Goal: Task Accomplishment & Management: Manage account settings

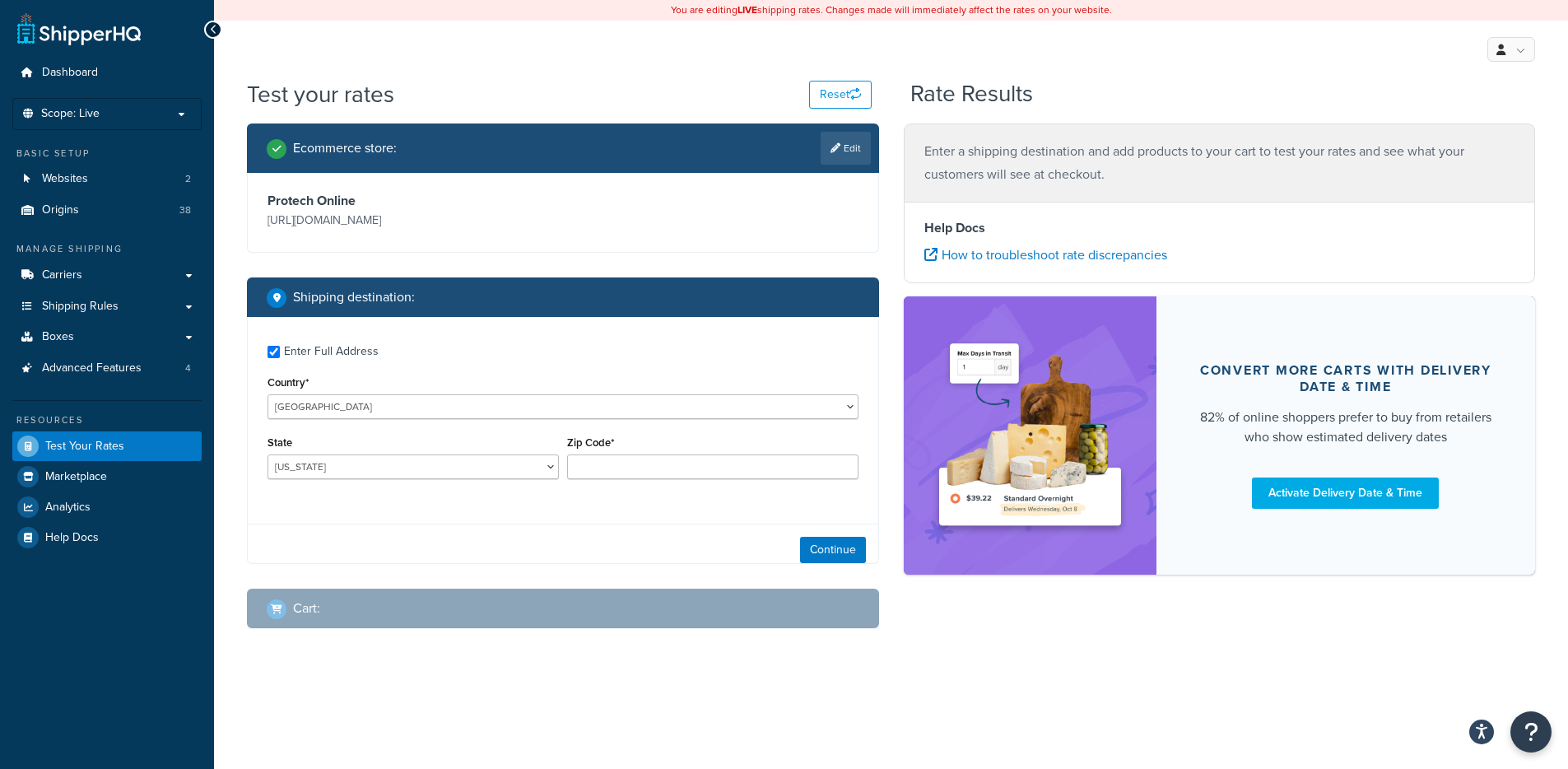
checkbox input "true"
type input "95468"
select select
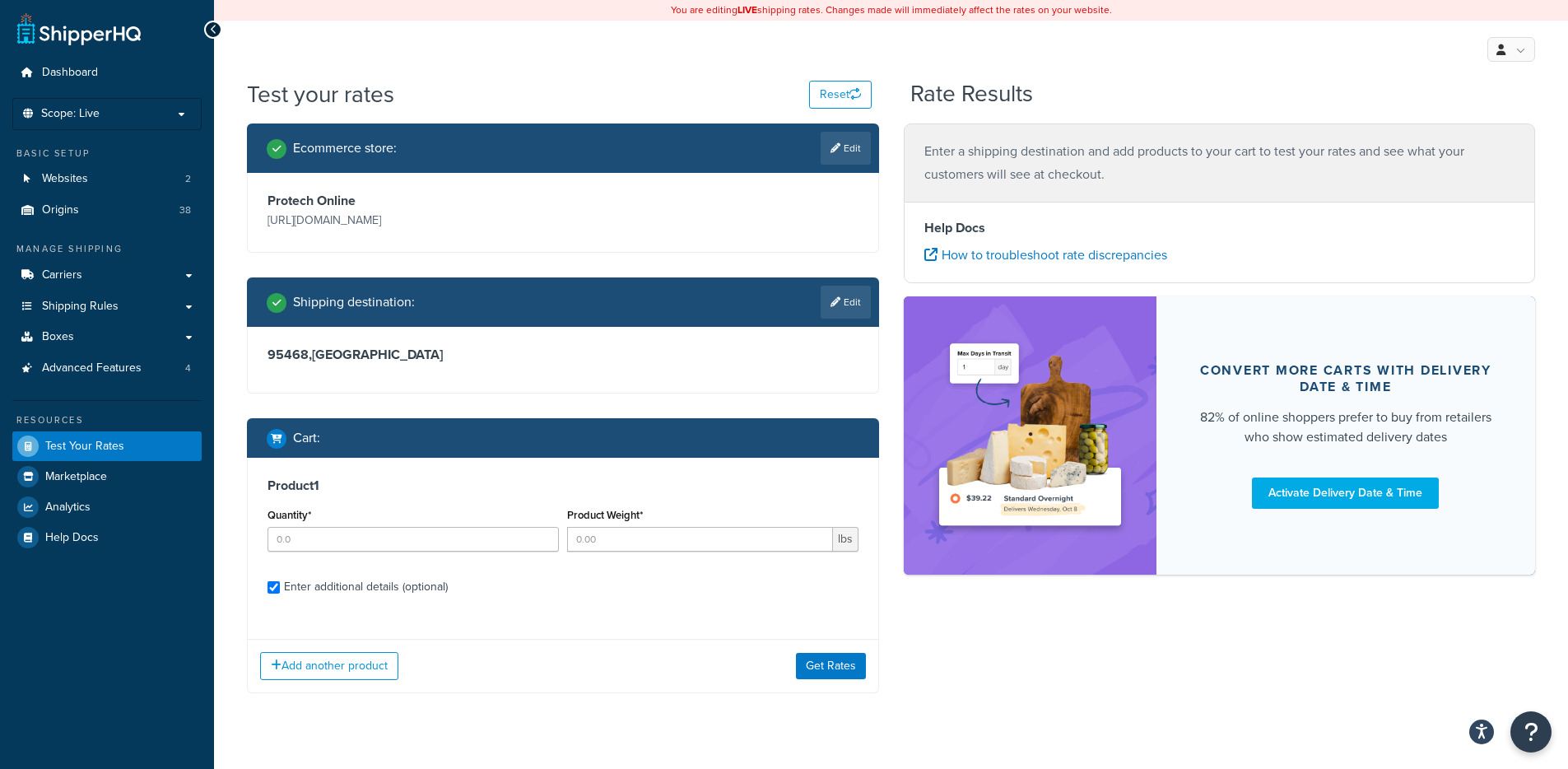
checkbox input "true"
type input "1"
type input "7.000000"
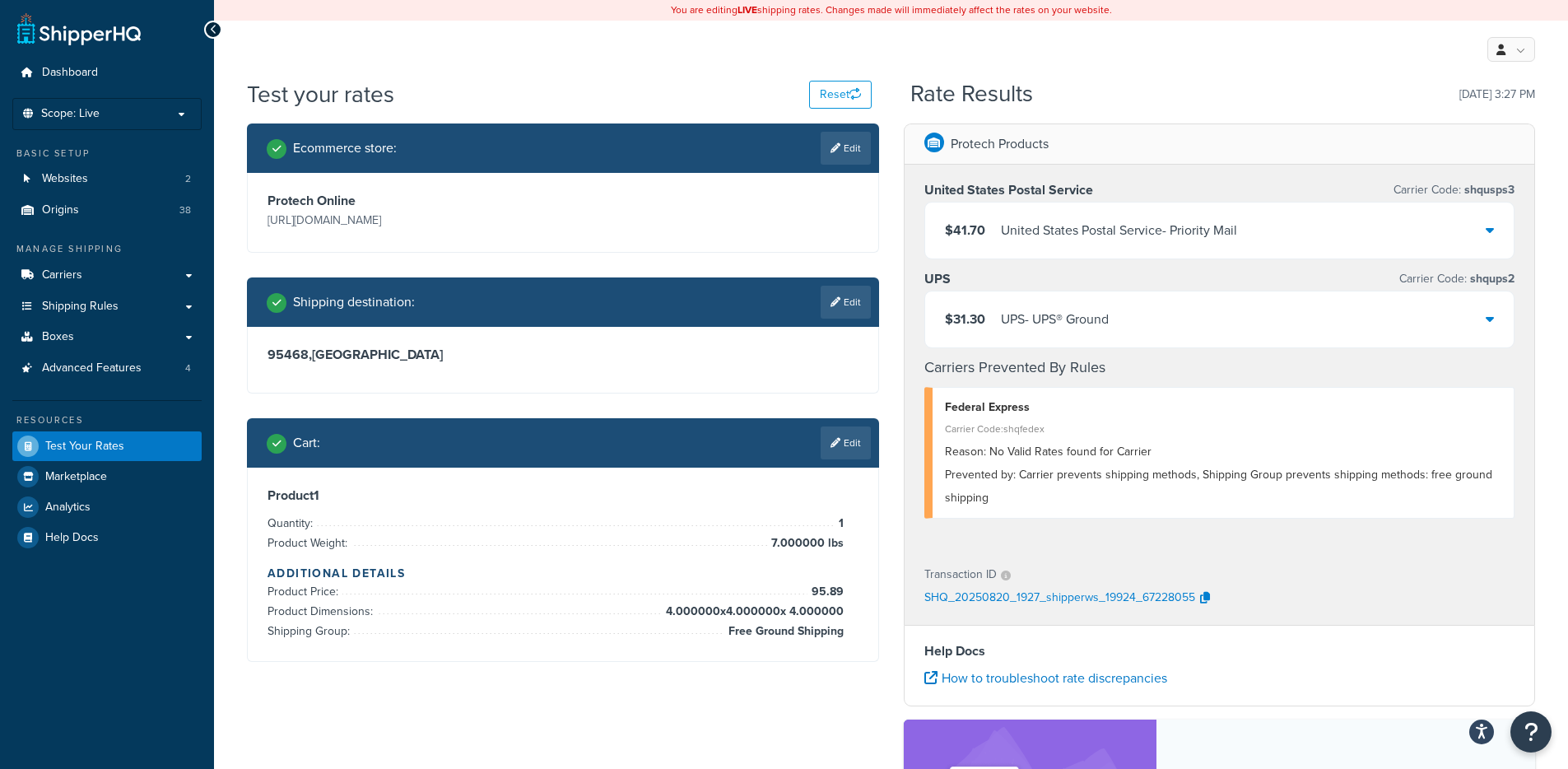
click at [1172, 309] on div "$31.30 UPS - UPS® Ground" at bounding box center [1219, 320] width 589 height 56
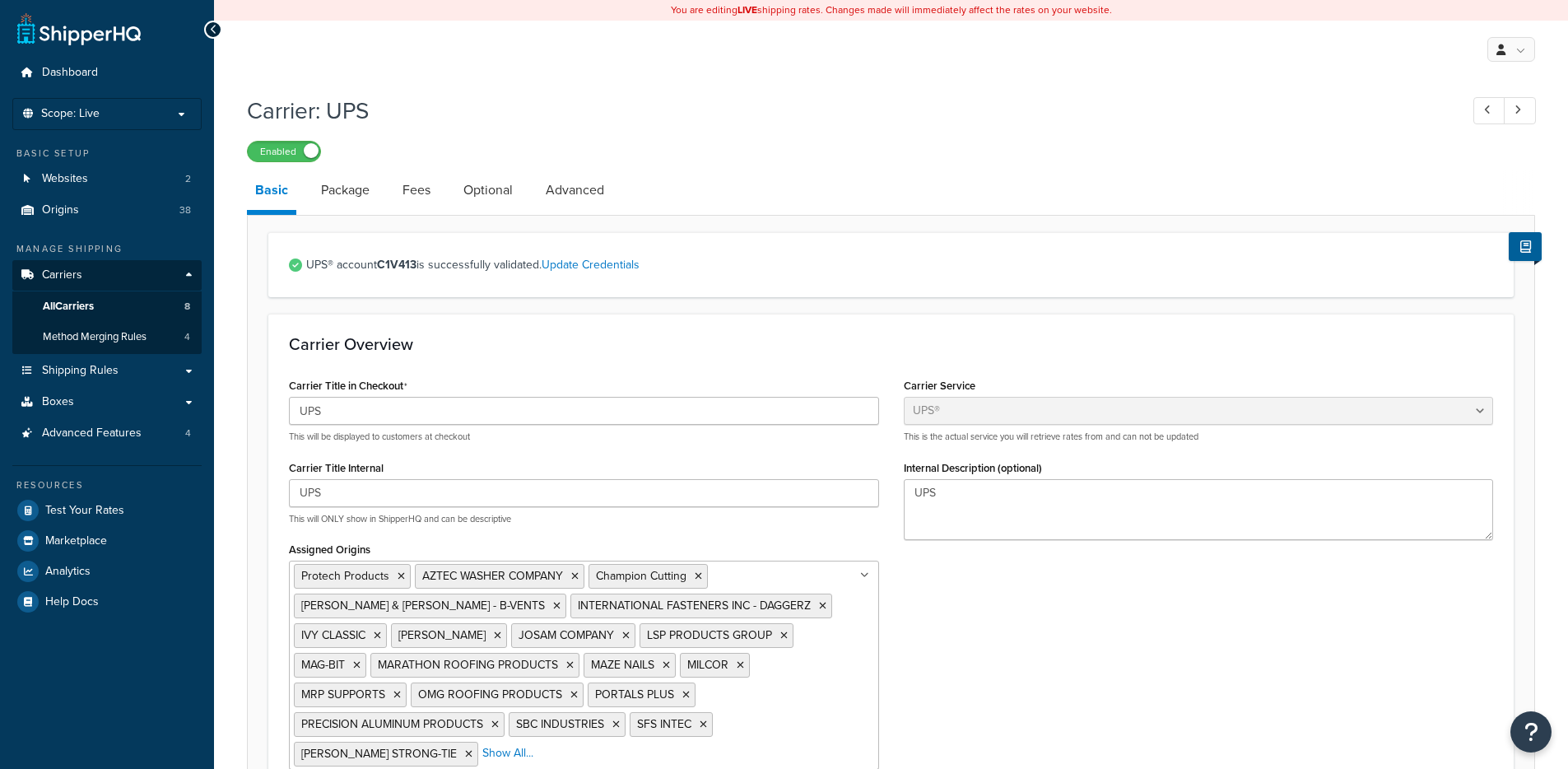
select select "ups"
click at [485, 202] on link "Optional" at bounding box center [488, 190] width 66 height 40
select select "residential"
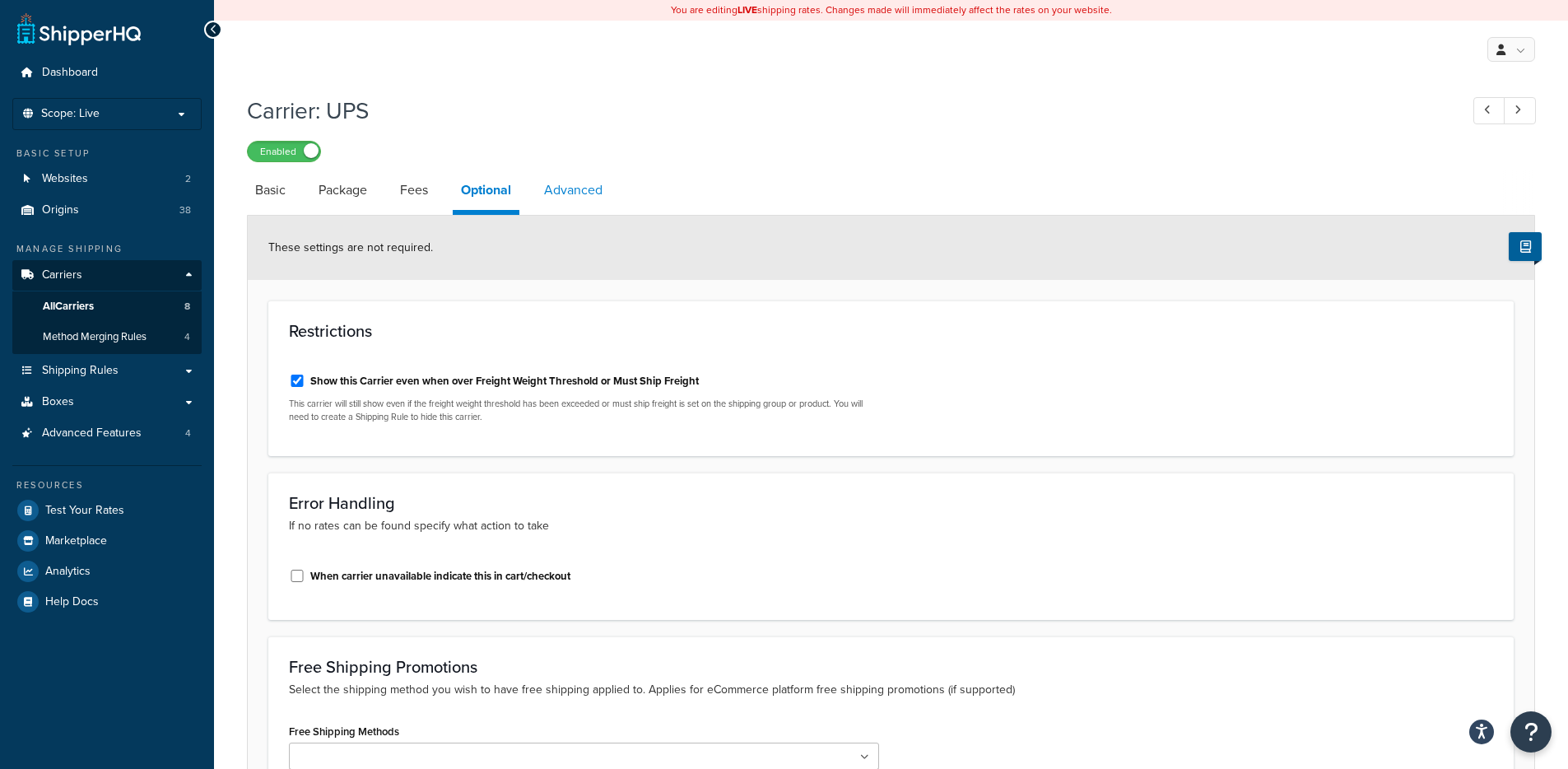
click at [589, 190] on link "Advanced" at bounding box center [573, 190] width 75 height 40
select select "false"
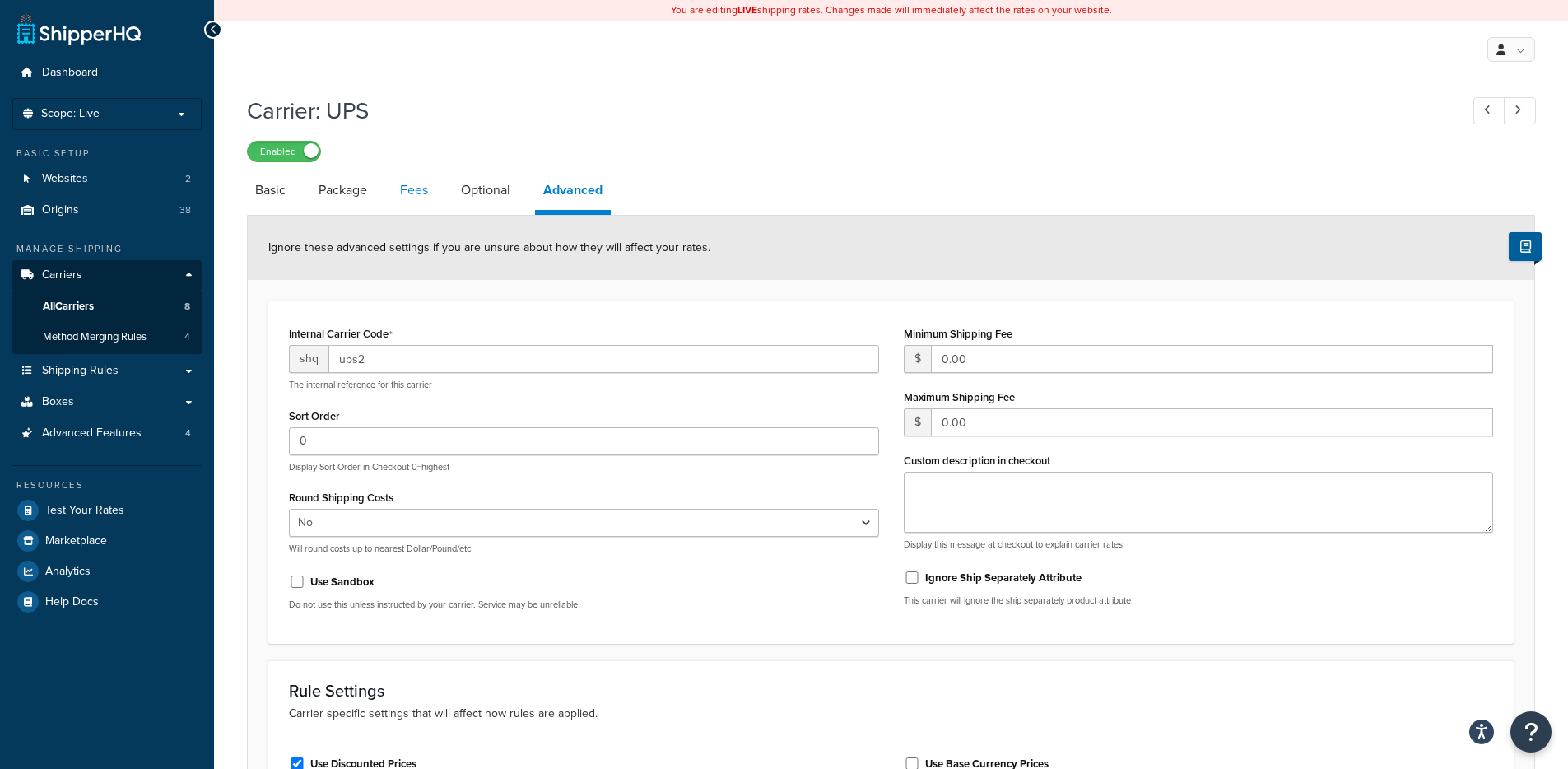
click at [427, 193] on link "Fees" at bounding box center [414, 190] width 44 height 40
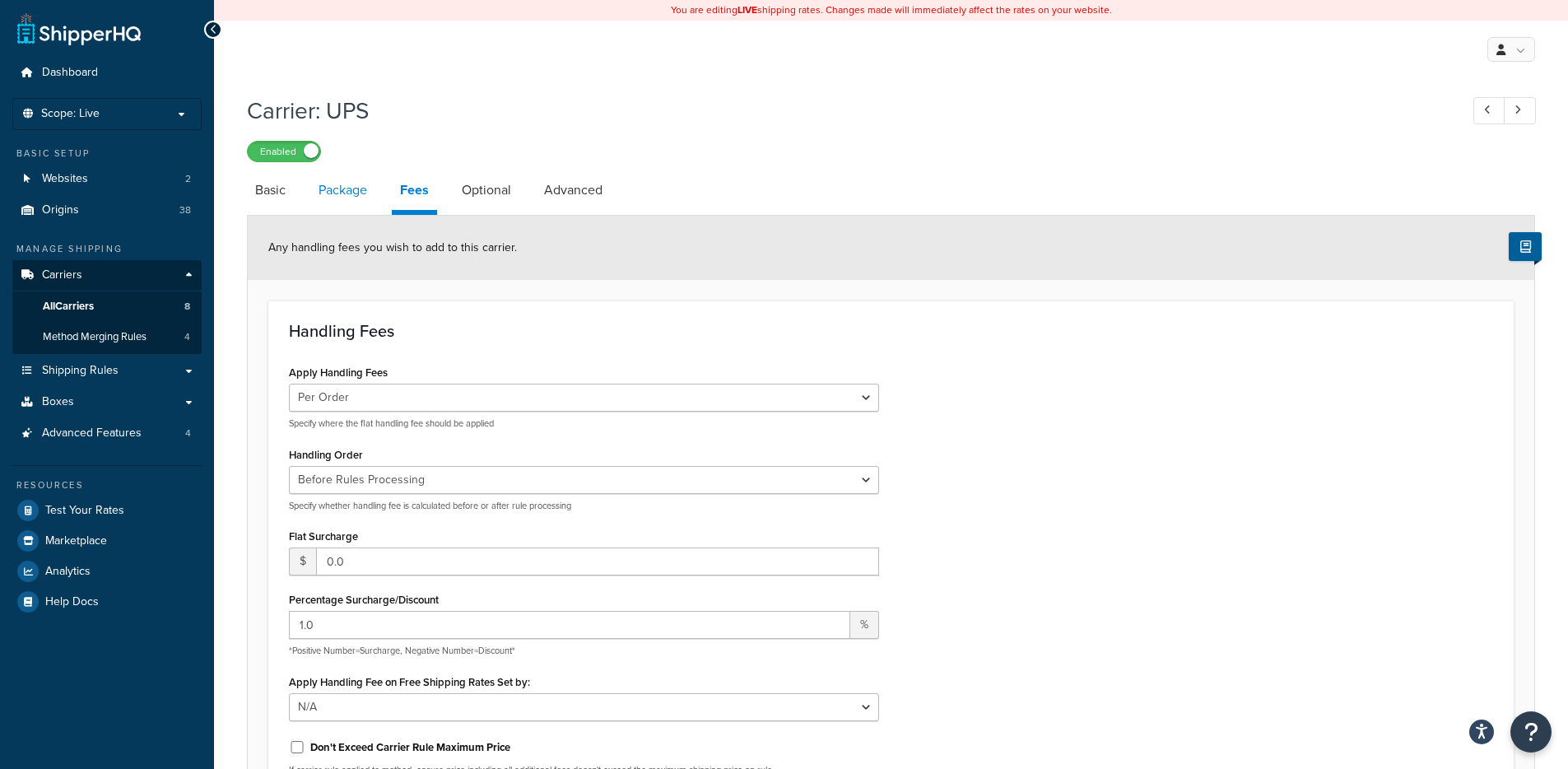
click at [348, 204] on link "Package" at bounding box center [343, 190] width 65 height 40
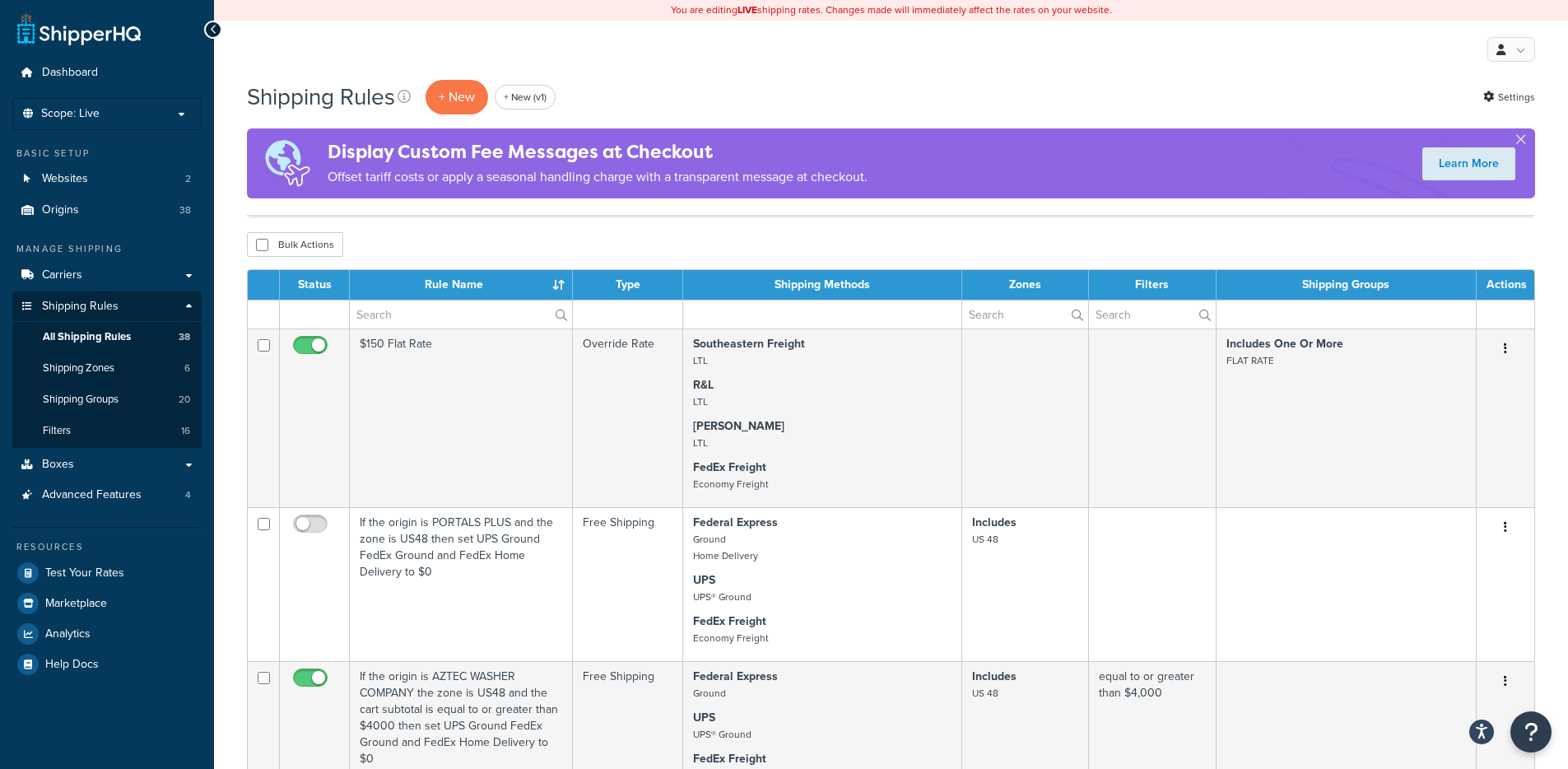
select select "50"
click at [413, 311] on input "text" at bounding box center [461, 314] width 223 height 28
paste input "Free Ground Shipping"
type input "Free Ground Shipping"
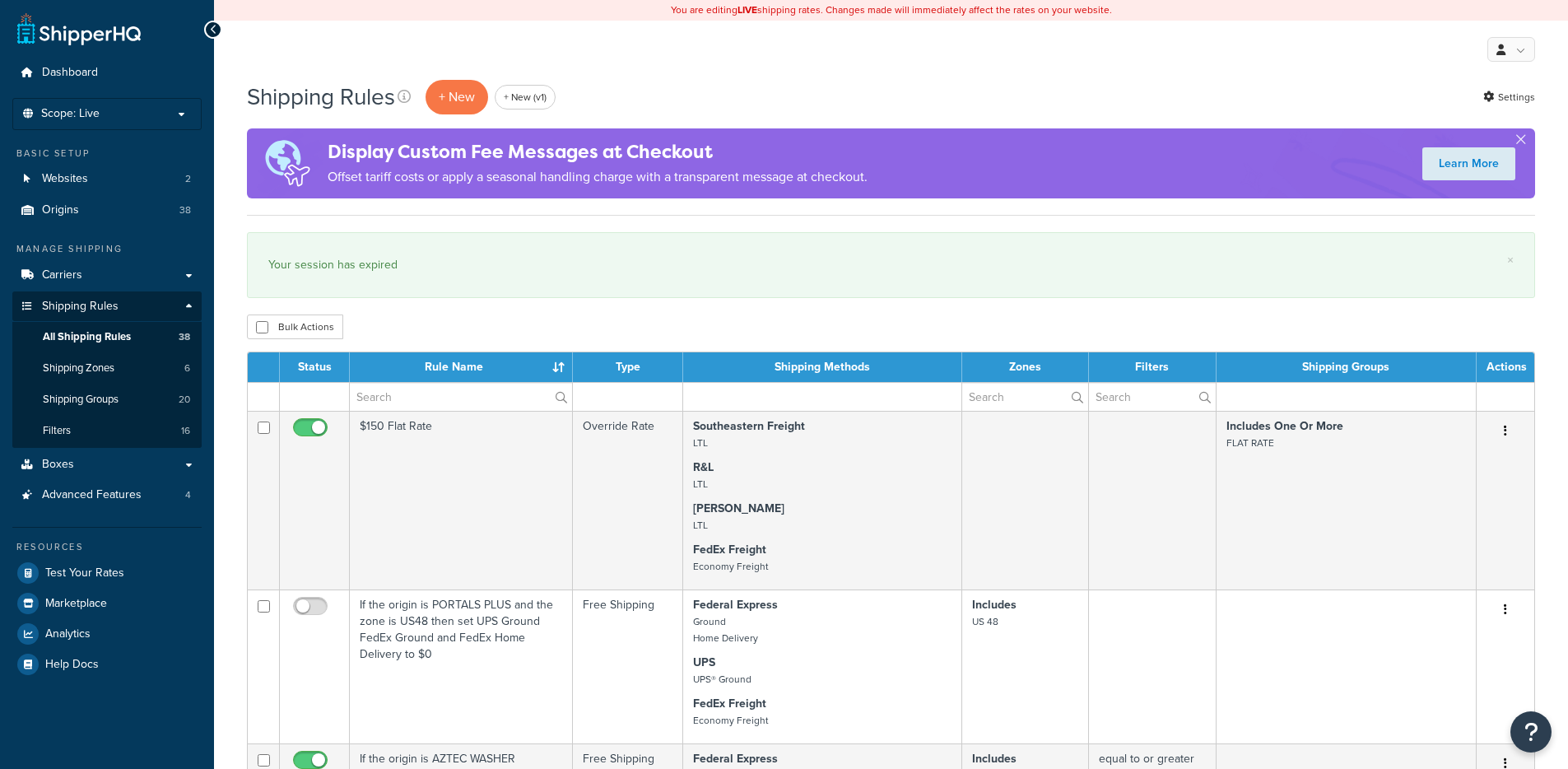
select select "50"
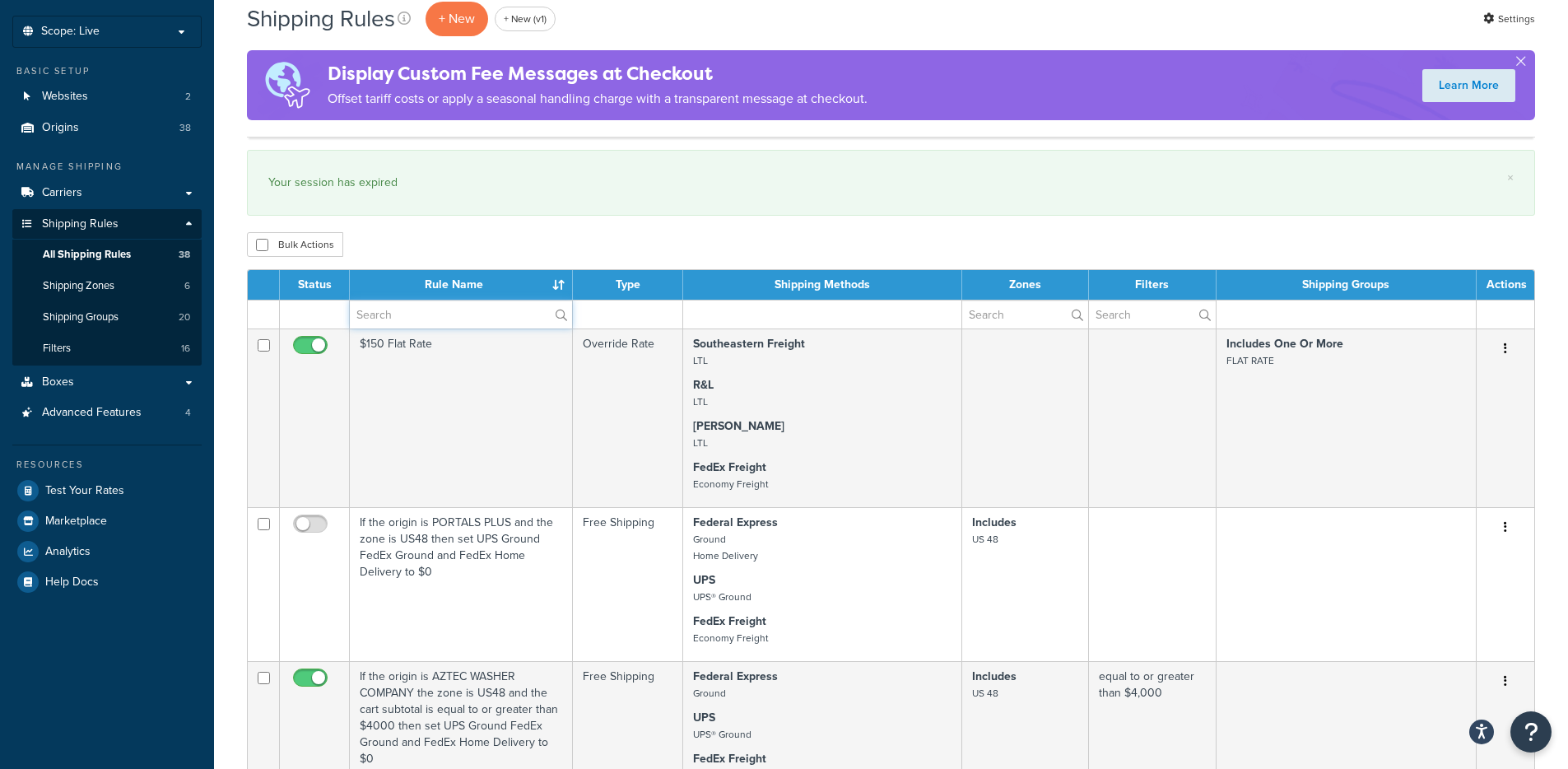
click at [423, 312] on input "text" at bounding box center [461, 314] width 223 height 28
paste input "Free Ground Shipping"
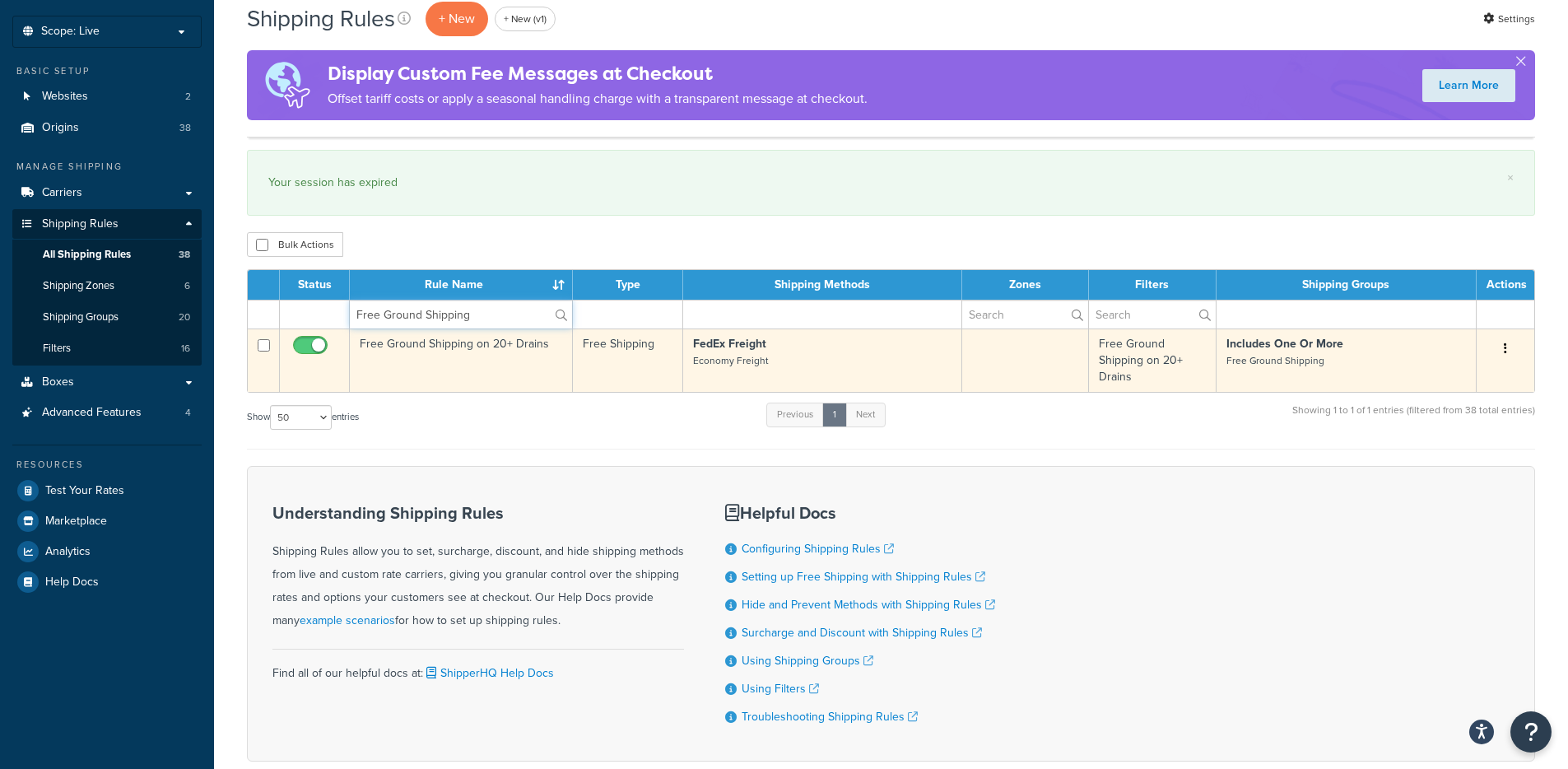
type input "Free Ground Shipping"
click at [435, 347] on td "Free Ground Shipping on 20+ Drains" at bounding box center [461, 360] width 223 height 63
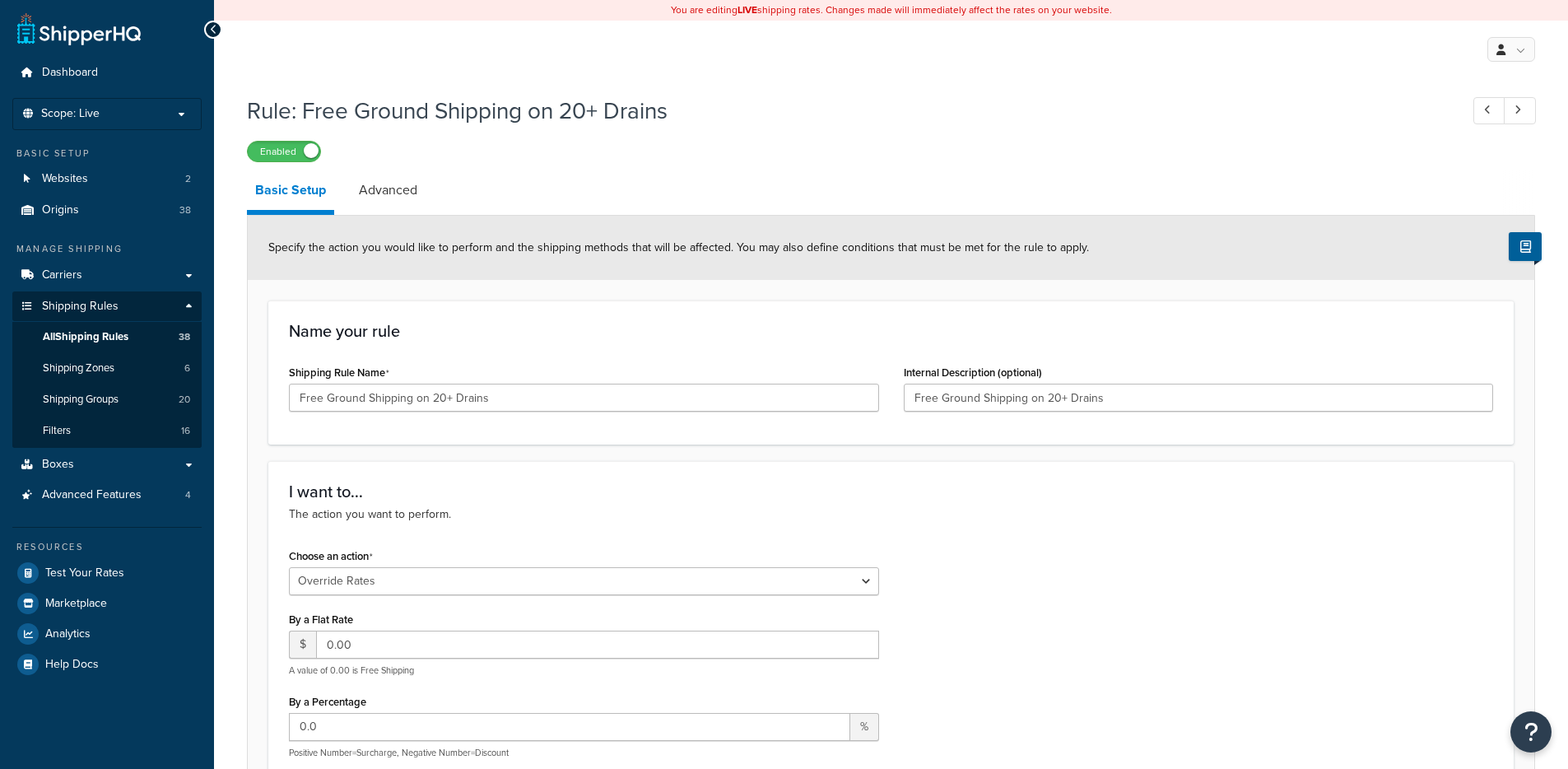
select select "OVERRIDE"
select select "LOCATION"
click at [135, 338] on link "All Shipping Rules 38" at bounding box center [107, 338] width 189 height 31
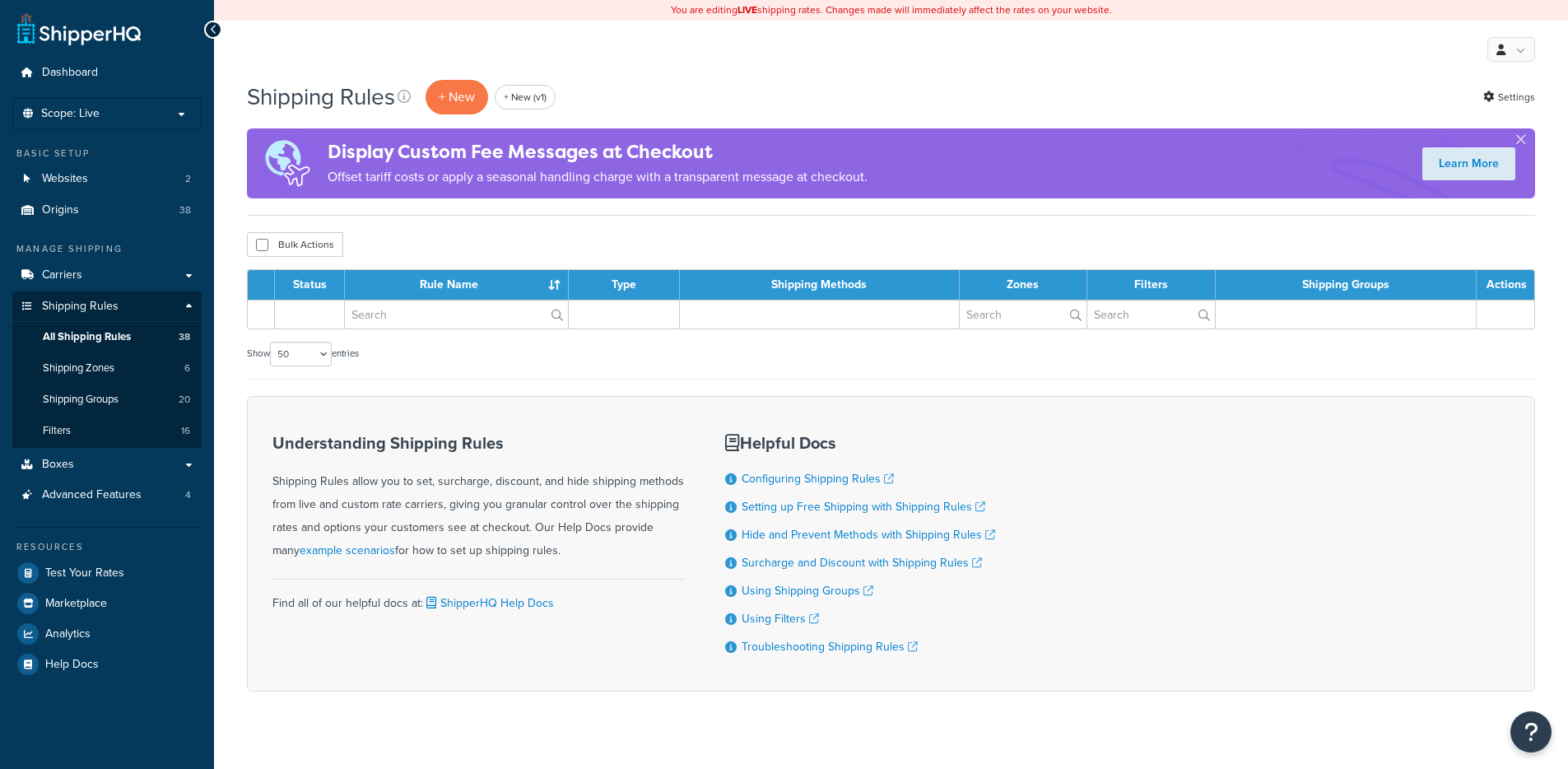
select select "50"
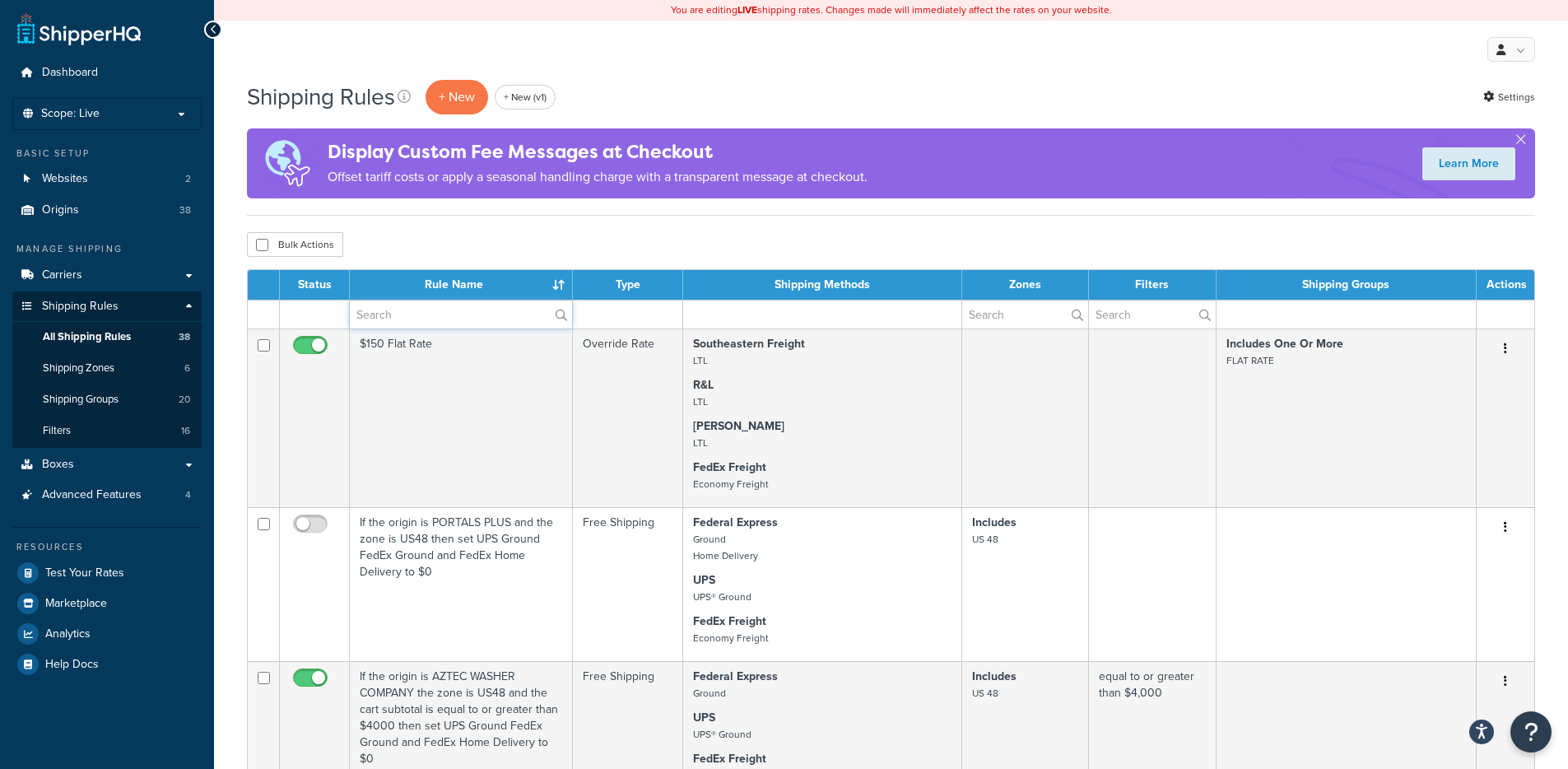
click at [465, 303] on input "text" at bounding box center [461, 314] width 223 height 28
paste input "Free Ground Shipping"
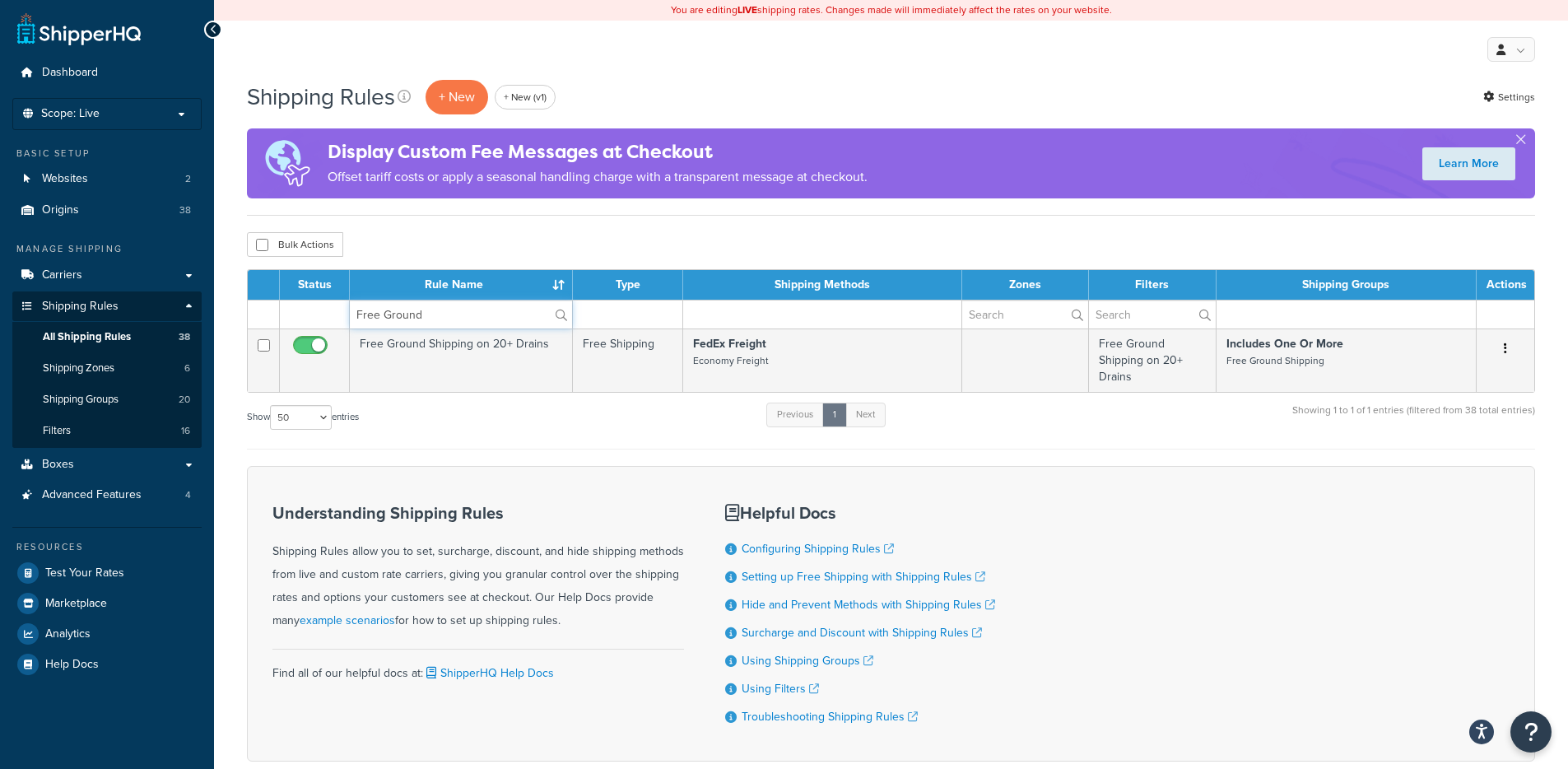
type input "Free Ground"
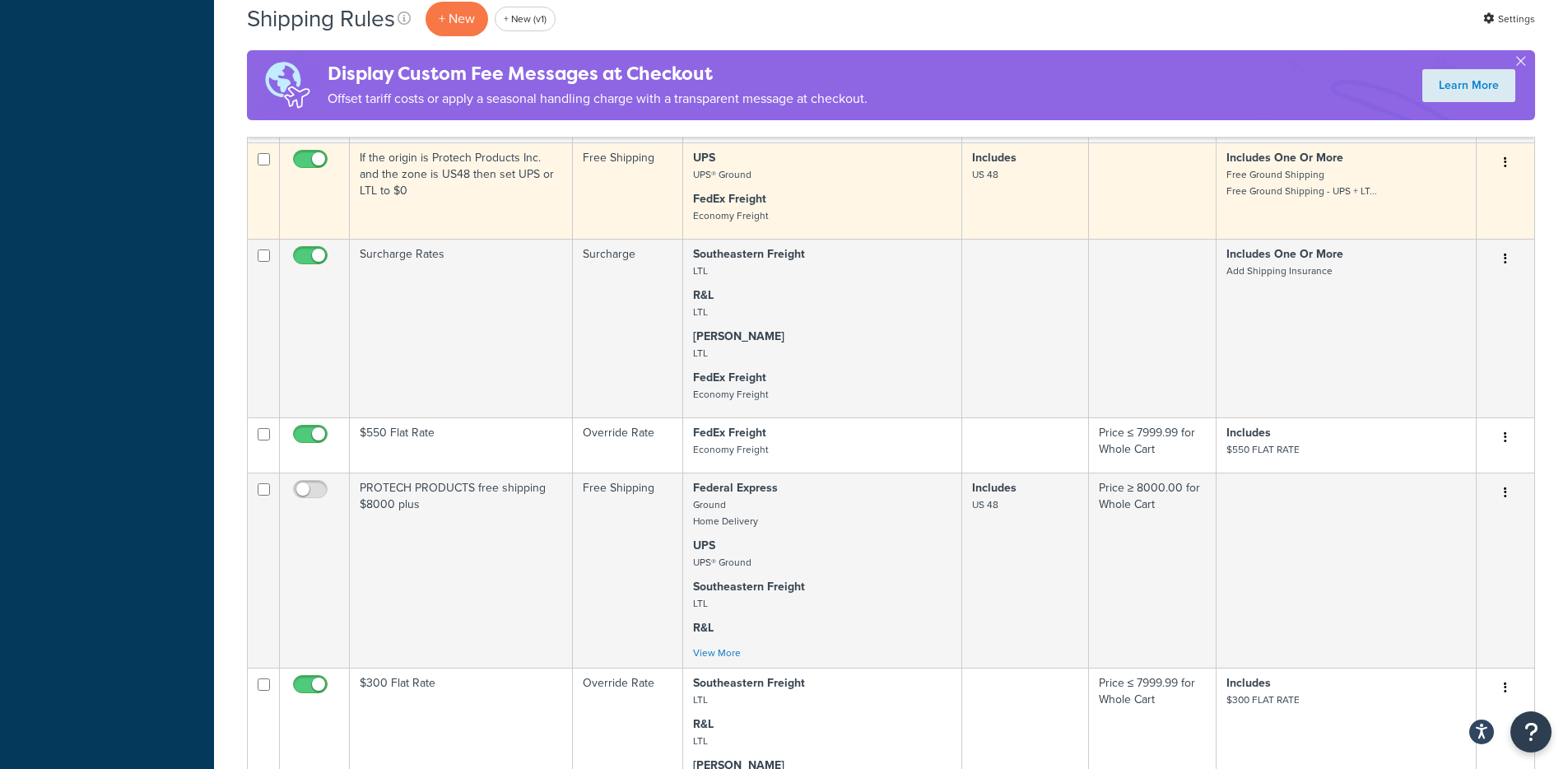
scroll to position [4009, 0]
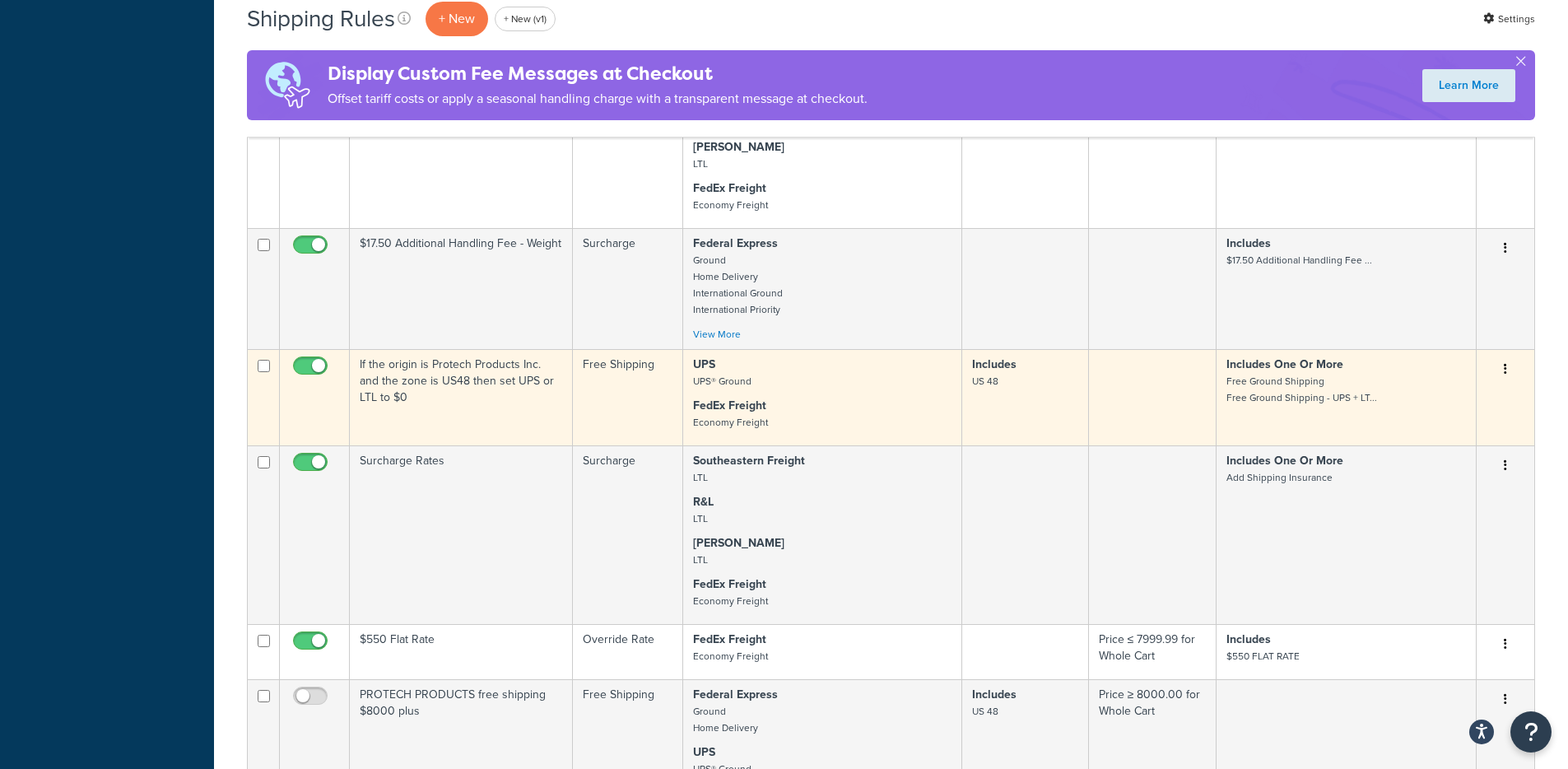
click at [1506, 366] on icon "button" at bounding box center [1506, 369] width 4 height 12
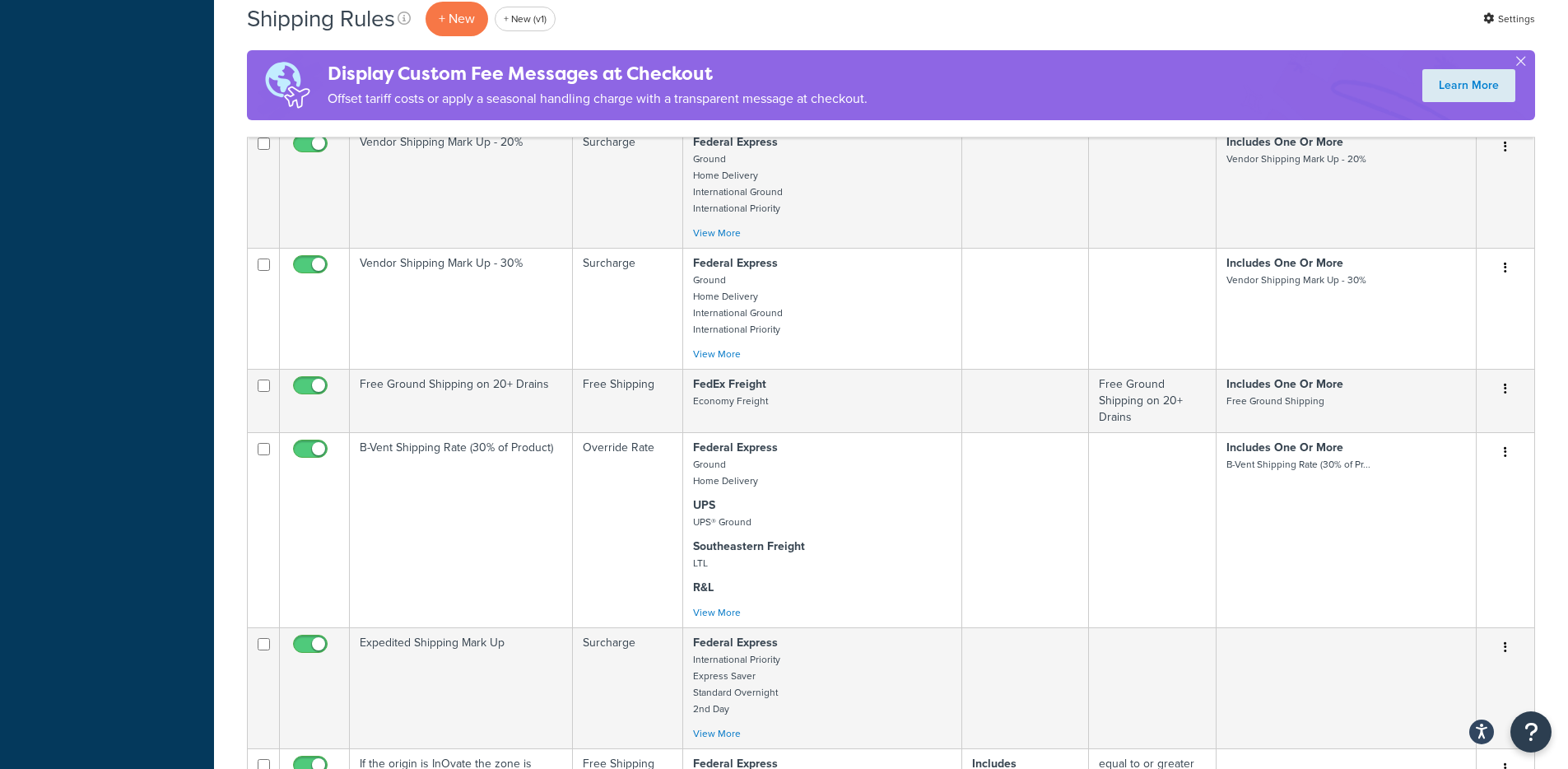
scroll to position [4007, 0]
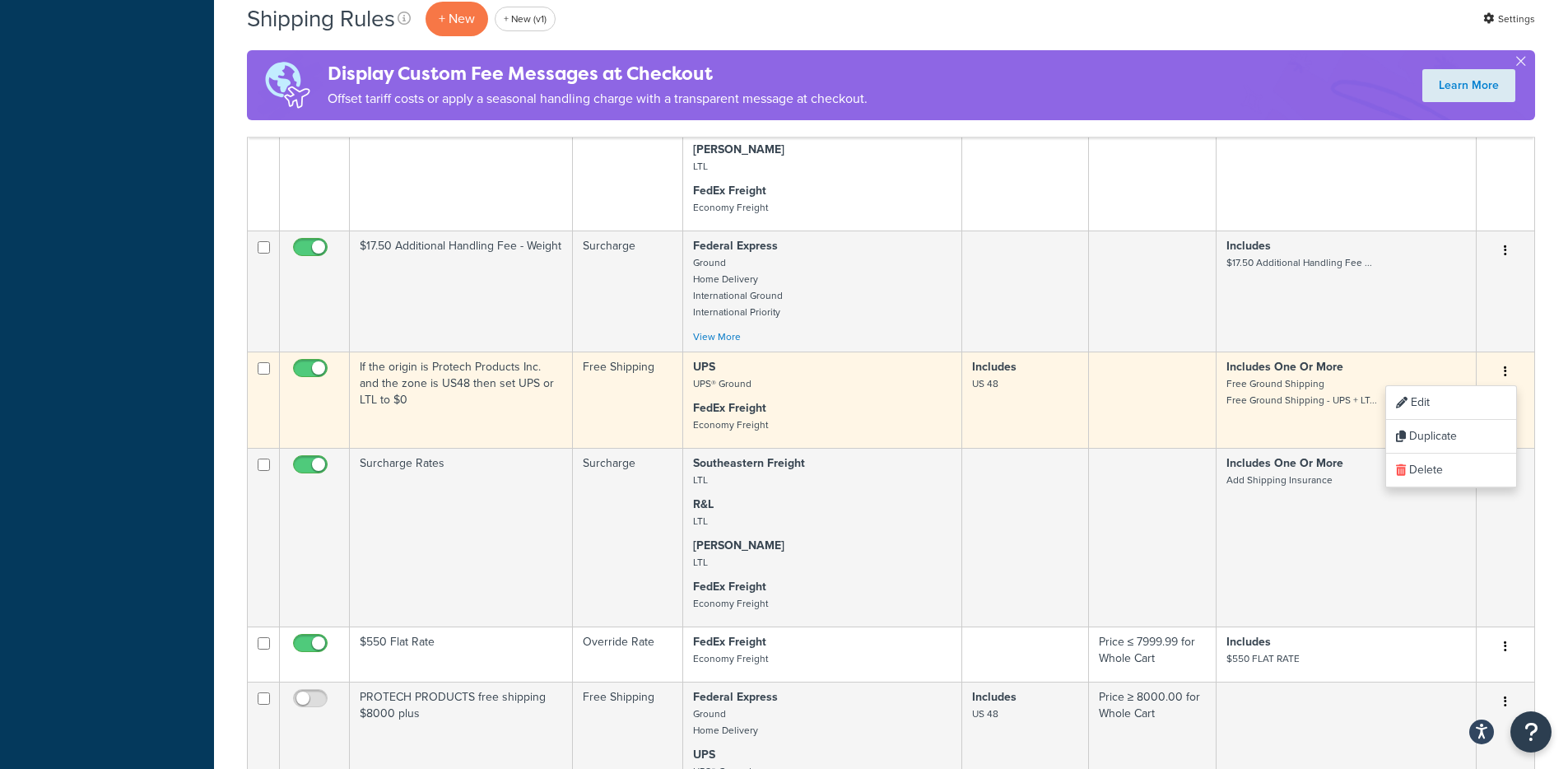
click at [845, 392] on td "UPS UPS® Ground FedEx Freight Economy Freight" at bounding box center [823, 399] width 279 height 96
click at [859, 387] on p "UPS UPS® Ground" at bounding box center [823, 375] width 259 height 33
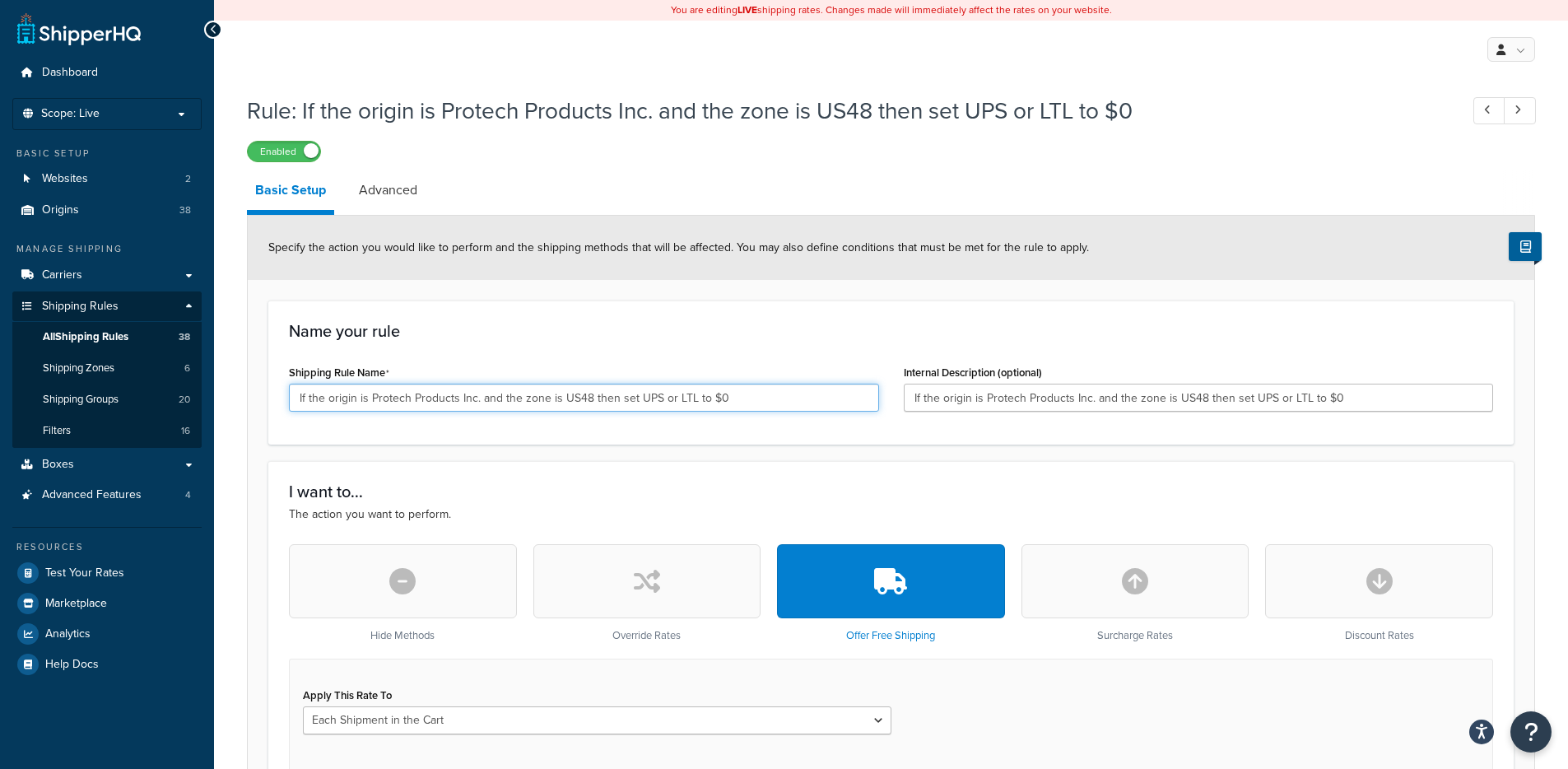
click at [495, 398] on input "If the origin is Protech Products Inc. and the zone is US48 then set UPS or LTL…" at bounding box center [584, 398] width 590 height 28
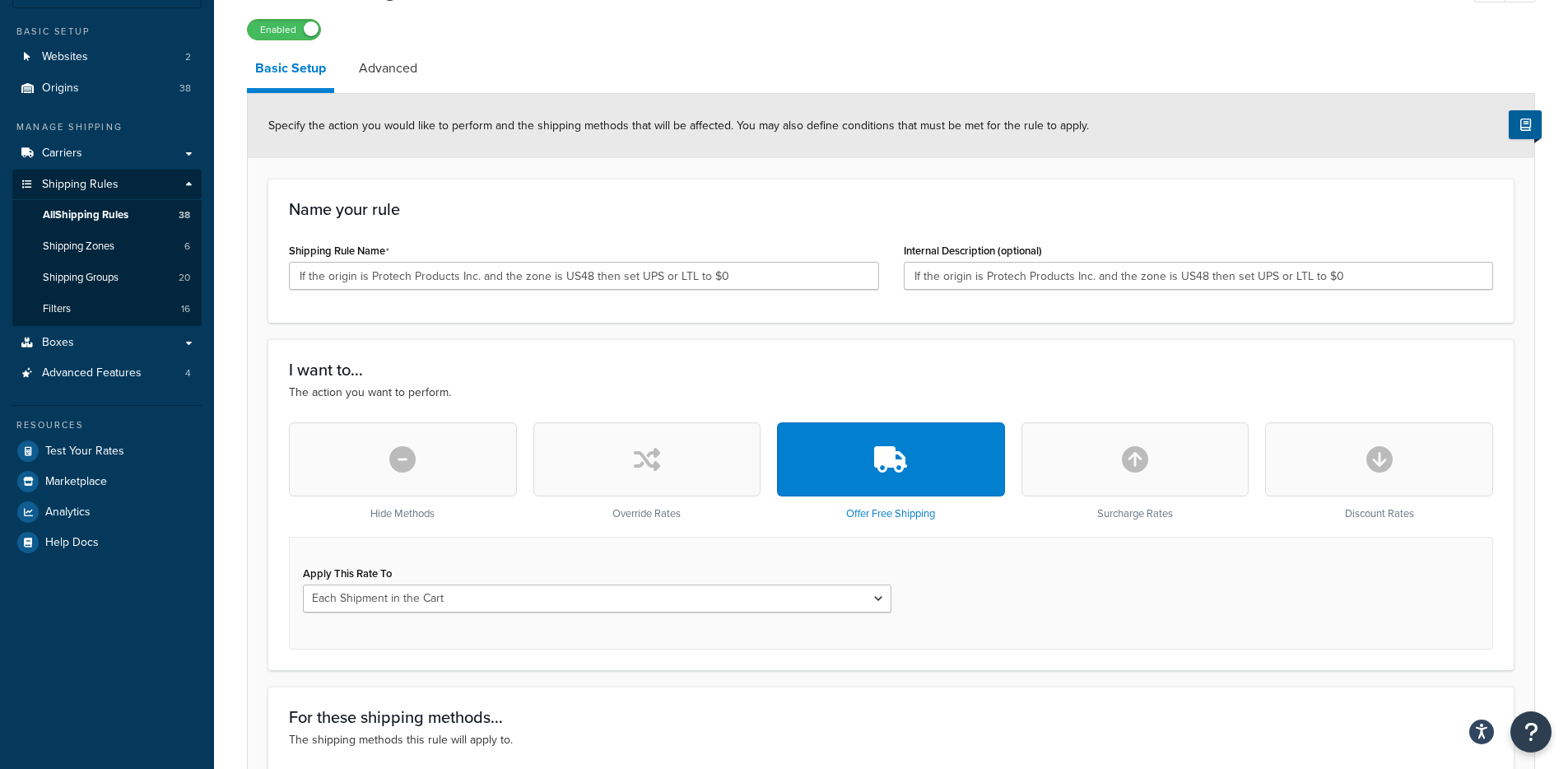
scroll to position [97, 0]
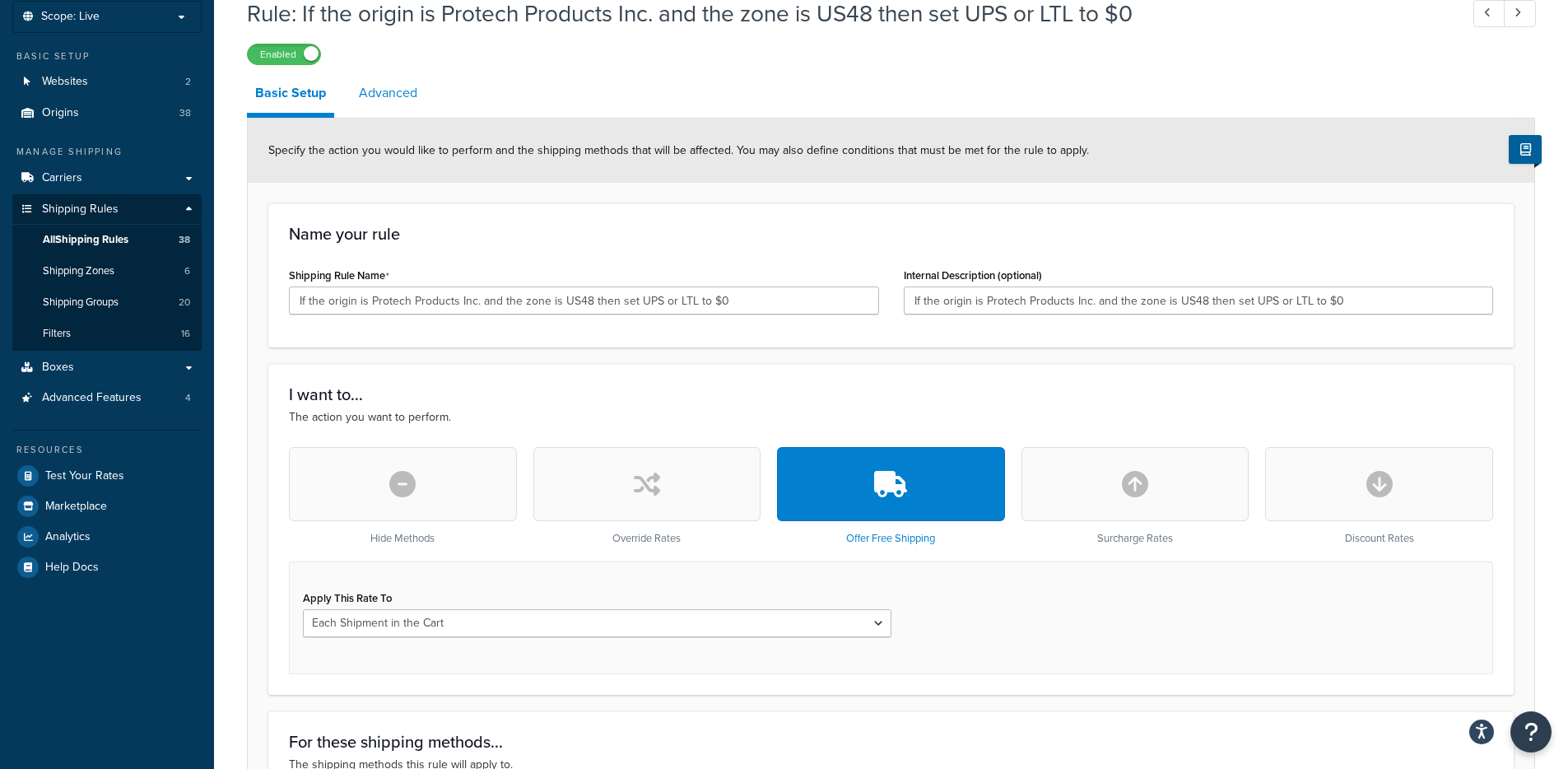
click at [368, 92] on link "Advanced" at bounding box center [387, 93] width 75 height 40
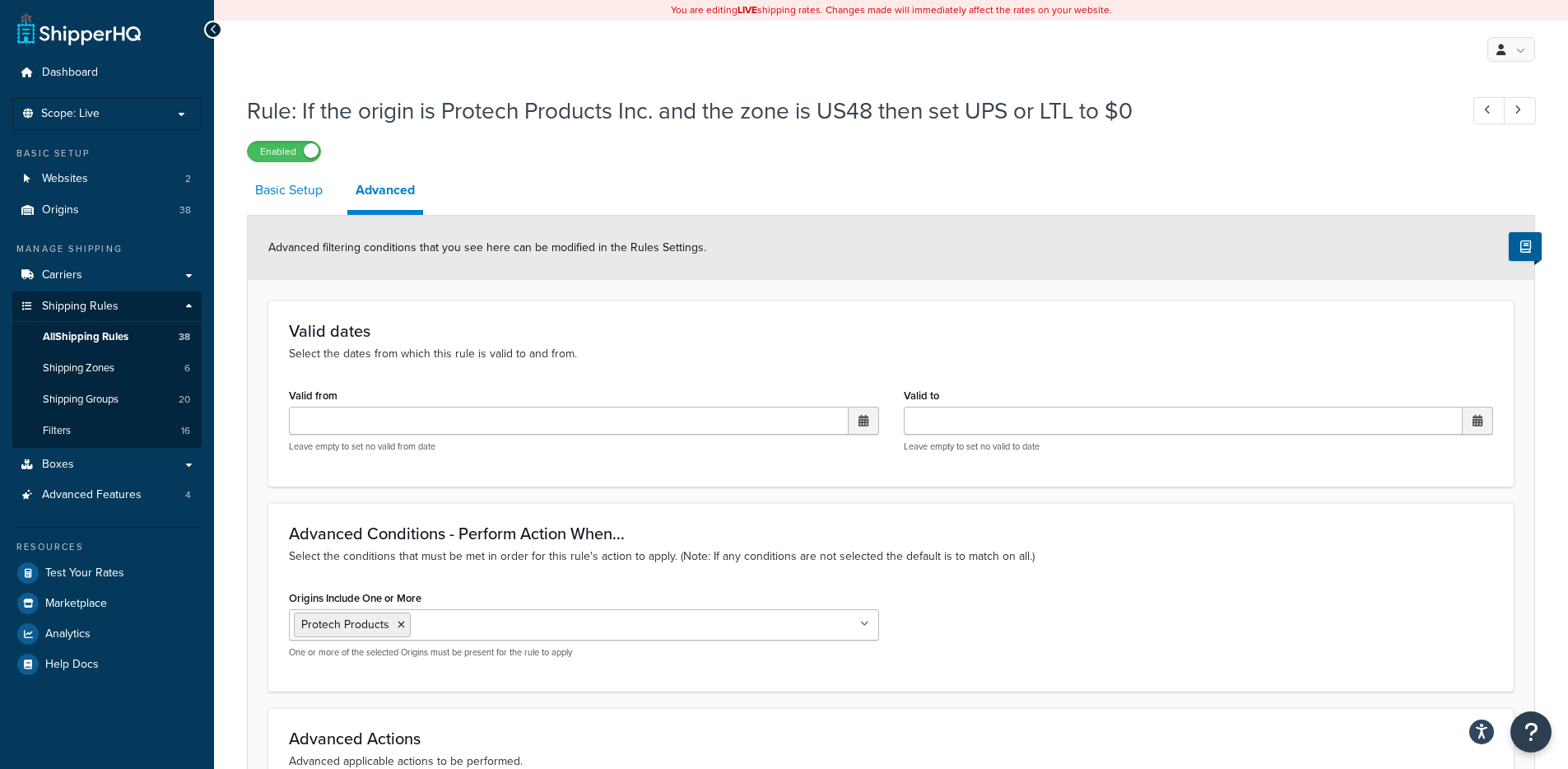
click at [286, 187] on link "Basic Setup" at bounding box center [289, 190] width 84 height 40
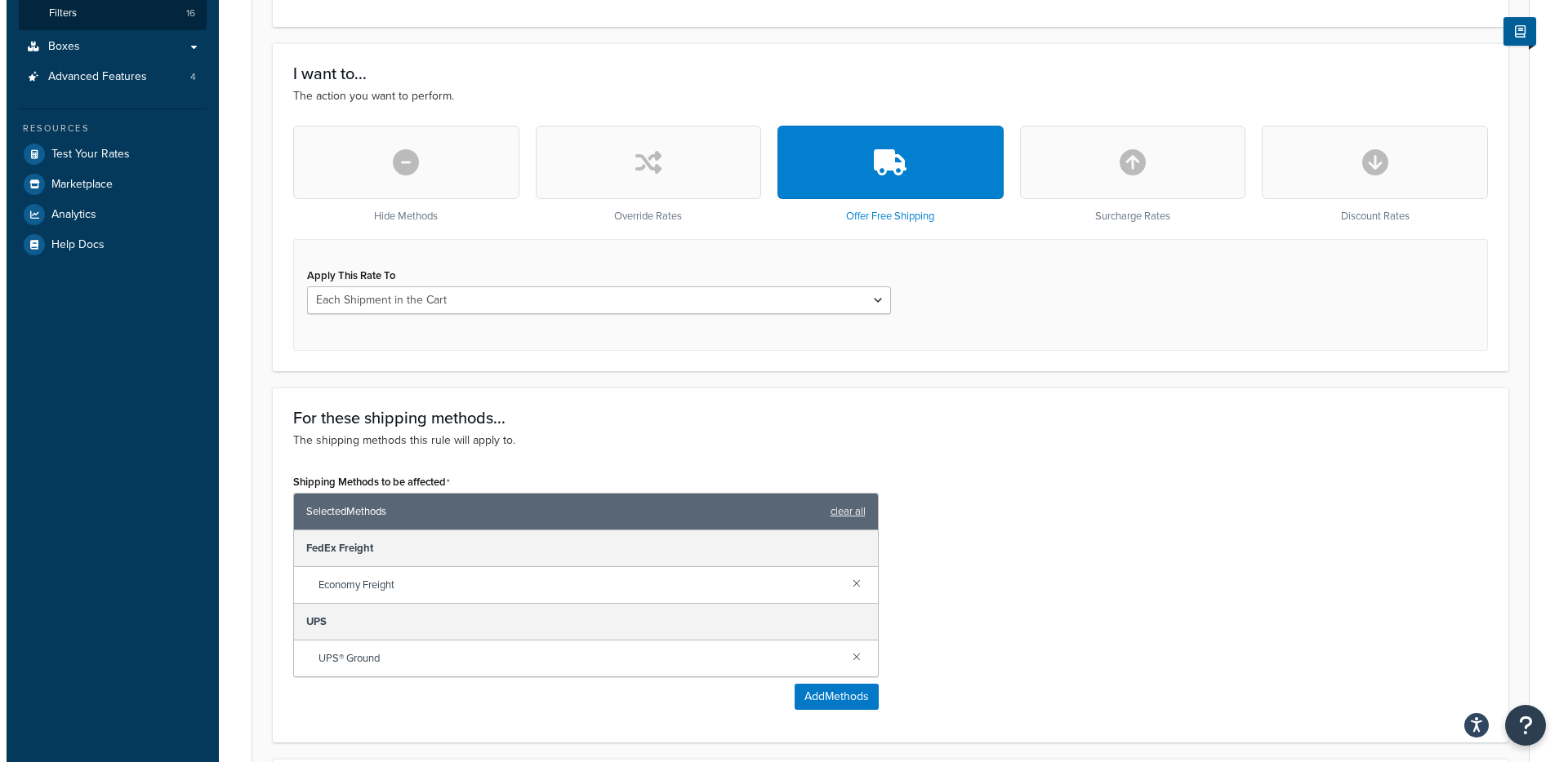
scroll to position [551, 0]
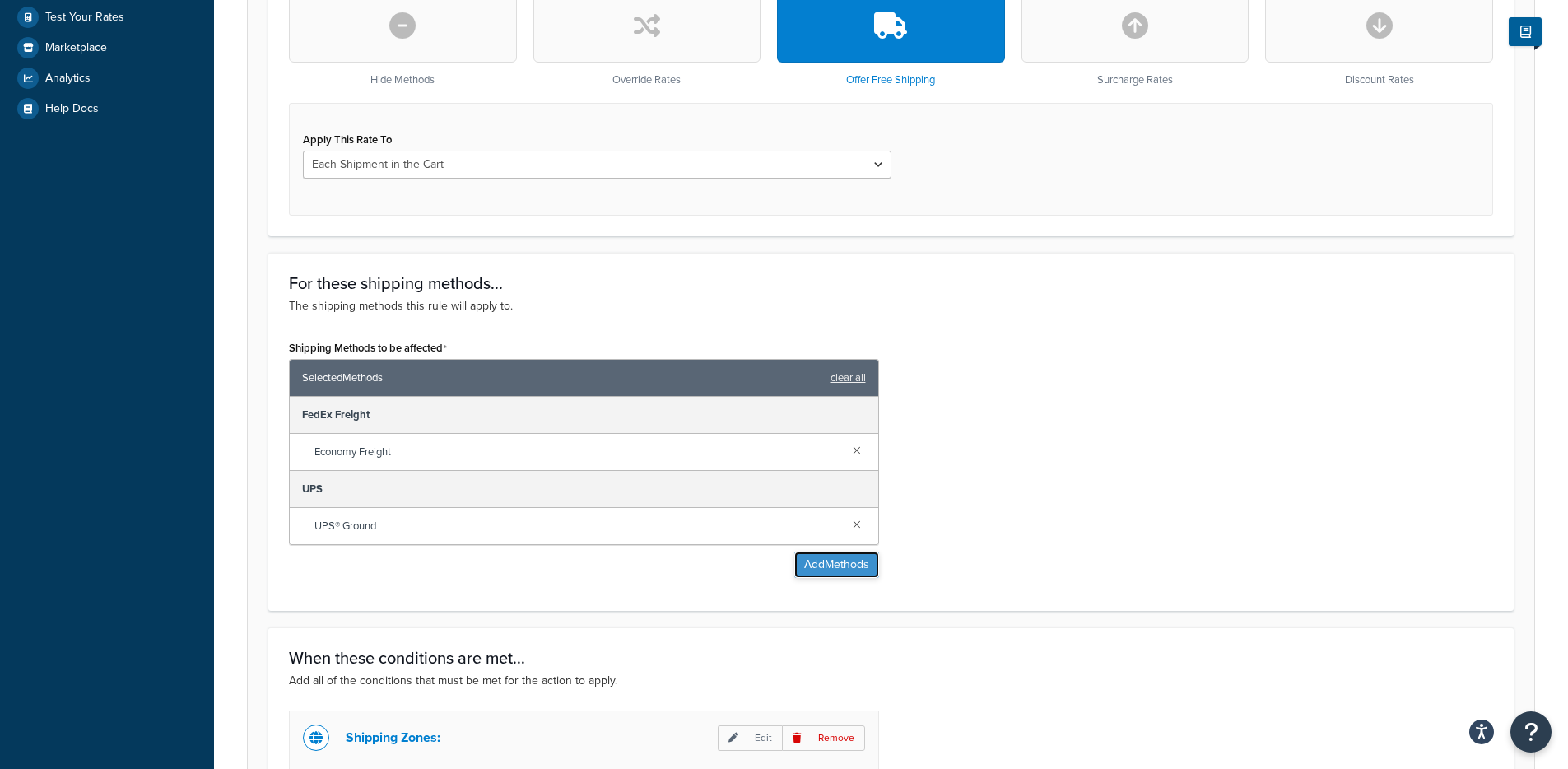
click at [854, 574] on button "Add Methods" at bounding box center [837, 564] width 85 height 26
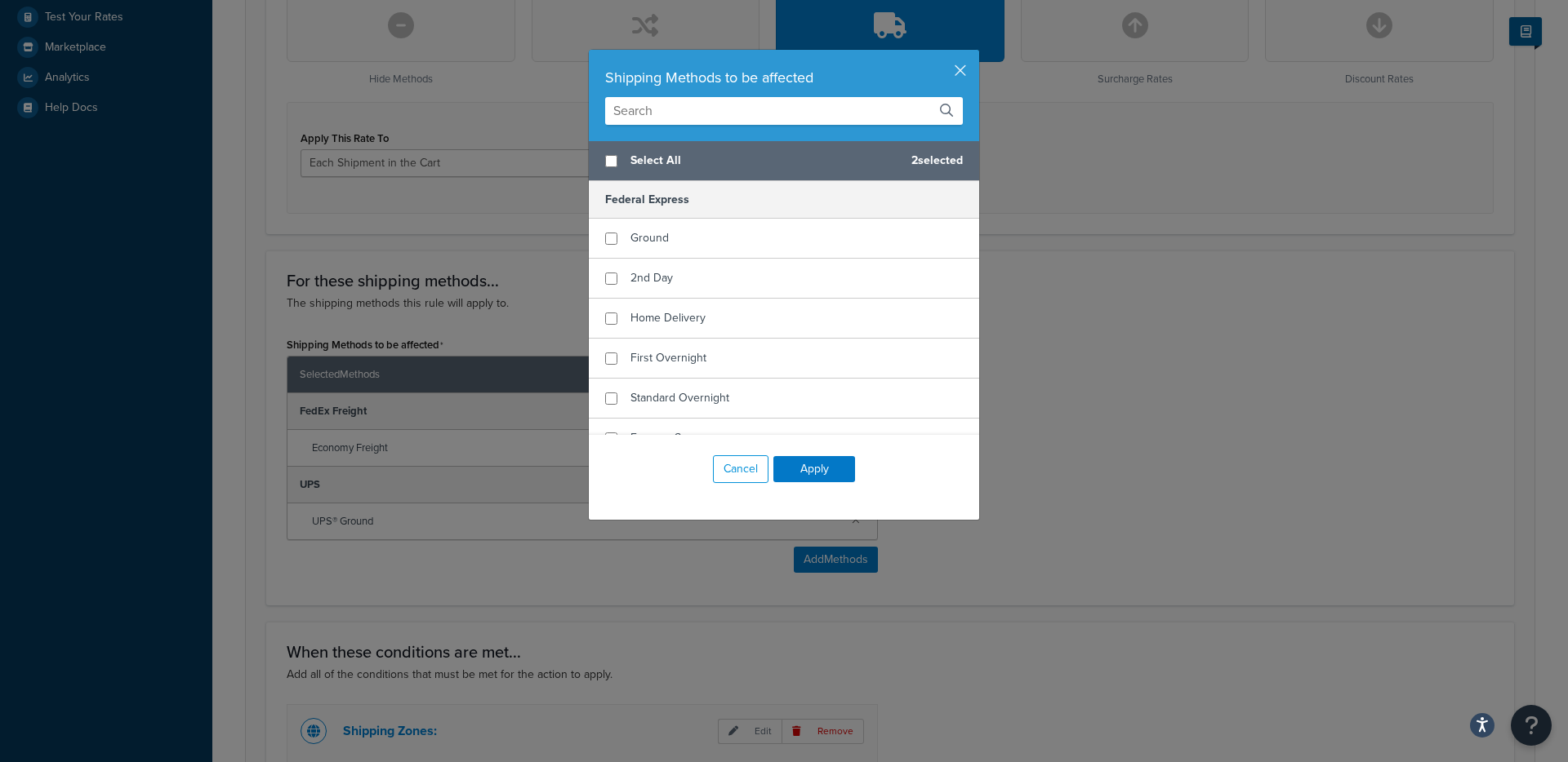
click at [744, 121] on input "text" at bounding box center [784, 110] width 357 height 28
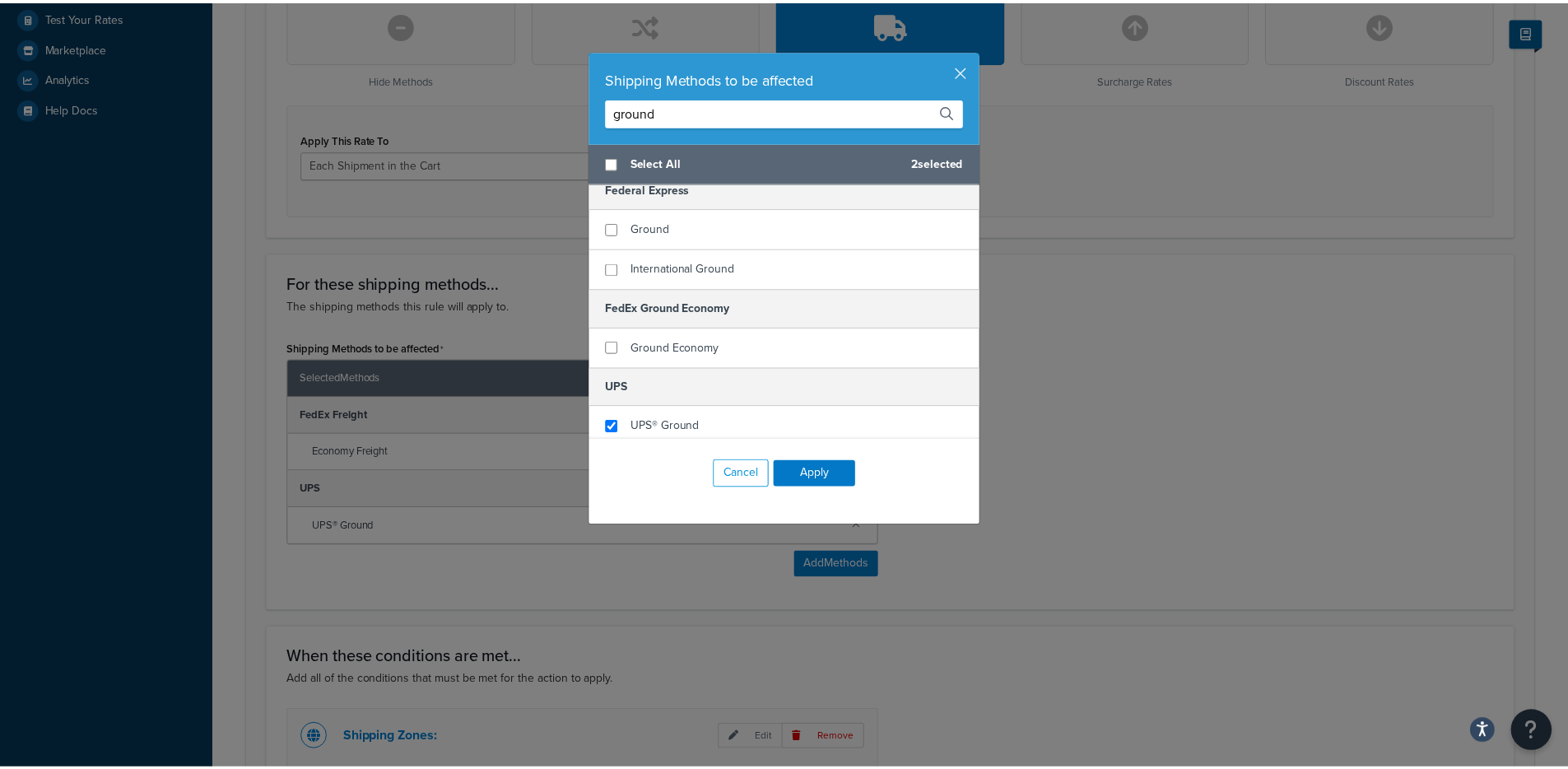
scroll to position [19, 0]
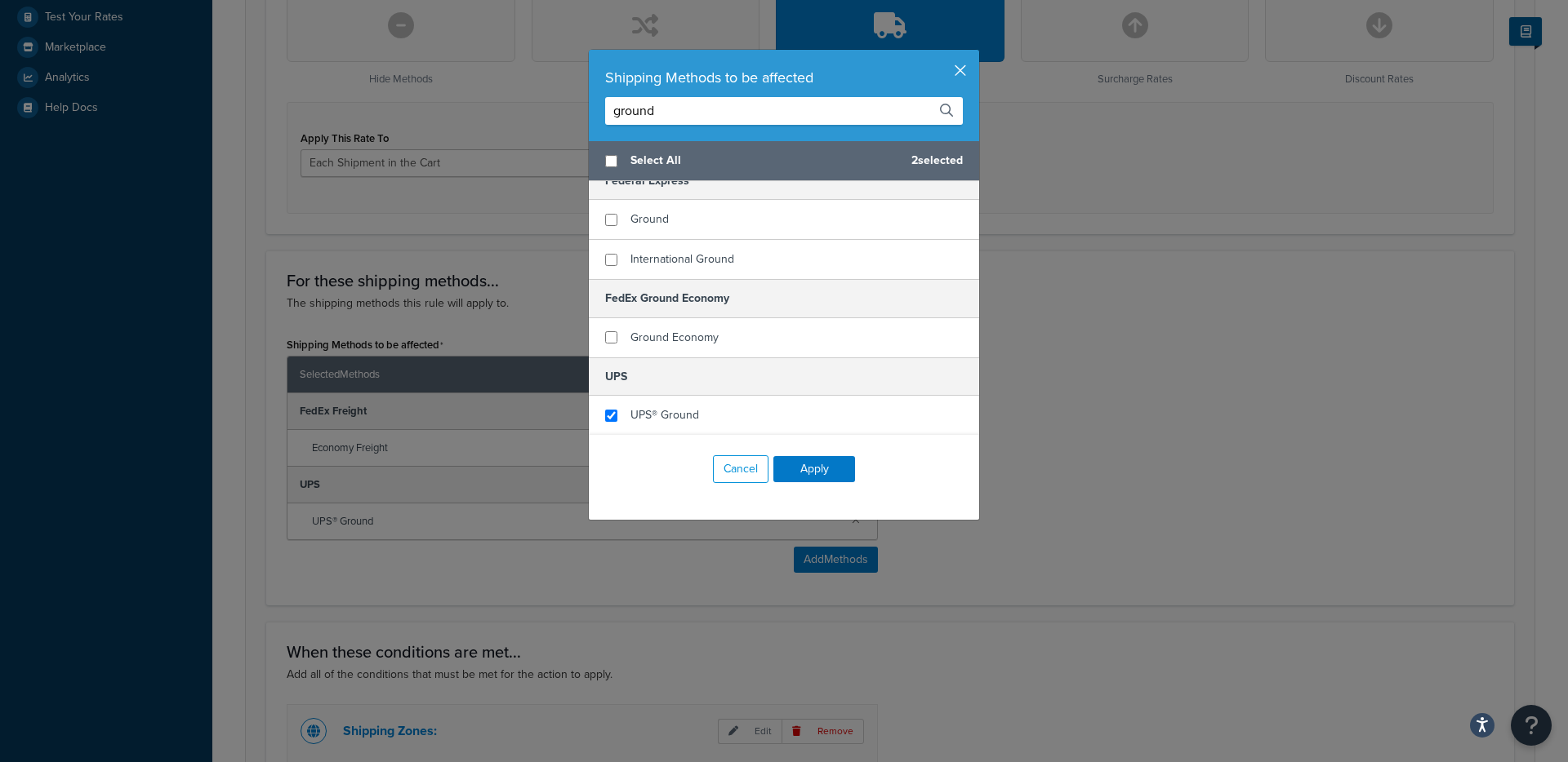
type input "ground"
click at [975, 54] on button "button" at bounding box center [977, 51] width 4 height 4
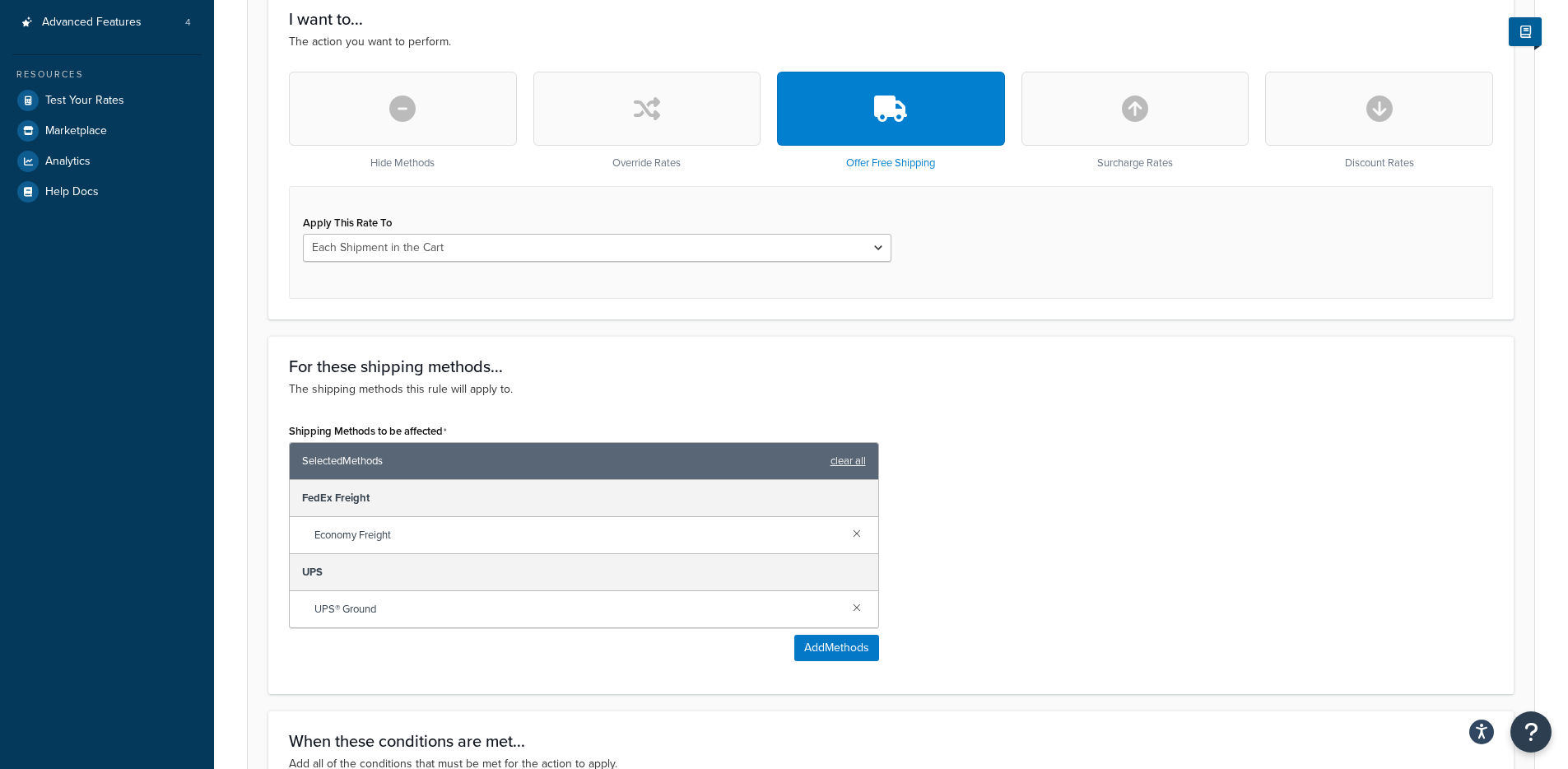
scroll to position [260, 0]
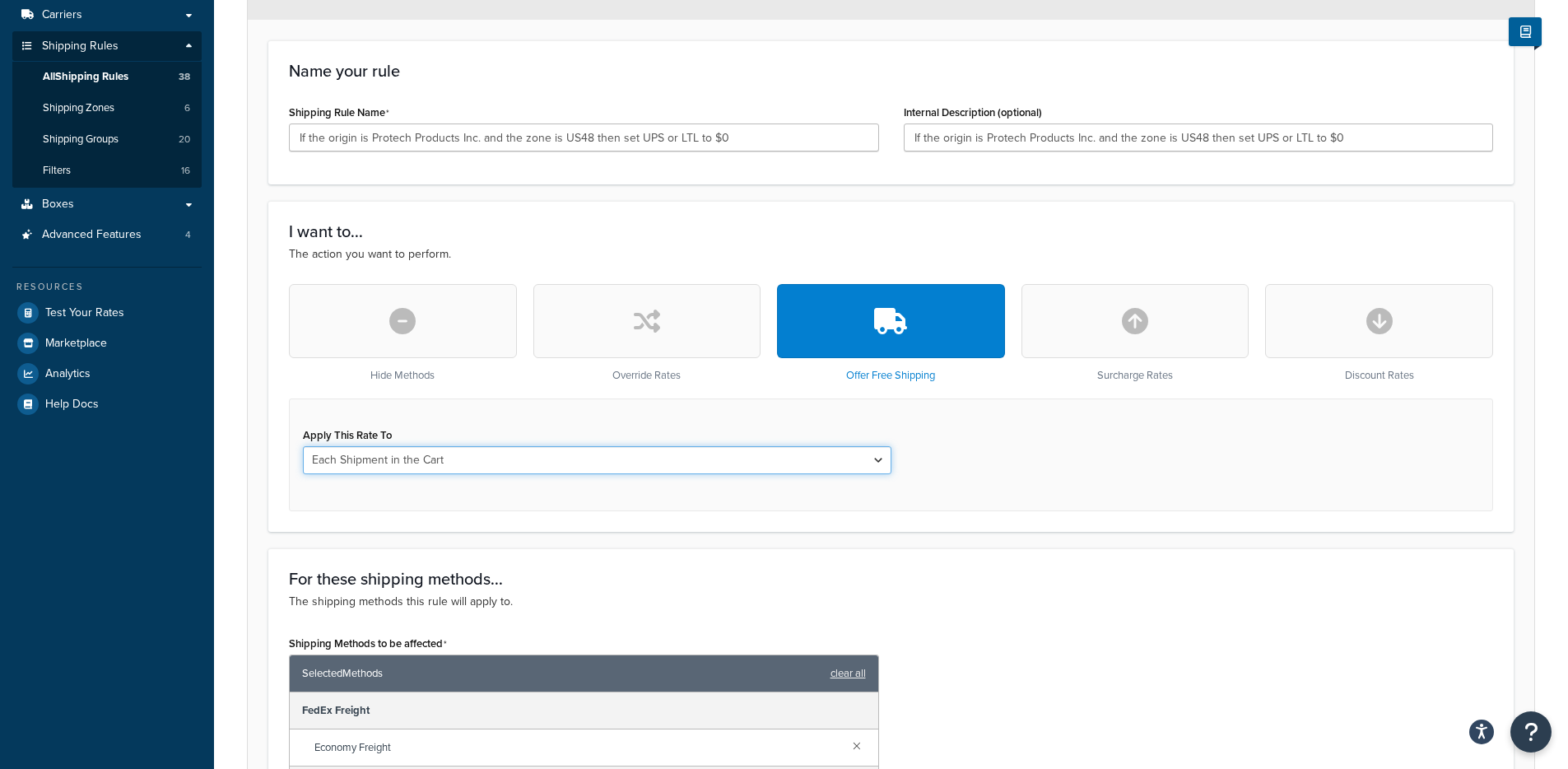
click at [862, 458] on select "Each Shipment in the Cart Each Origin in the Cart Each Shipping Group in the Ca…" at bounding box center [598, 460] width 588 height 28
click at [303, 447] on select "Each Shipment in the Cart Each Origin in the Cart Each Shipping Group in the Ca…" at bounding box center [598, 460] width 588 height 28
click at [839, 461] on select "Each Shipment in the Cart Each Origin in the Cart Each Shipping Group in the Ca…" at bounding box center [598, 460] width 588 height 28
select select "LOCATION"
click at [303, 447] on select "Each Shipment in the Cart Each Origin in the Cart Each Shipping Group in the Ca…" at bounding box center [598, 460] width 588 height 28
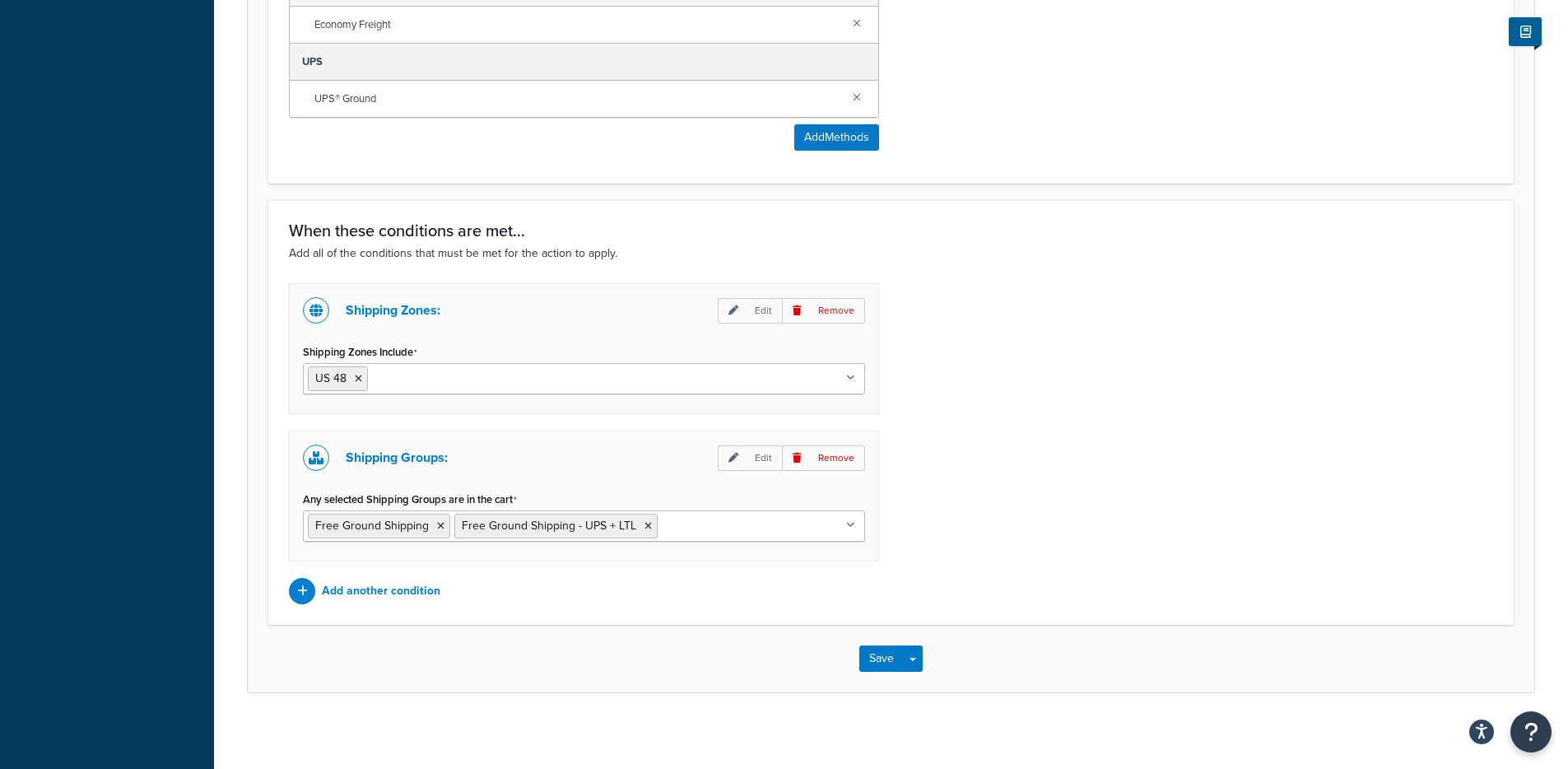
scroll to position [990, 0]
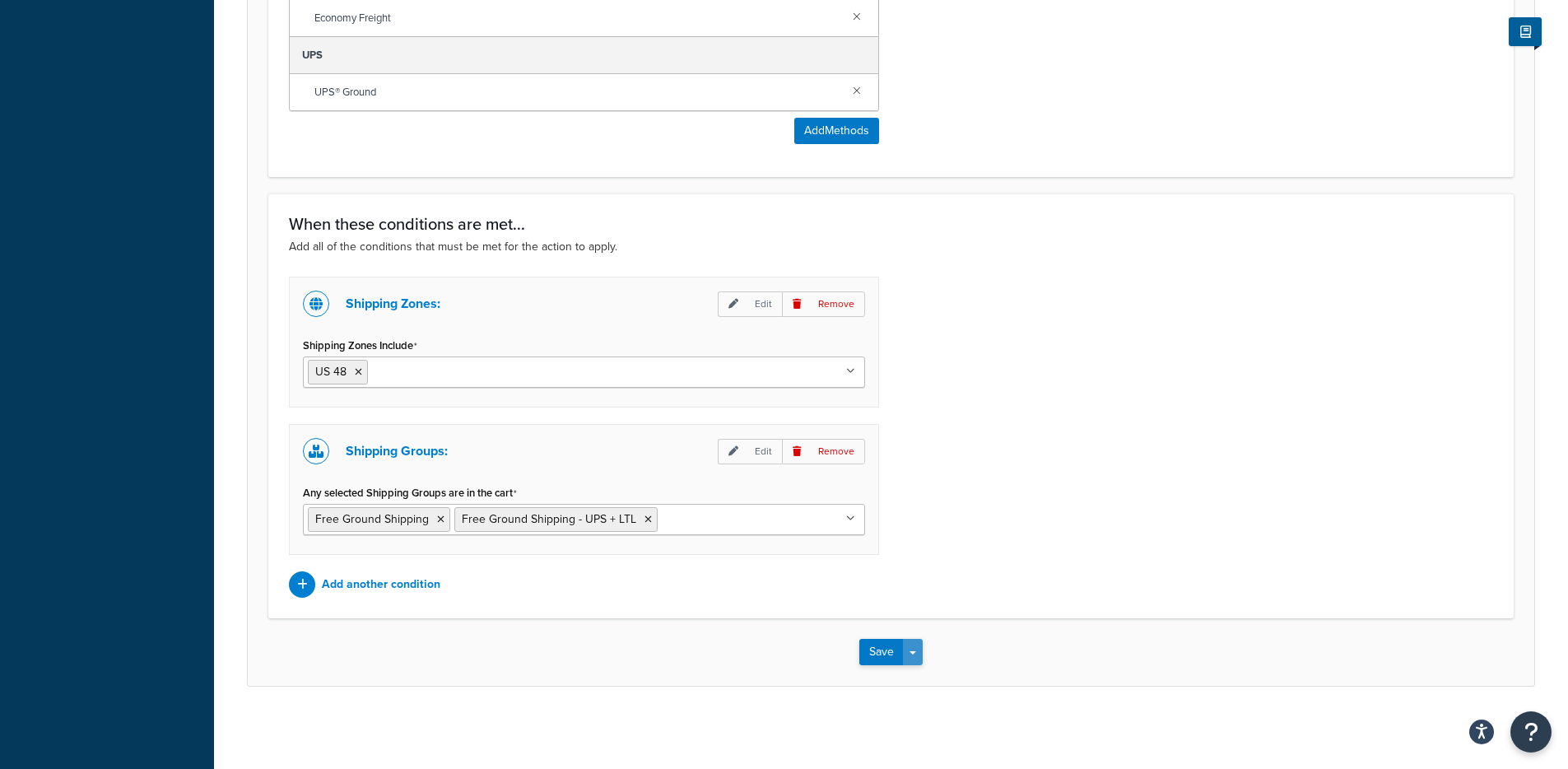
click at [919, 640] on button "Save Dropdown" at bounding box center [913, 652] width 20 height 26
click at [925, 673] on button "Save and Edit" at bounding box center [938, 683] width 158 height 34
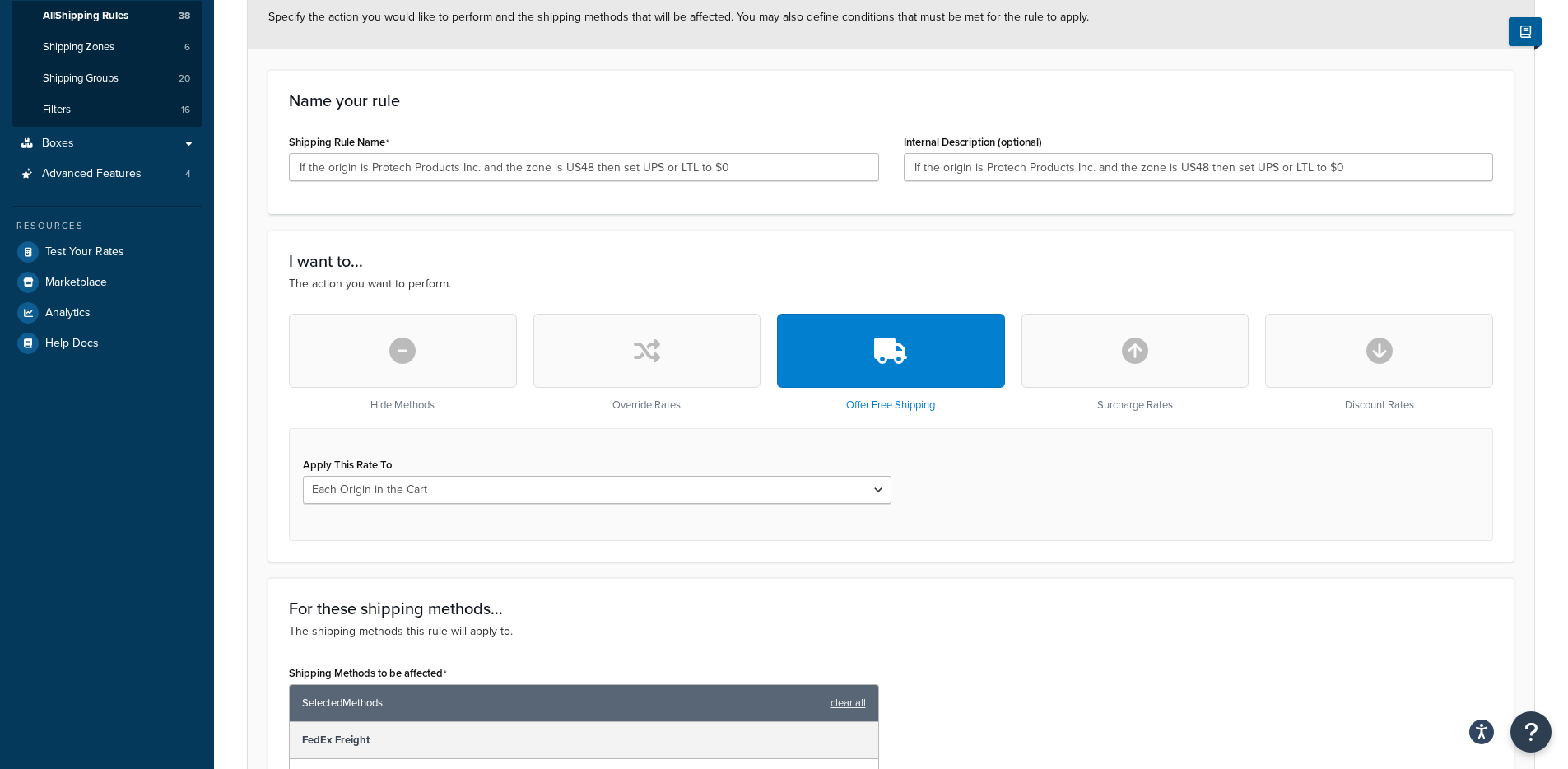
scroll to position [338, 0]
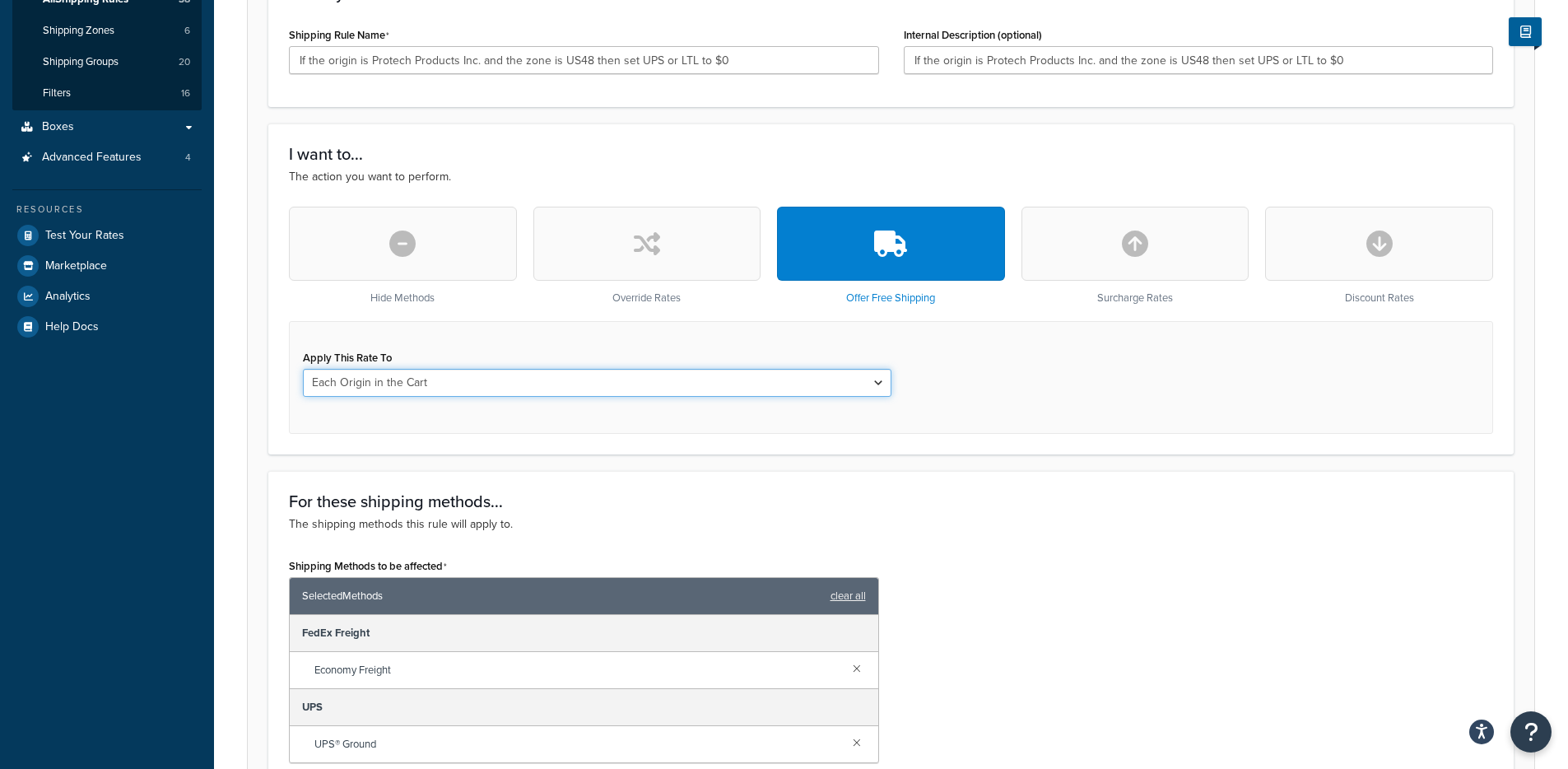
click at [512, 389] on select "Each Shipment in the Cart Each Origin in the Cart Each Shipping Group in the Ca…" at bounding box center [598, 382] width 588 height 28
select select "CART"
click at [303, 369] on select "Each Shipment in the Cart Each Origin in the Cart Each Shipping Group in the Ca…" at bounding box center [598, 382] width 588 height 28
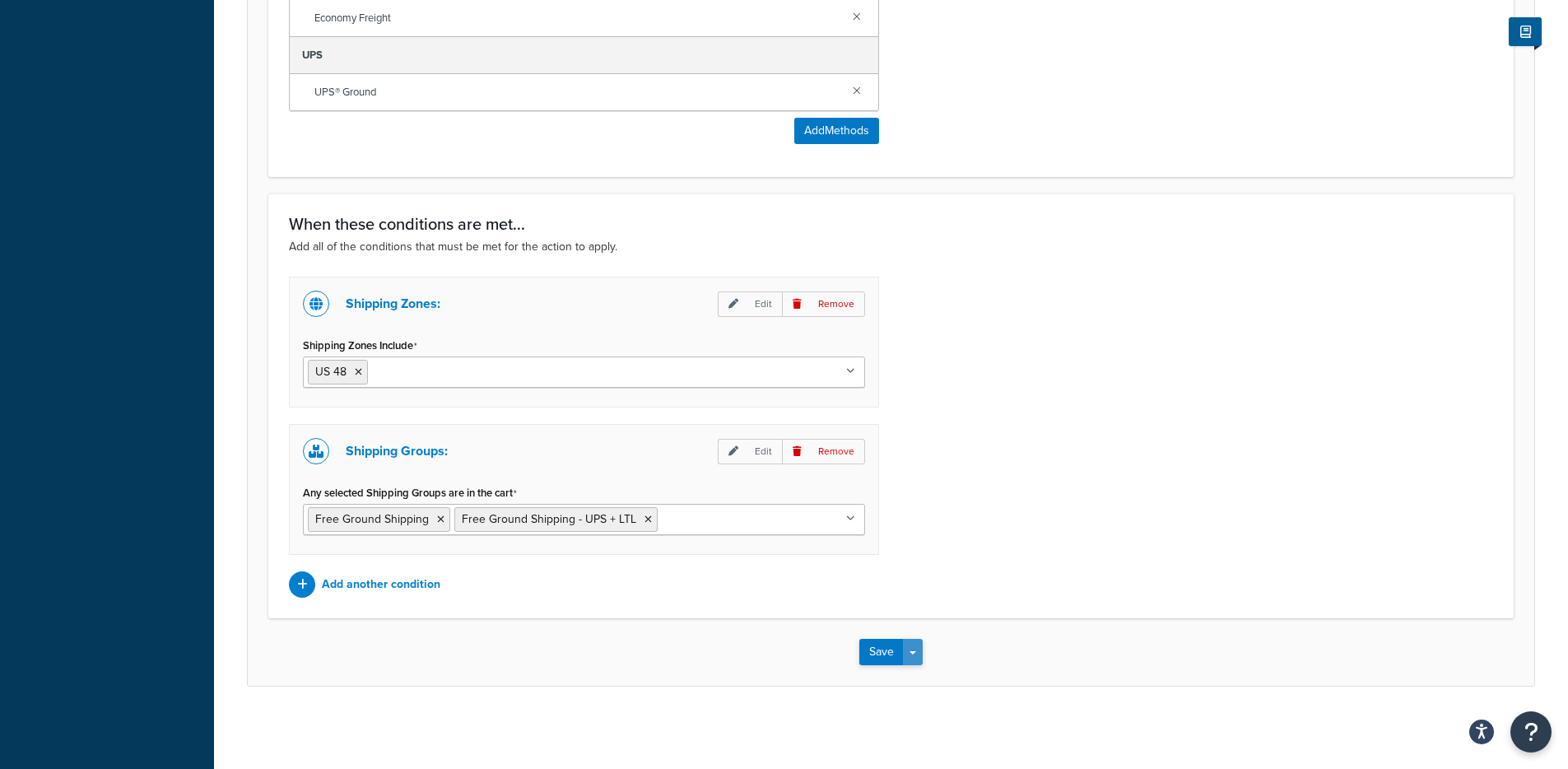
click at [918, 653] on button "Save Dropdown" at bounding box center [913, 652] width 20 height 26
click at [917, 671] on button "Save and Edit" at bounding box center [938, 683] width 158 height 34
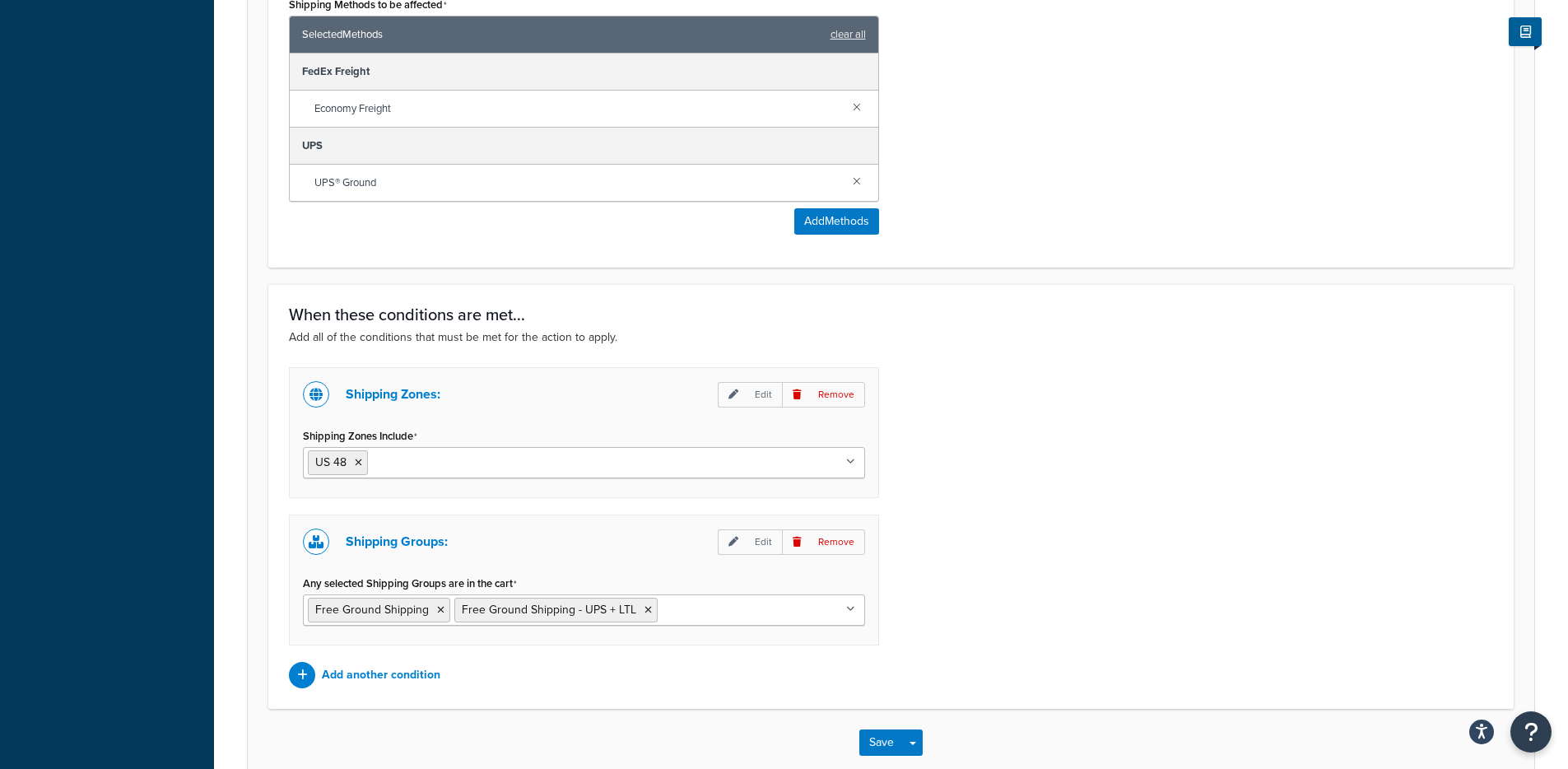
scroll to position [0, 0]
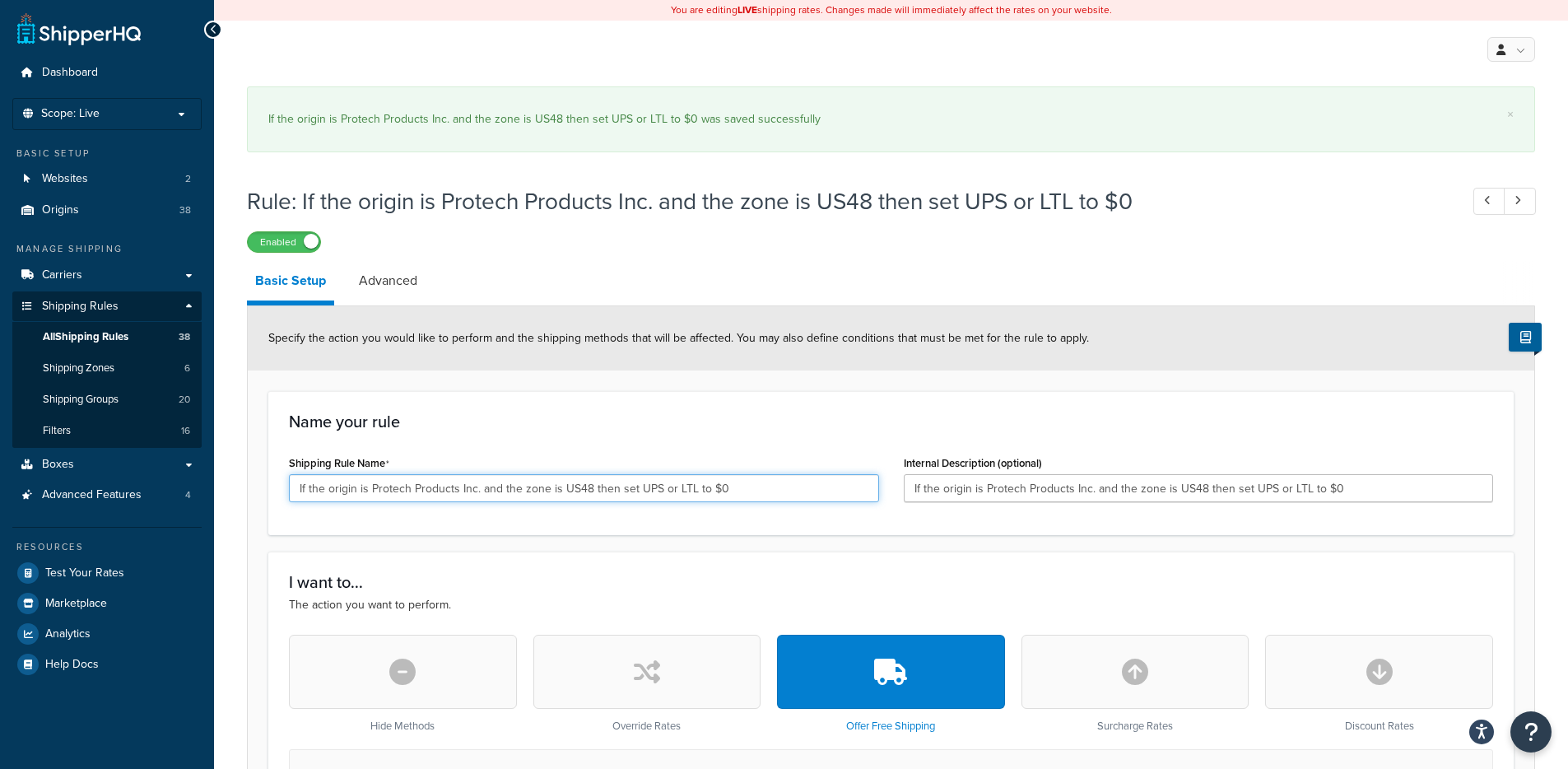
click at [527, 487] on input "If the origin is Protech Products Inc. and the zone is US48 then set UPS or LTL…" at bounding box center [584, 488] width 590 height 28
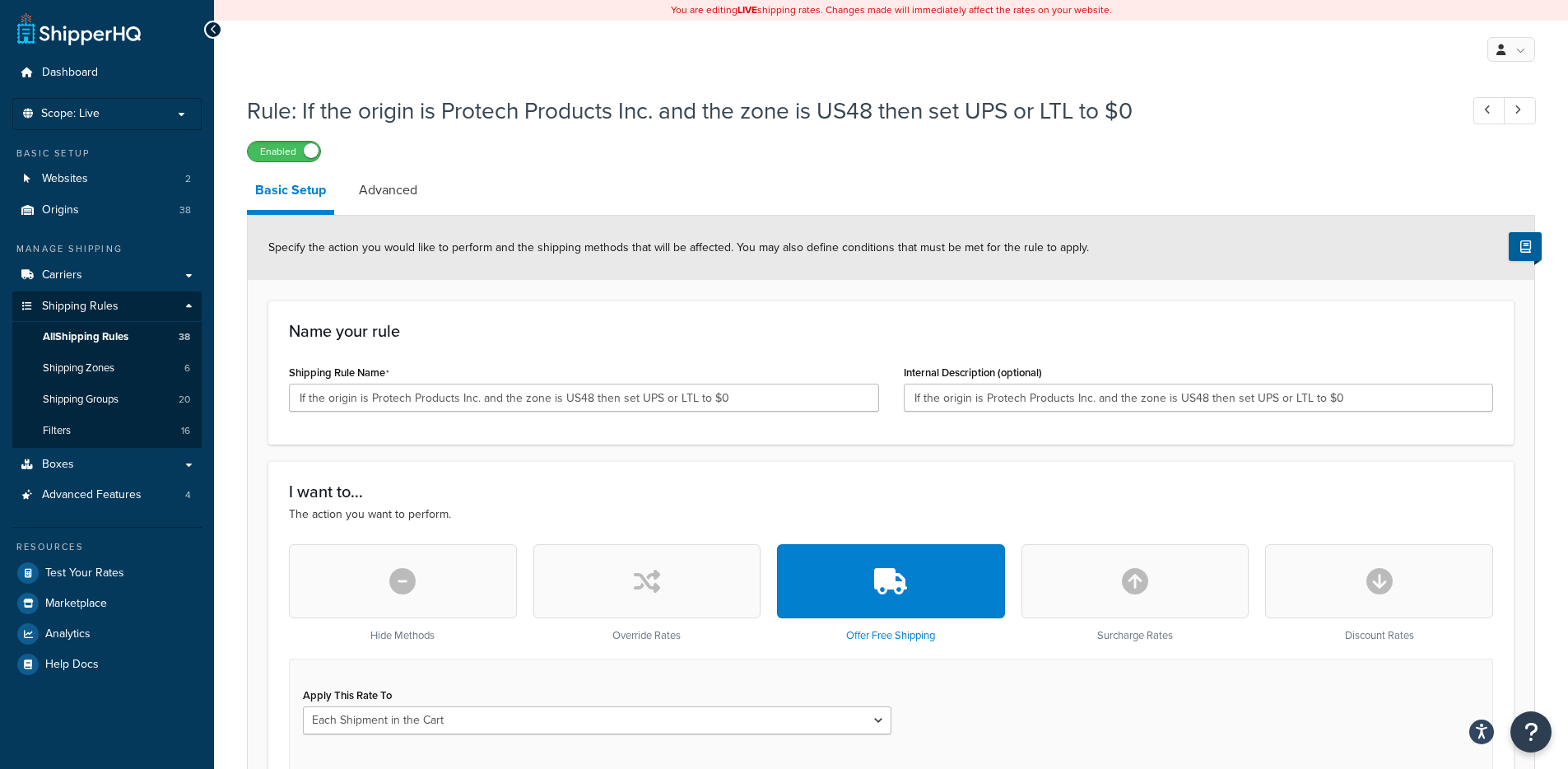
click at [311, 152] on span at bounding box center [311, 150] width 14 height 14
click at [297, 147] on label "Disabled" at bounding box center [284, 151] width 72 height 20
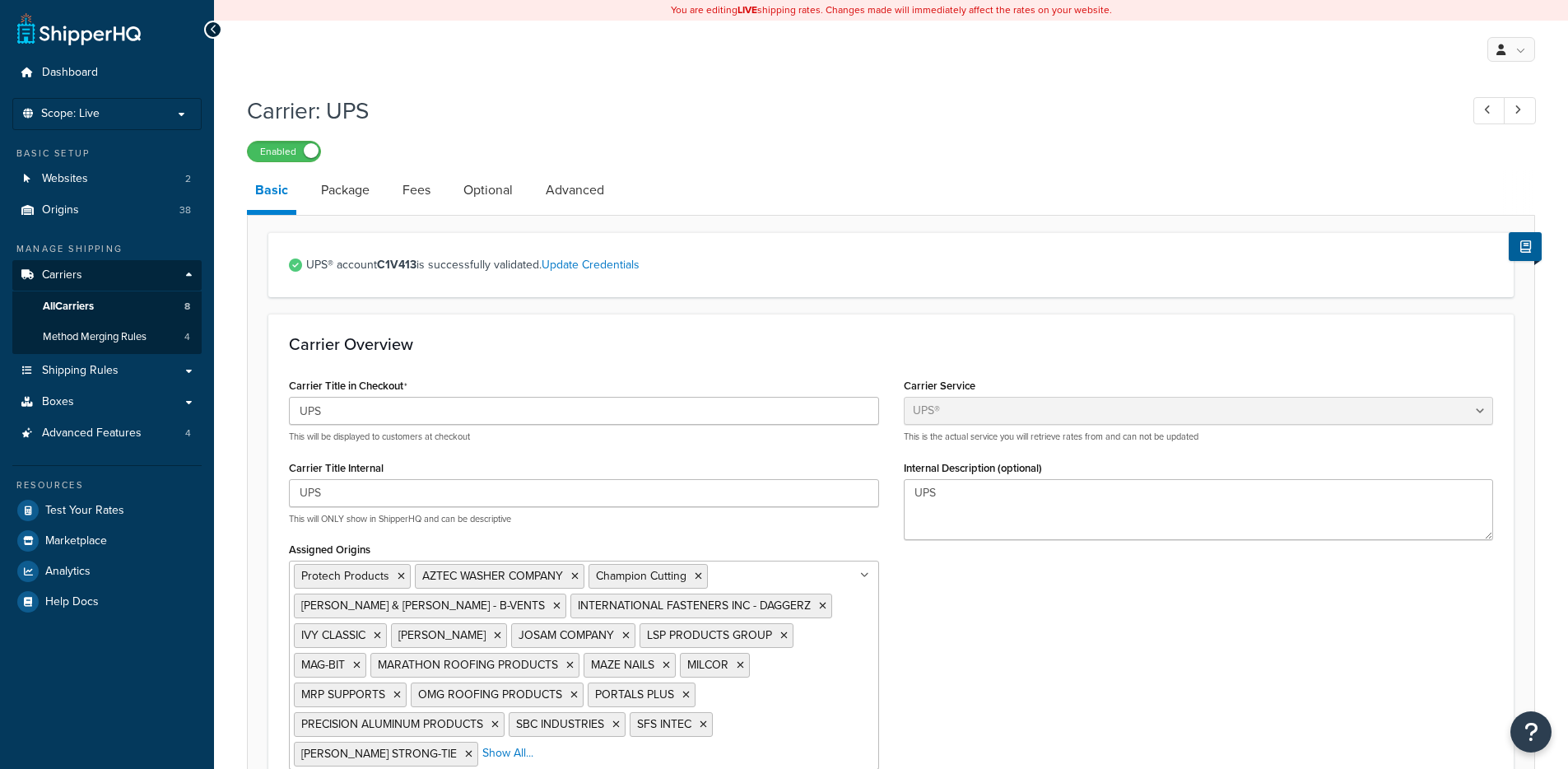
select select "ups"
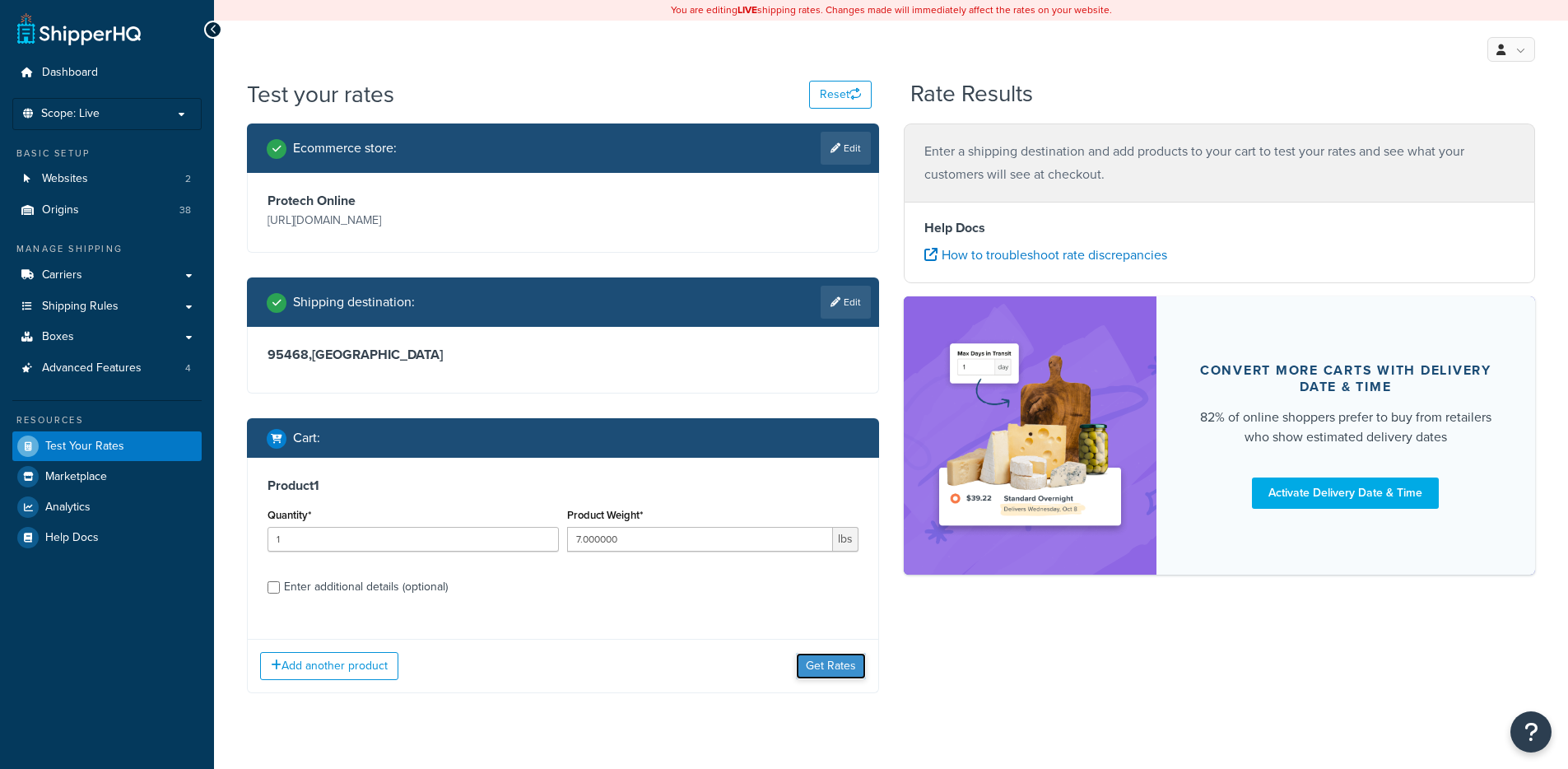
click at [814, 654] on button "Get Rates" at bounding box center [830, 666] width 70 height 26
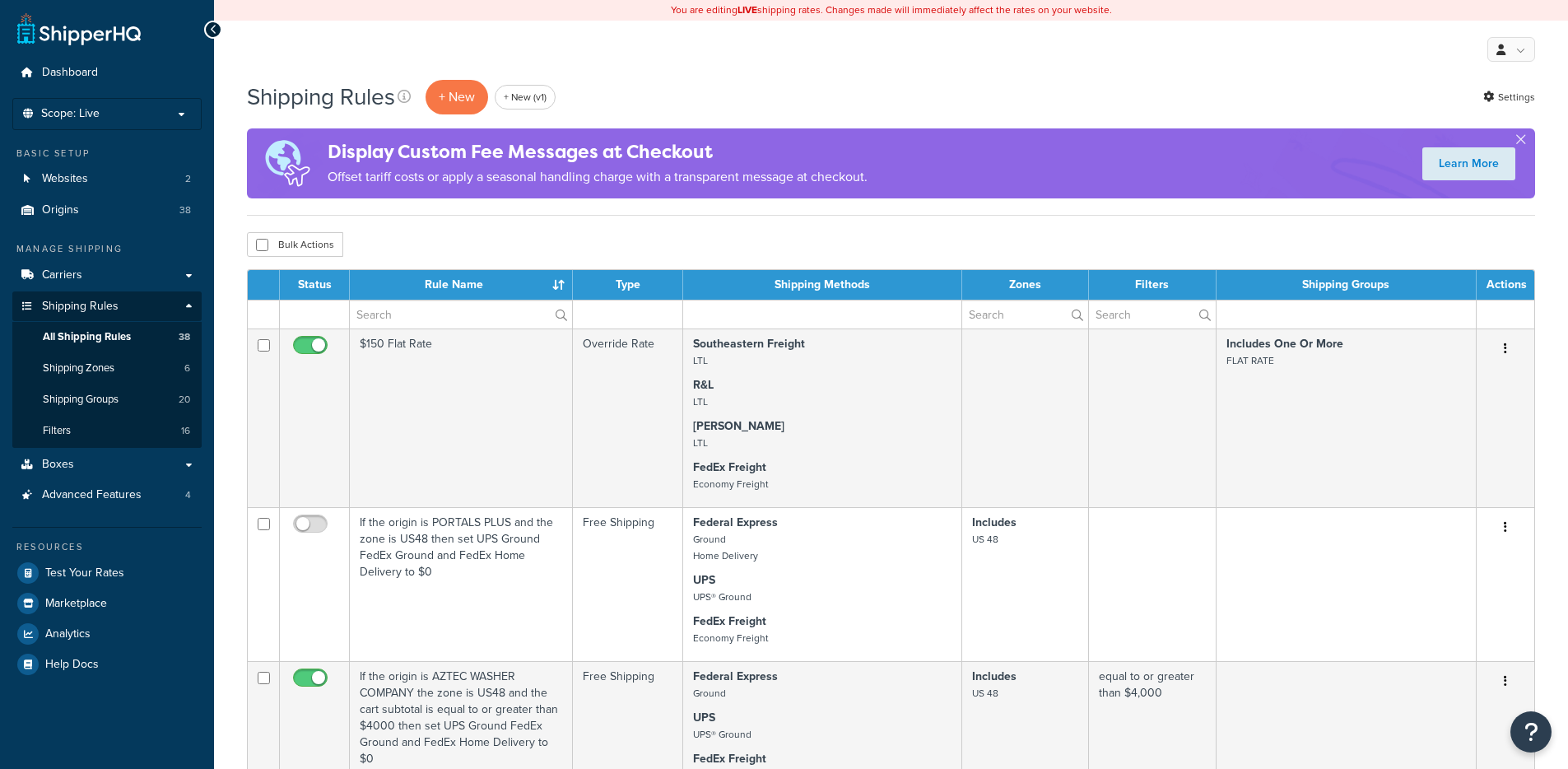
select select "50"
click at [476, 96] on p "+ New" at bounding box center [456, 96] width 62 height 34
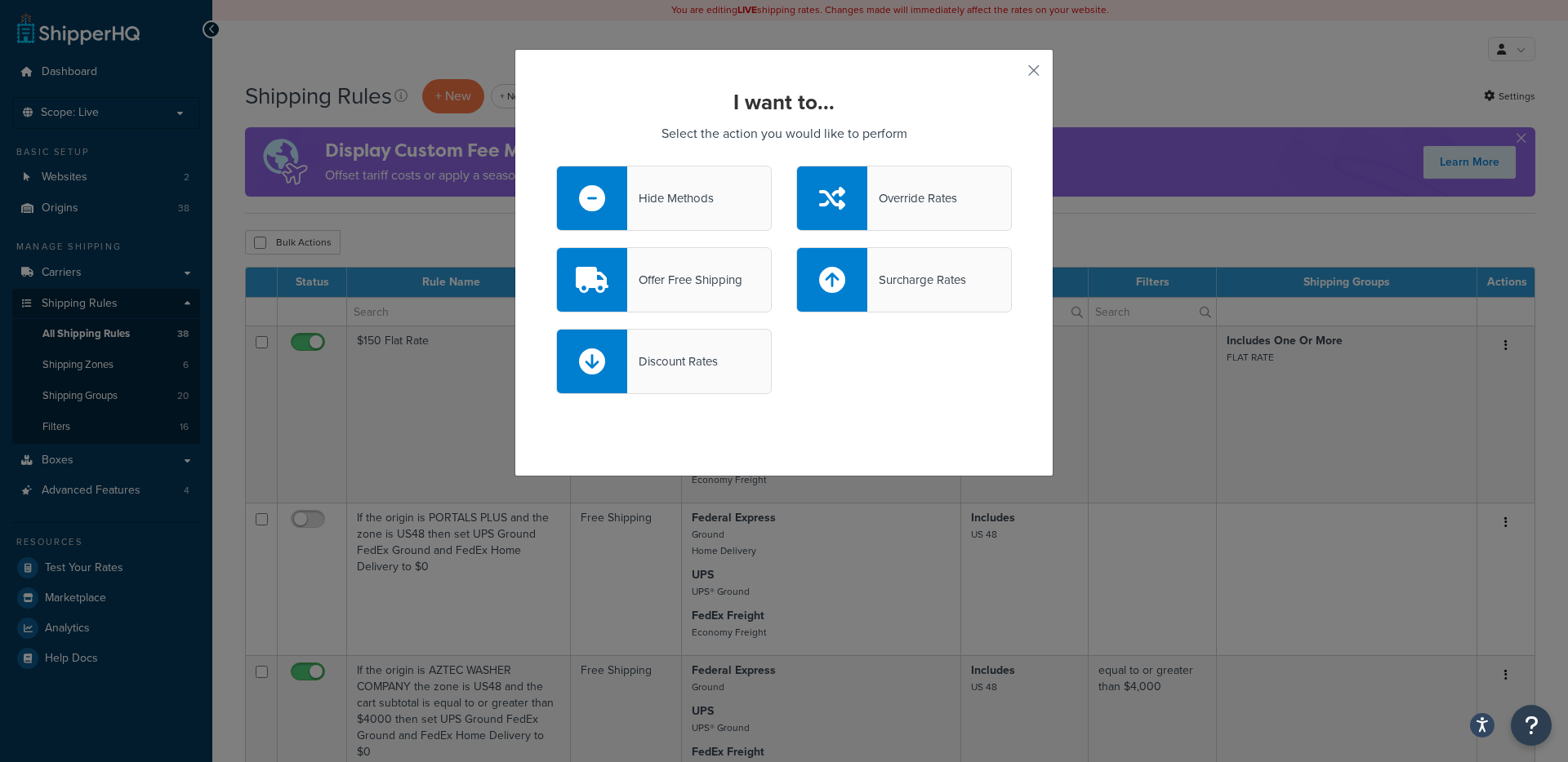
click at [662, 282] on div "Offer Free Shipping" at bounding box center [684, 279] width 115 height 22
click at [0, 0] on input "Offer Free Shipping" at bounding box center [0, 0] width 0 height 0
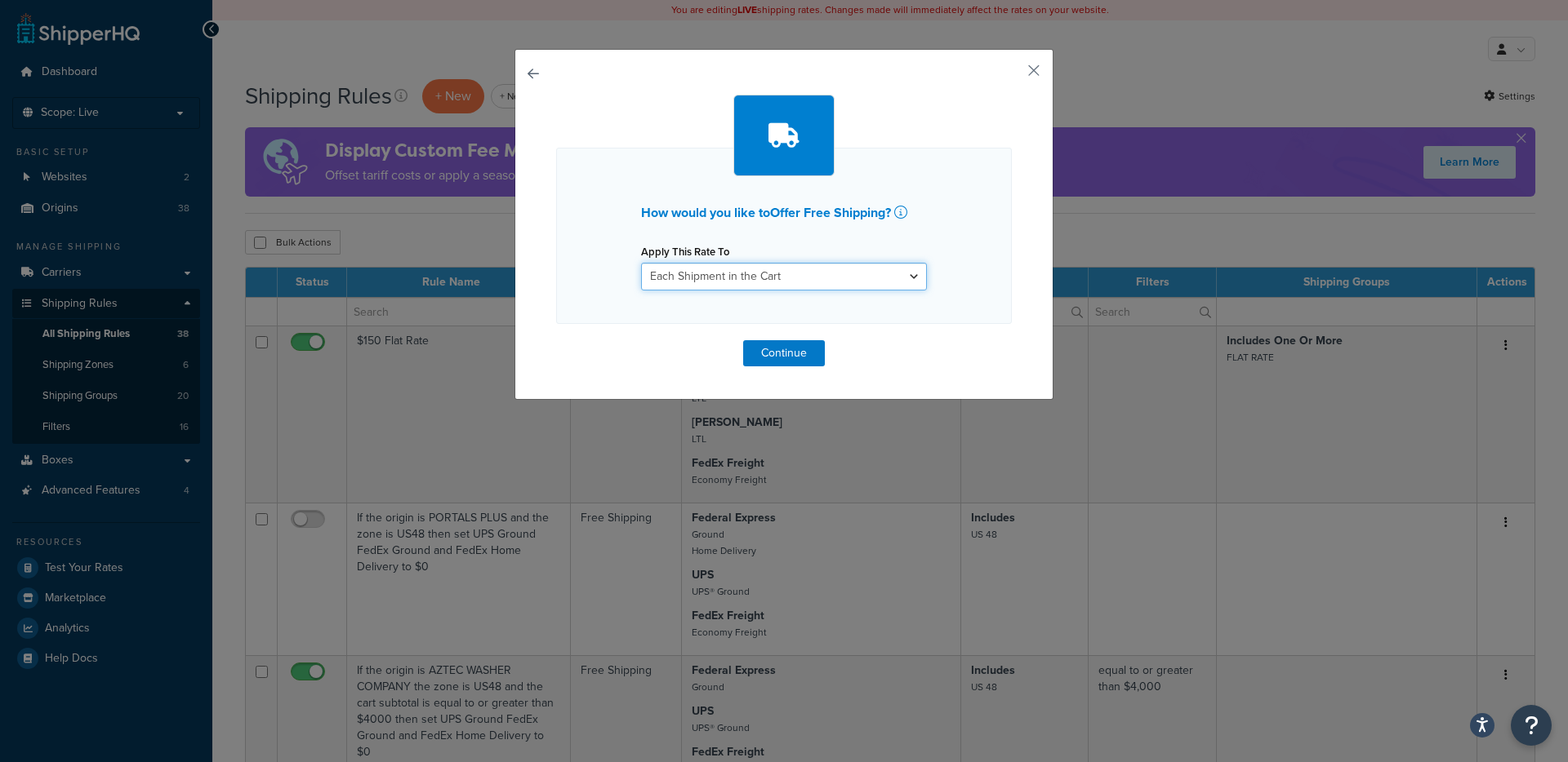
click at [727, 281] on select "Each Shipment in the Cart Each Origin in the Cart Each Shipping Group in the Ca…" at bounding box center [784, 276] width 286 height 28
click at [641, 263] on select "Each Shipment in the Cart Each Origin in the Cart Each Shipping Group in the Ca…" at bounding box center [784, 276] width 286 height 28
click at [779, 348] on button "Continue" at bounding box center [783, 353] width 82 height 26
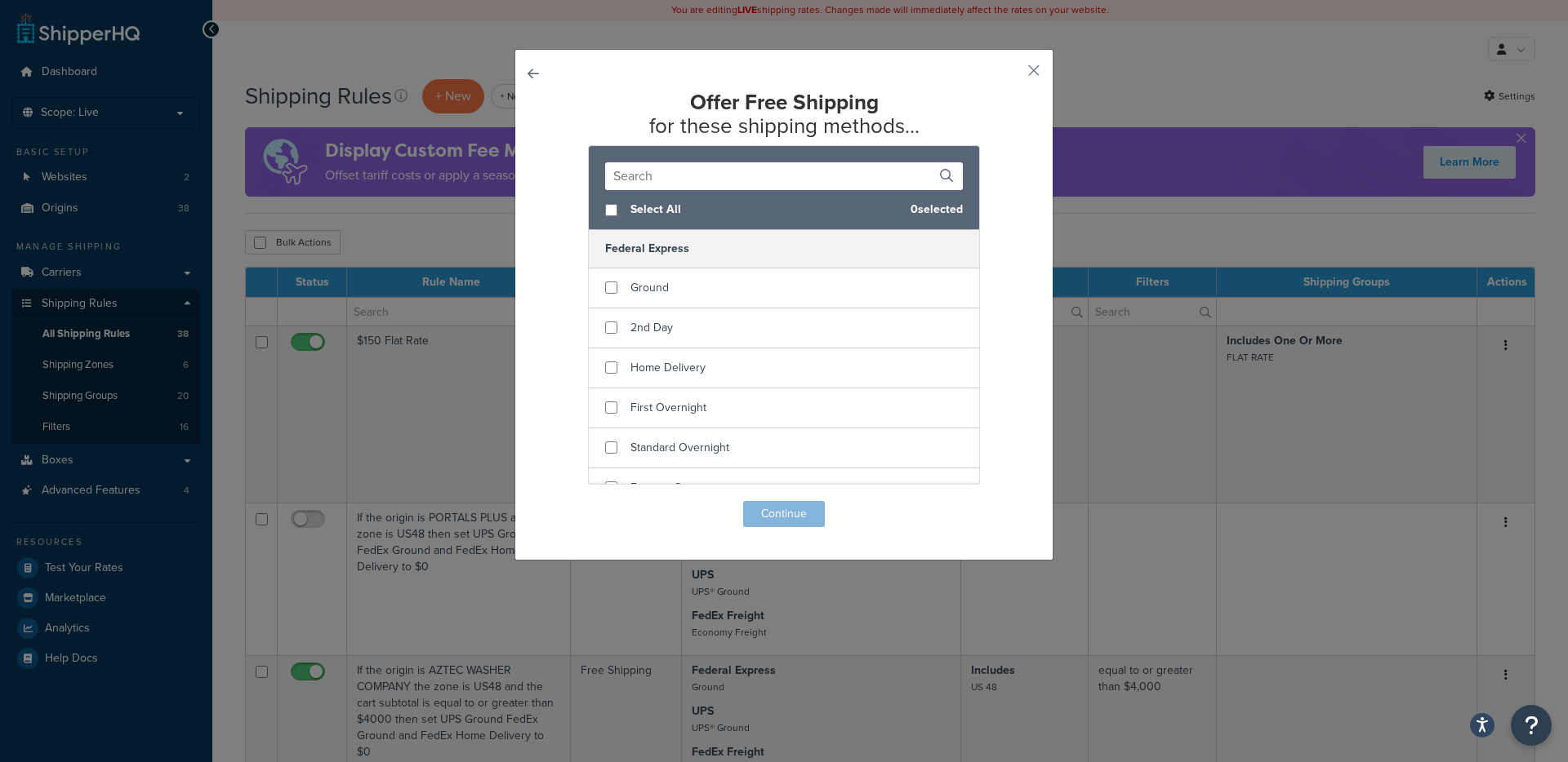
click at [694, 177] on input "text" at bounding box center [784, 176] width 357 height 28
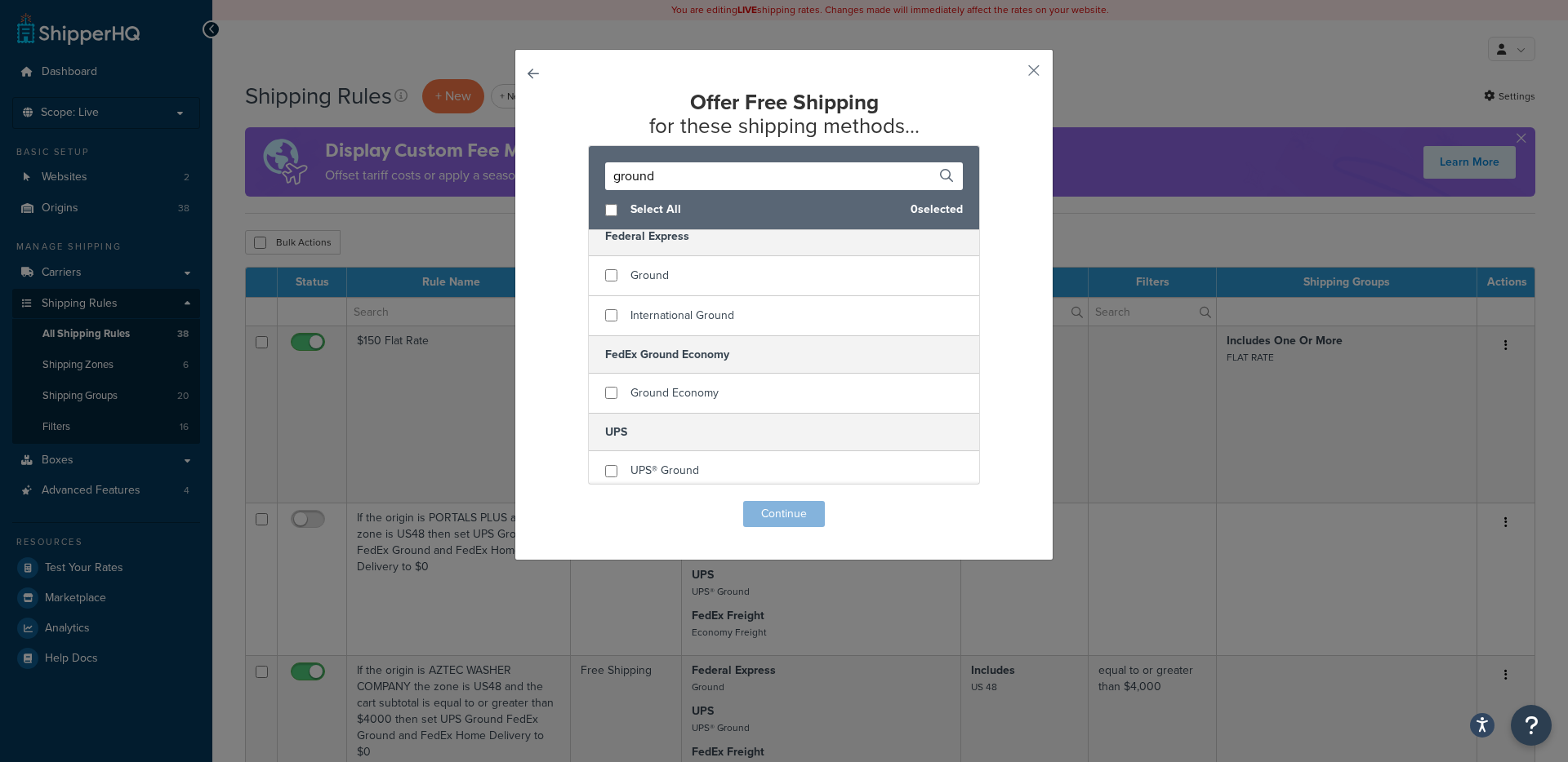
scroll to position [19, 0]
type input "ground"
checkbox input "true"
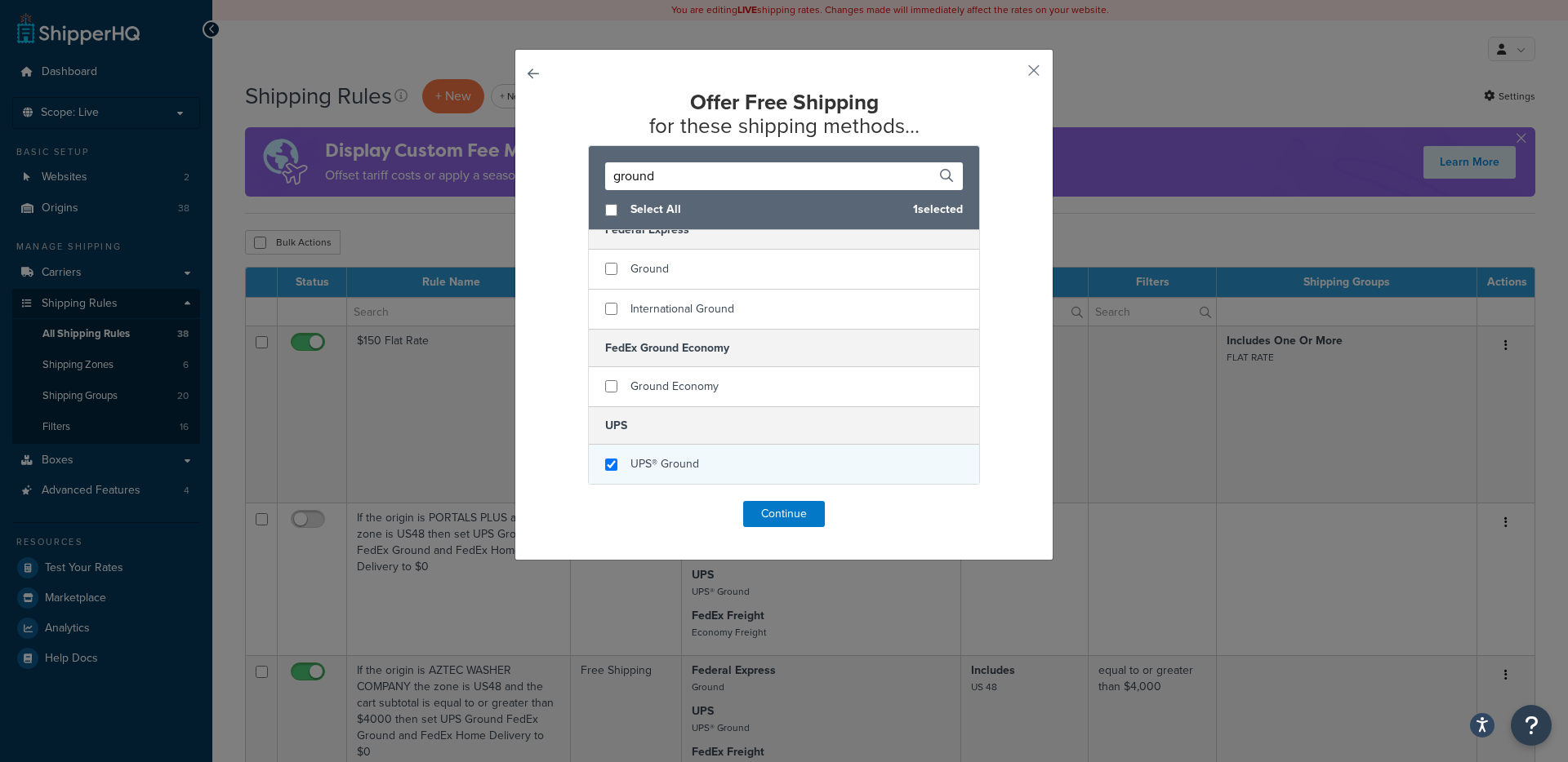
click at [666, 460] on span "UPS® Ground" at bounding box center [665, 463] width 68 height 17
click at [644, 174] on input "ground" at bounding box center [784, 176] width 357 height 28
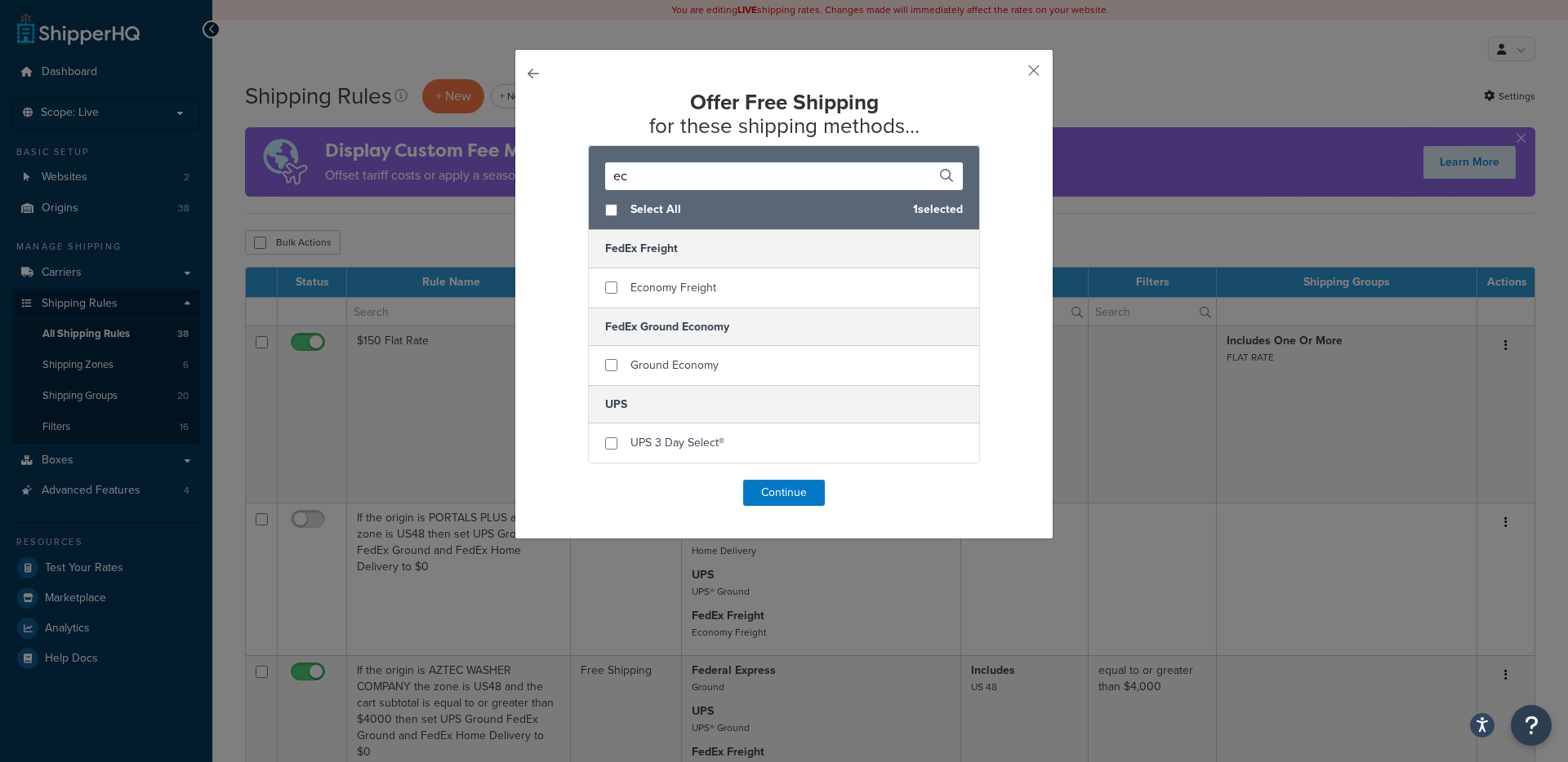
scroll to position [0, 0]
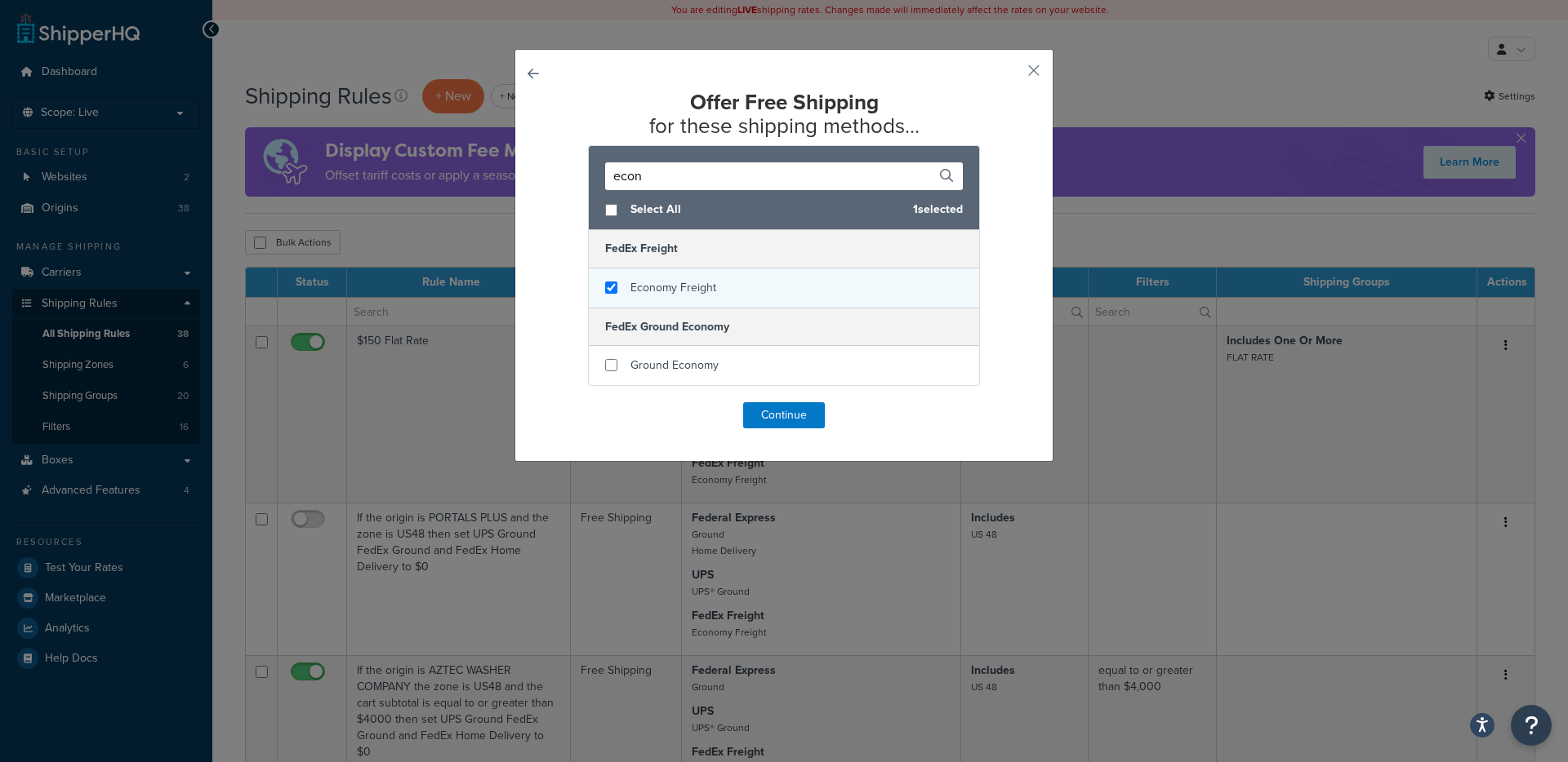
type input "econ"
checkbox input "true"
click at [689, 289] on span "Economy Freight" at bounding box center [673, 287] width 85 height 17
click at [795, 409] on button "Continue" at bounding box center [783, 415] width 82 height 26
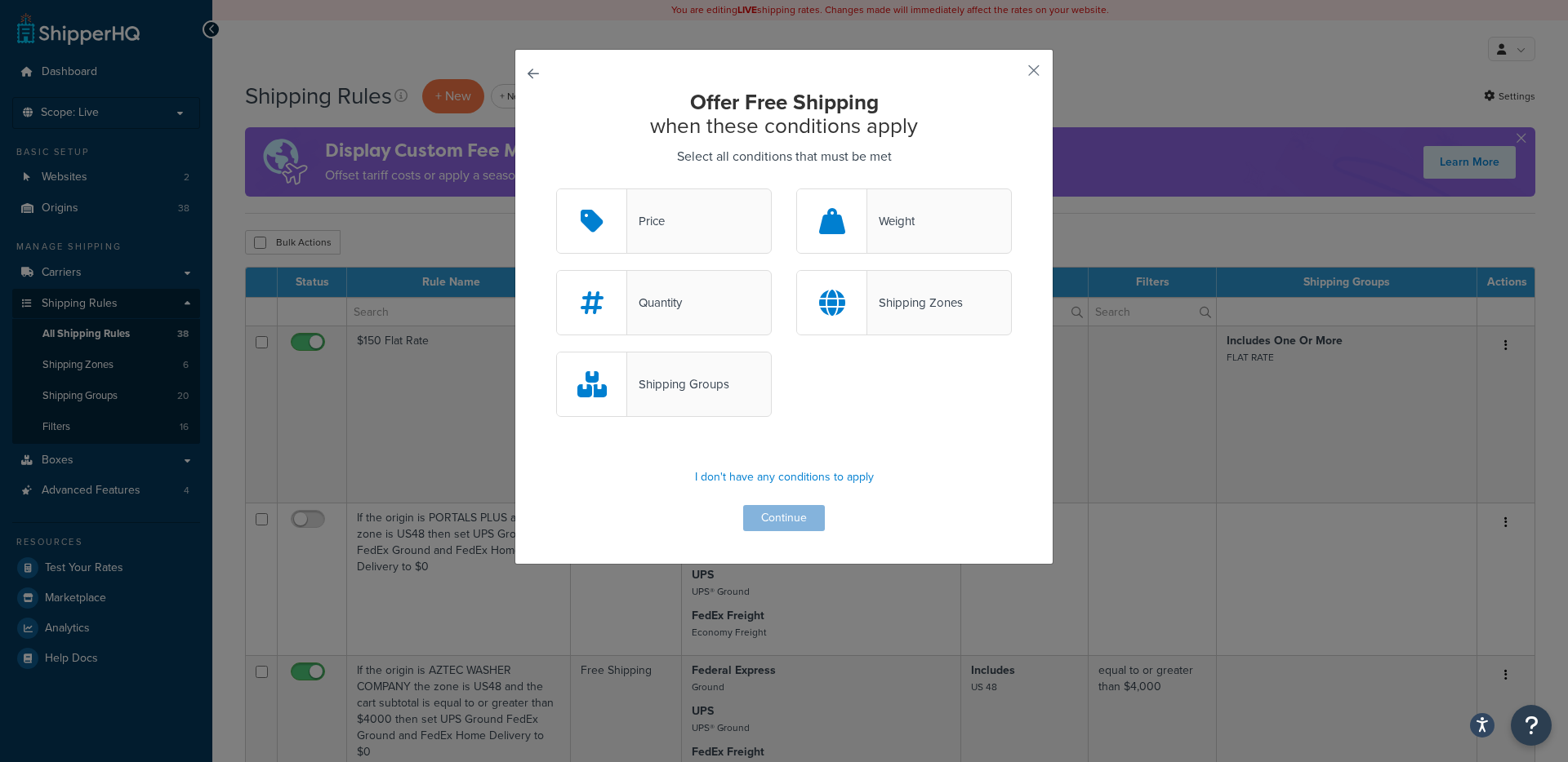
click at [712, 380] on div "Shipping Groups" at bounding box center [678, 384] width 102 height 22
click at [0, 0] on input "Shipping Groups" at bounding box center [0, 0] width 0 height 0
click at [891, 293] on div "Shipping Zones" at bounding box center [915, 302] width 95 height 22
click at [0, 0] on input "Shipping Zones" at bounding box center [0, 0] width 0 height 0
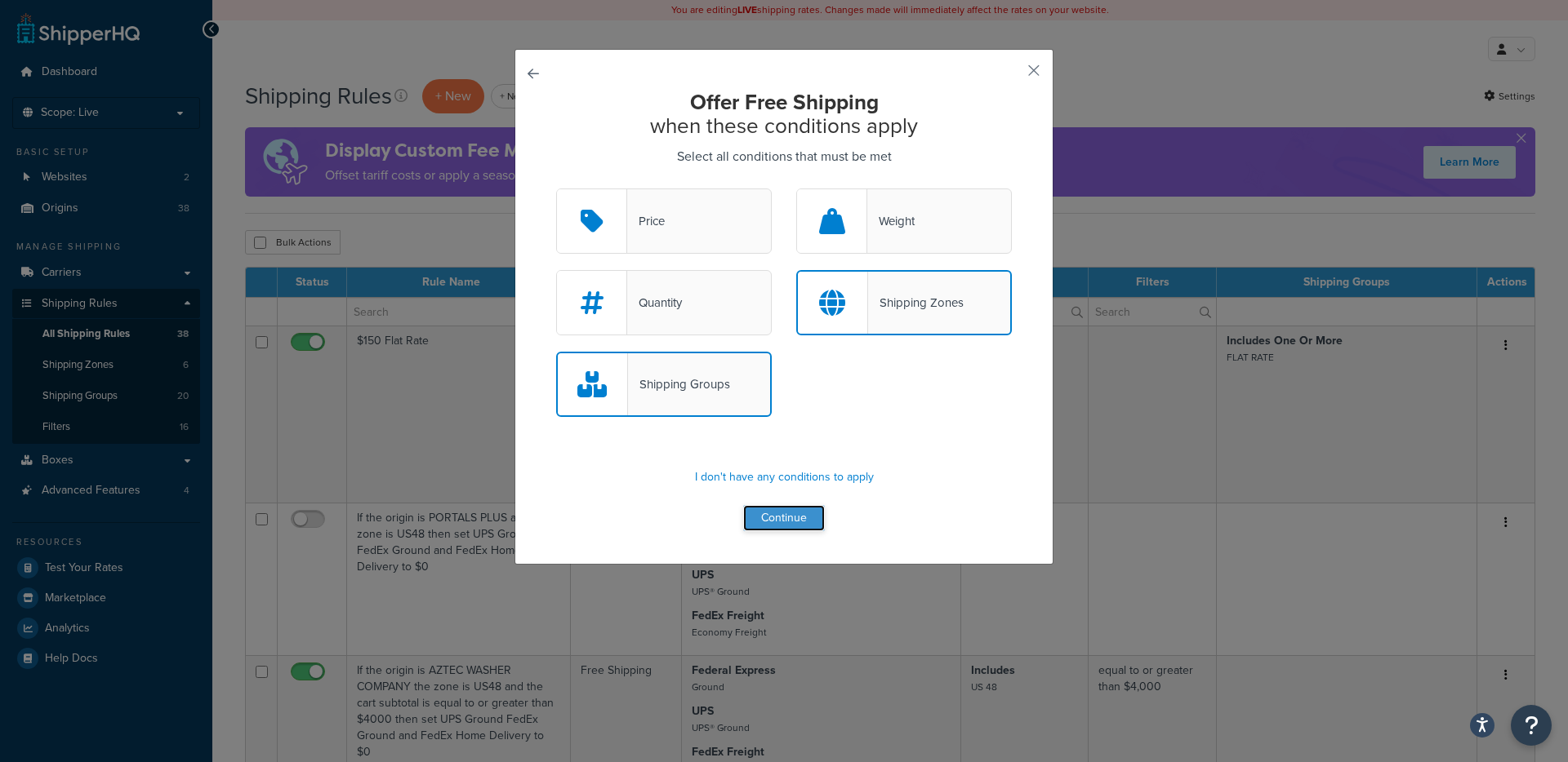
click at [787, 510] on button "Continue" at bounding box center [783, 518] width 82 height 26
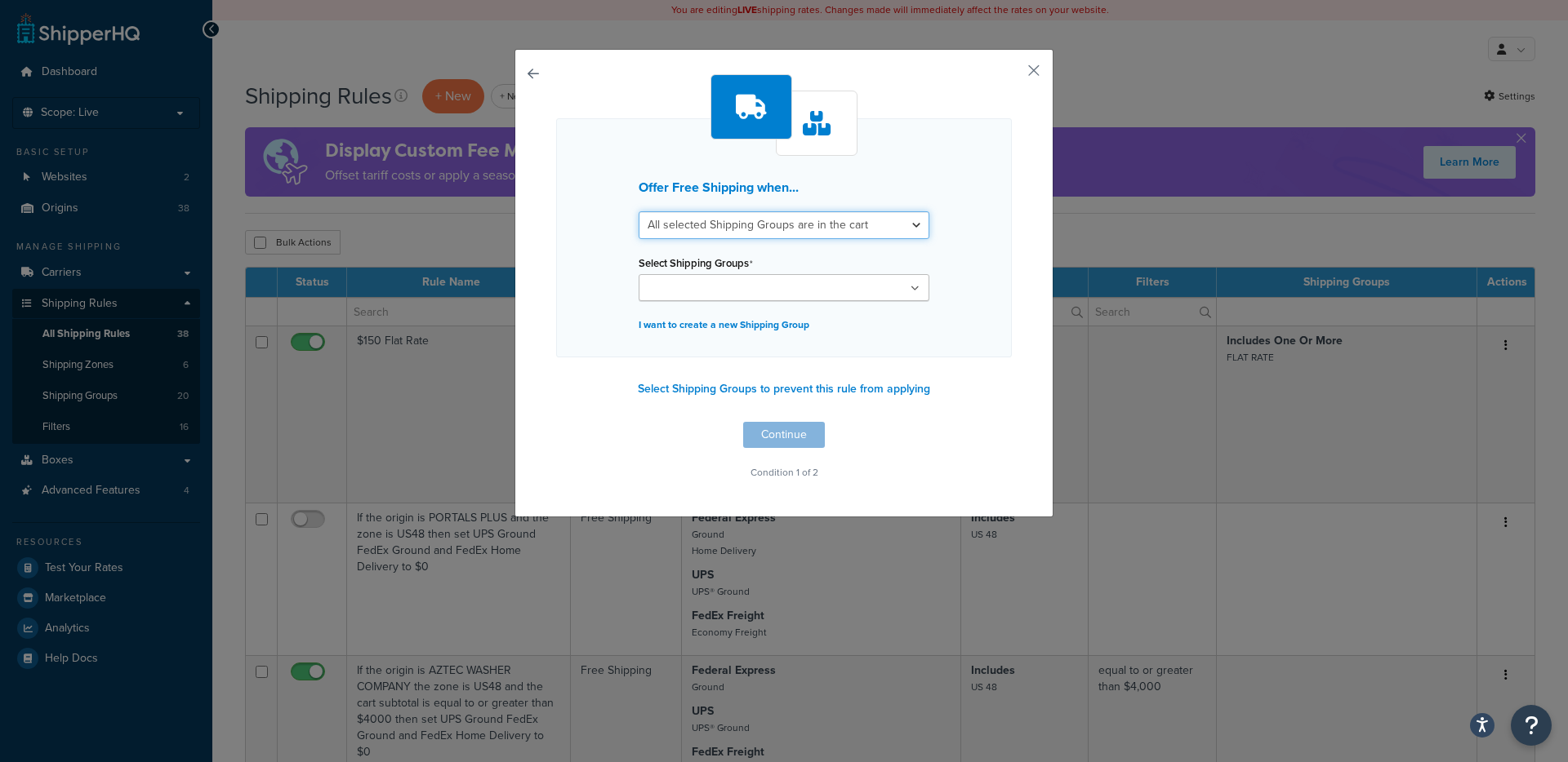
click at [802, 228] on select "All selected Shipping Groups are in the cart Any selected Shipping Groups are i…" at bounding box center [784, 225] width 291 height 28
select select "any"
click at [639, 212] on select "All selected Shipping Groups are in the cart Any selected Shipping Groups are i…" at bounding box center [784, 225] width 291 height 28
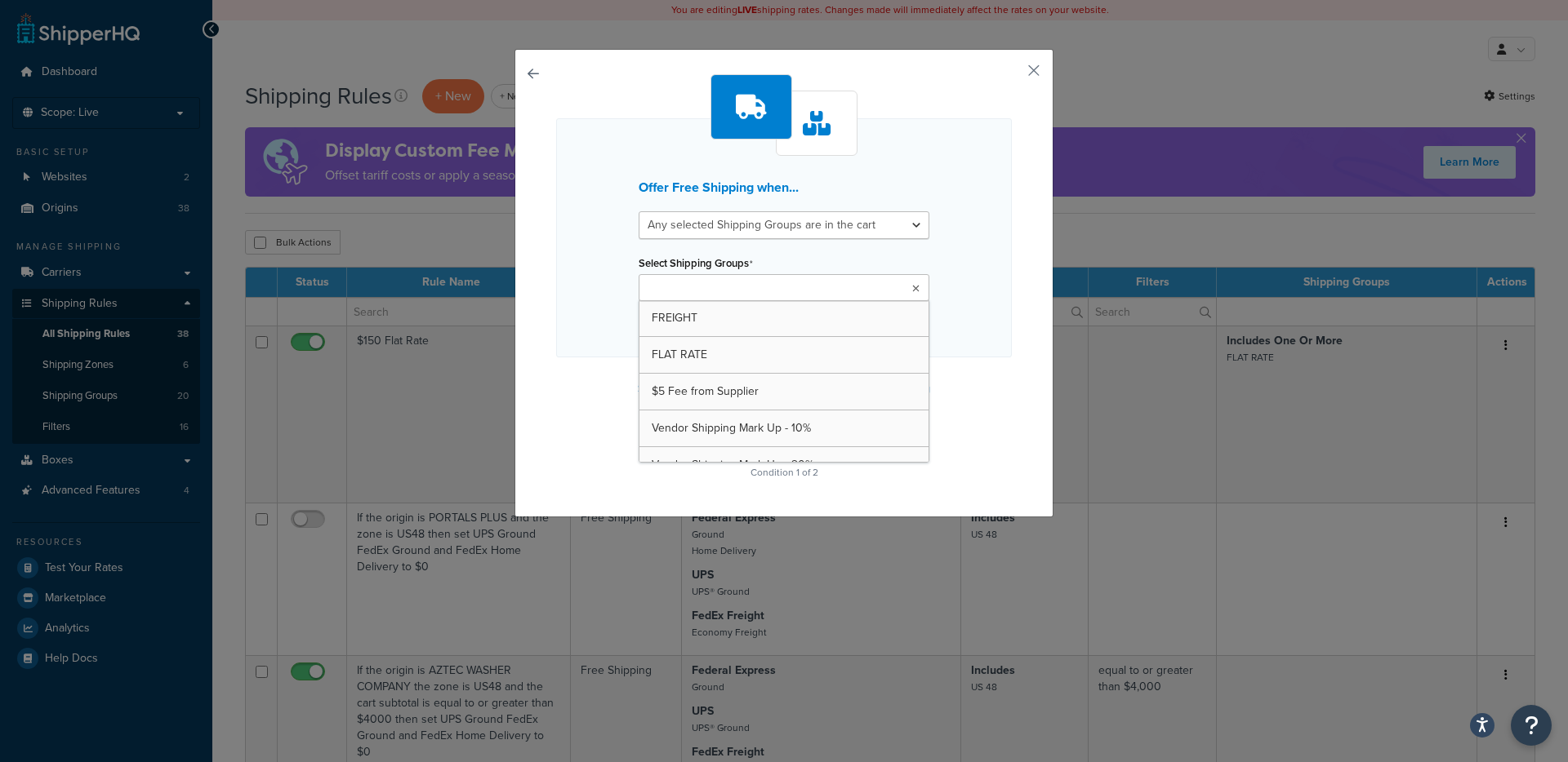
click at [729, 281] on input "Select Shipping Groups" at bounding box center [716, 289] width 145 height 18
type input "free"
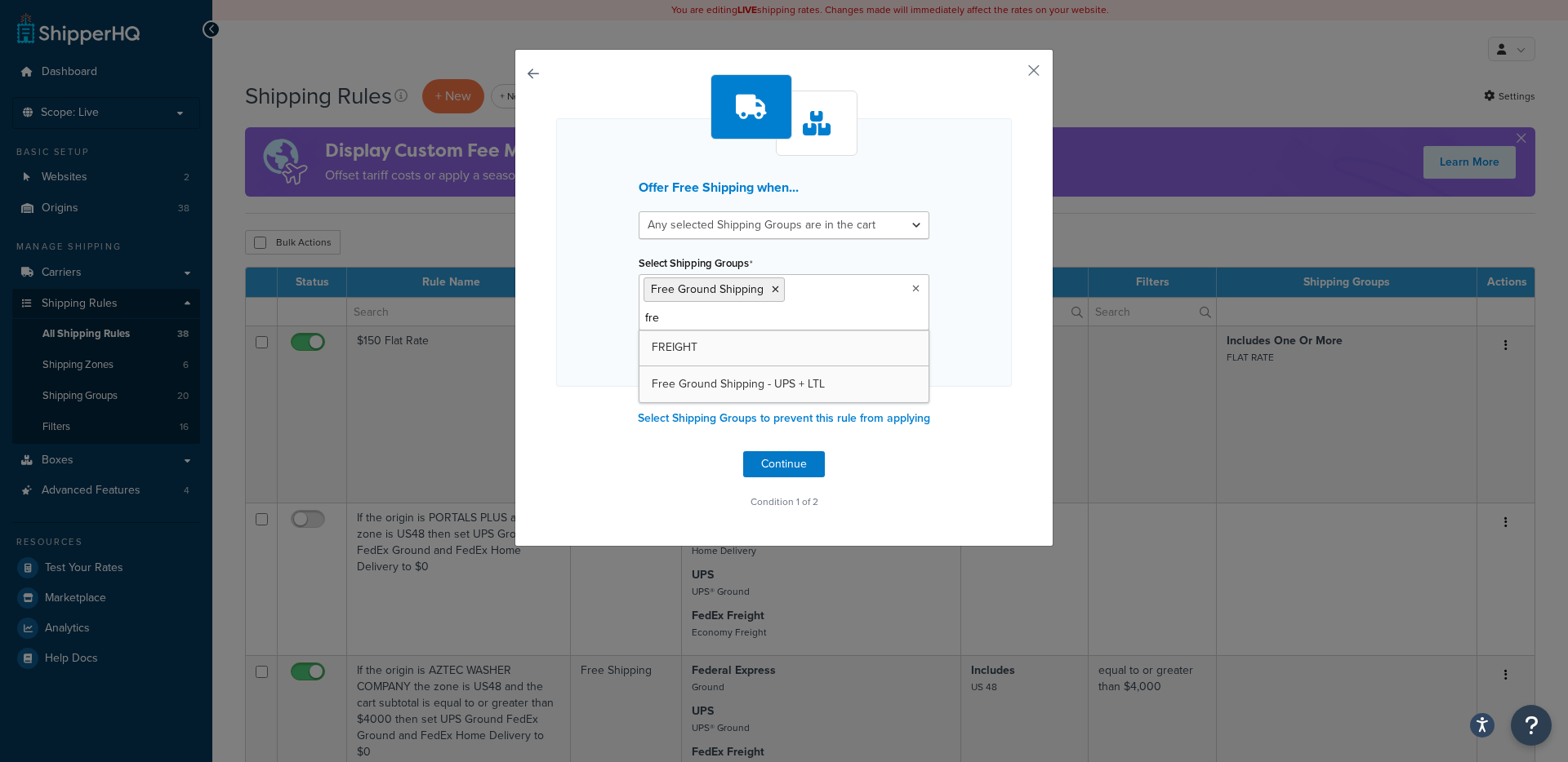
type input "free"
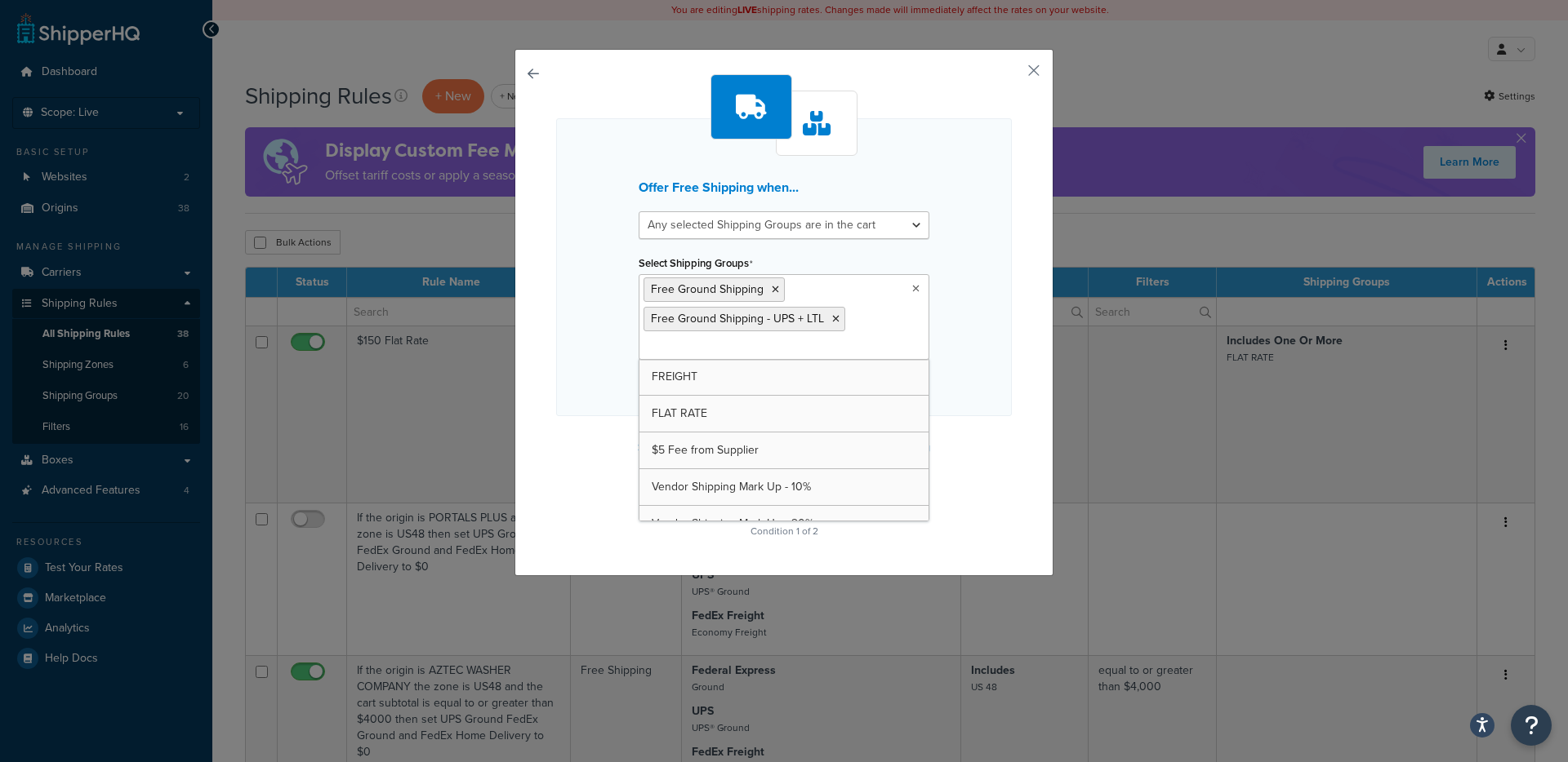
click at [940, 392] on div "Offer Free Shipping when... All selected Shipping Groups are in the cart Any se…" at bounding box center [783, 267] width 455 height 298
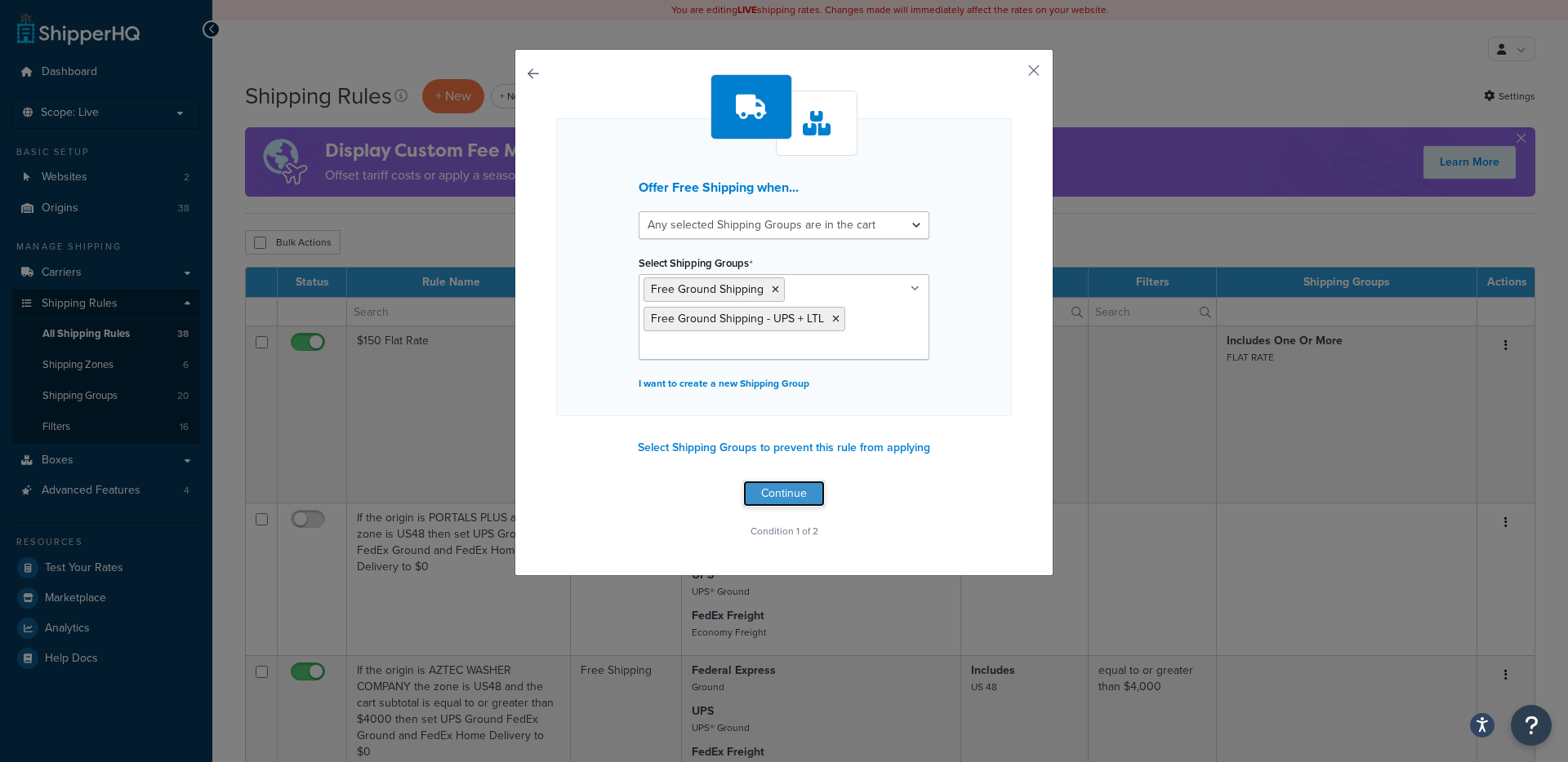
click at [788, 492] on button "Continue" at bounding box center [783, 494] width 82 height 26
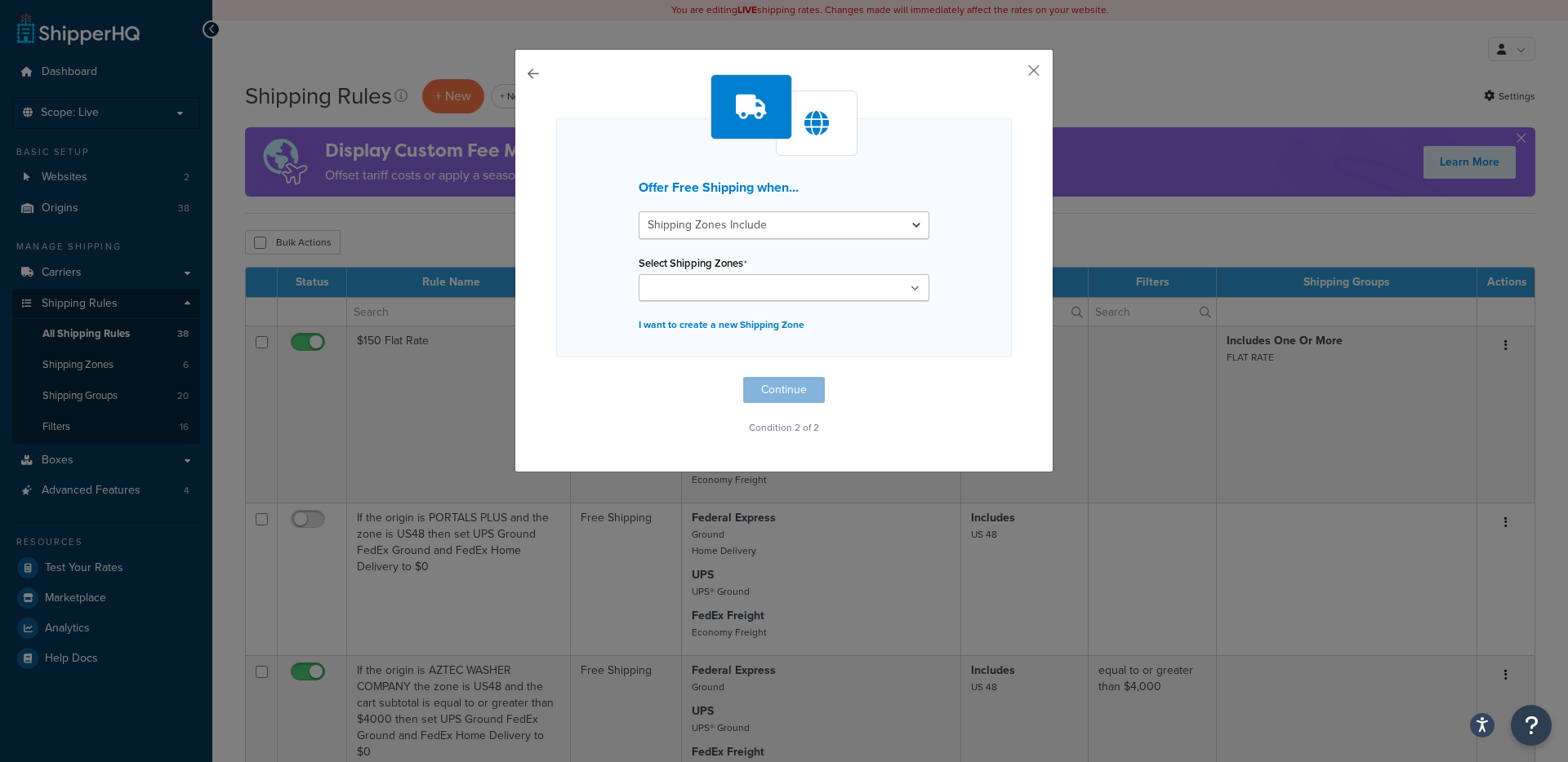
click at [741, 286] on input "Select Shipping Zones" at bounding box center [716, 289] width 145 height 18
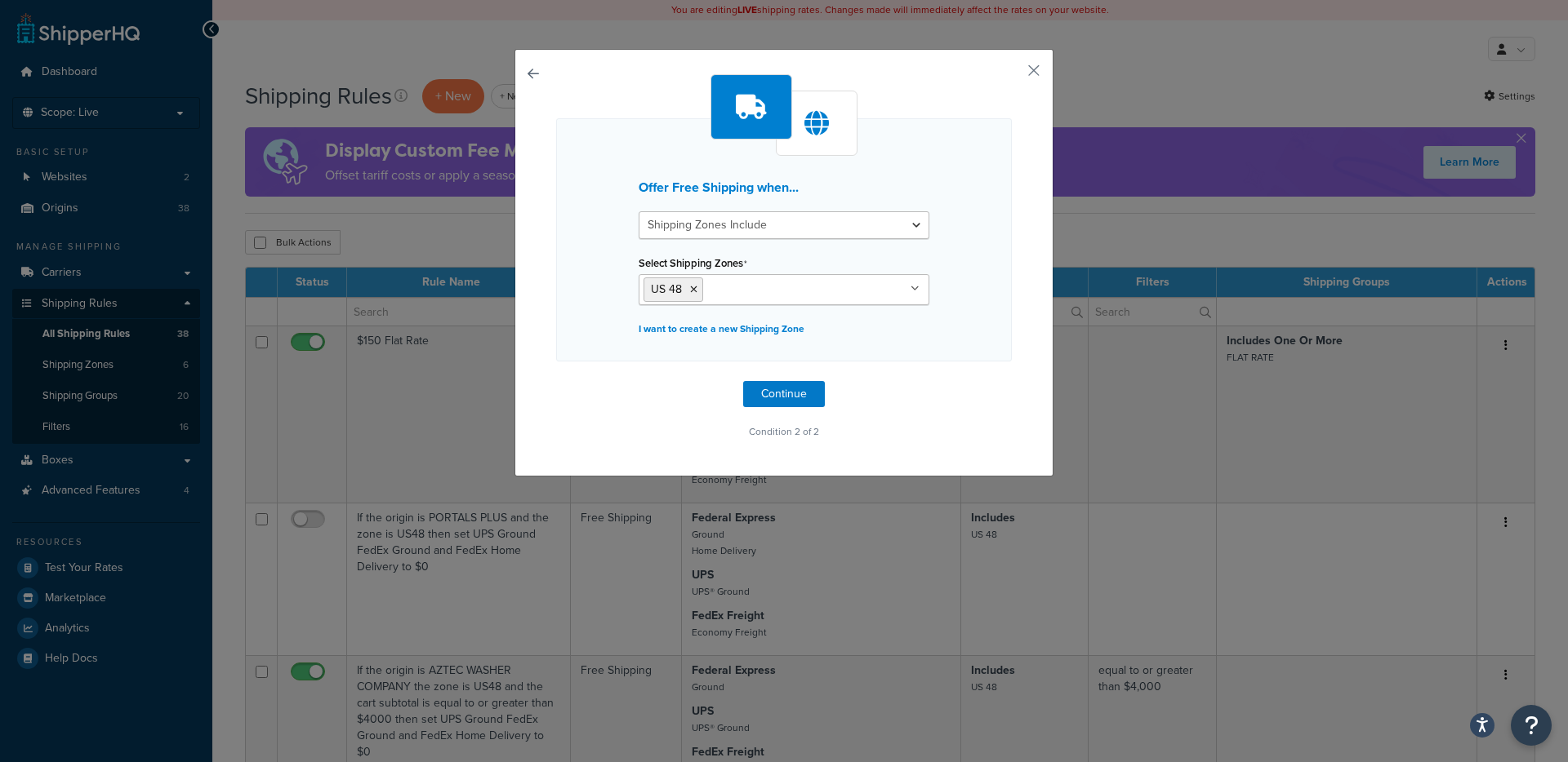
click at [969, 255] on div "Offer Free Shipping when... Shipping Zones Include Shipping Zones Do Not Includ…" at bounding box center [783, 240] width 455 height 243
click at [787, 394] on button "Continue" at bounding box center [783, 394] width 82 height 26
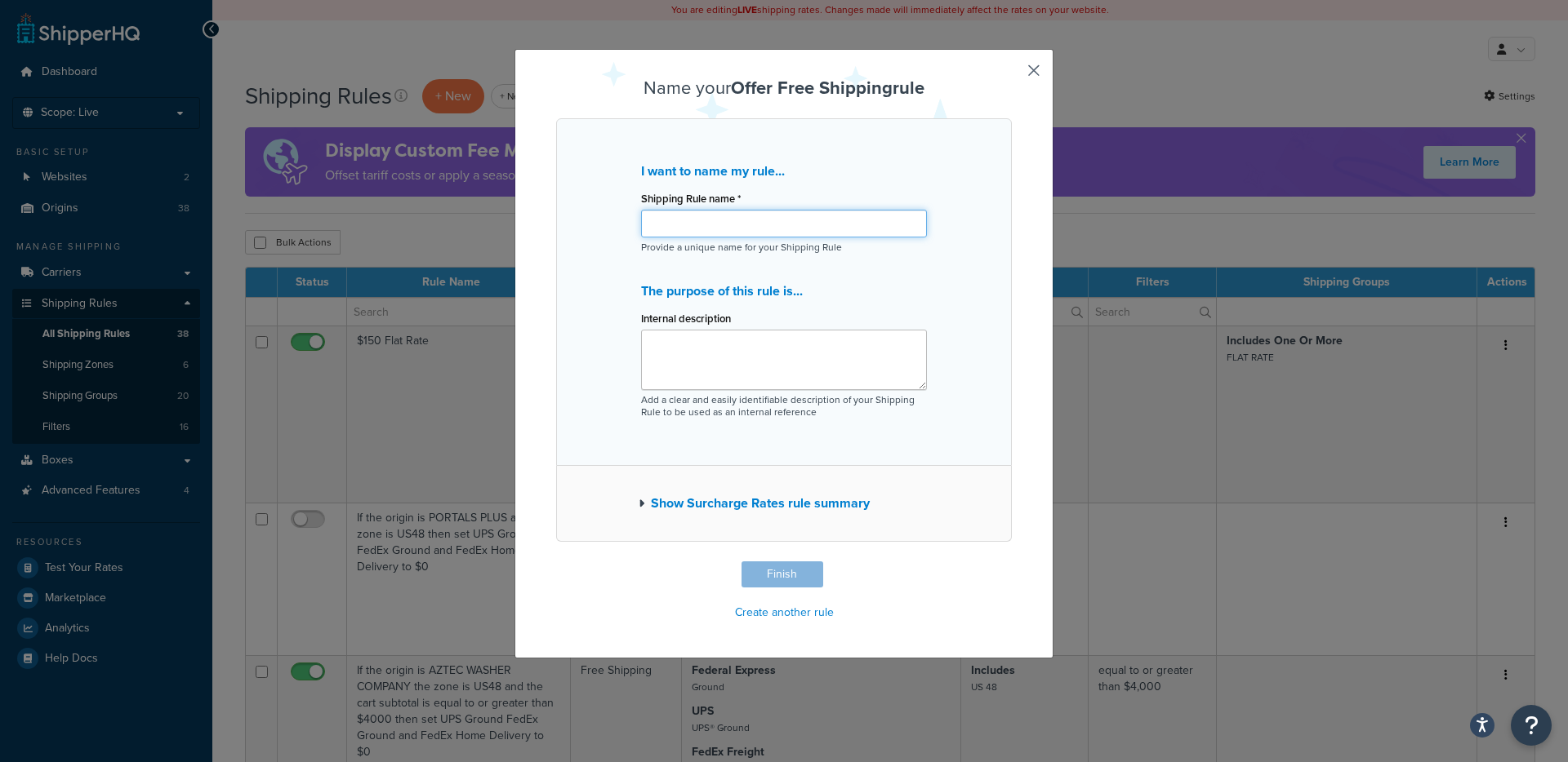
click at [723, 223] on input "Shipping Rule name *" at bounding box center [784, 223] width 286 height 28
paste input "If the origin is Protech Products Inc. and the zone is US48 then set UPS or LTL…"
type input "Test - If the origin is Protech Products Inc. and the zone is US48 then set UPS…"
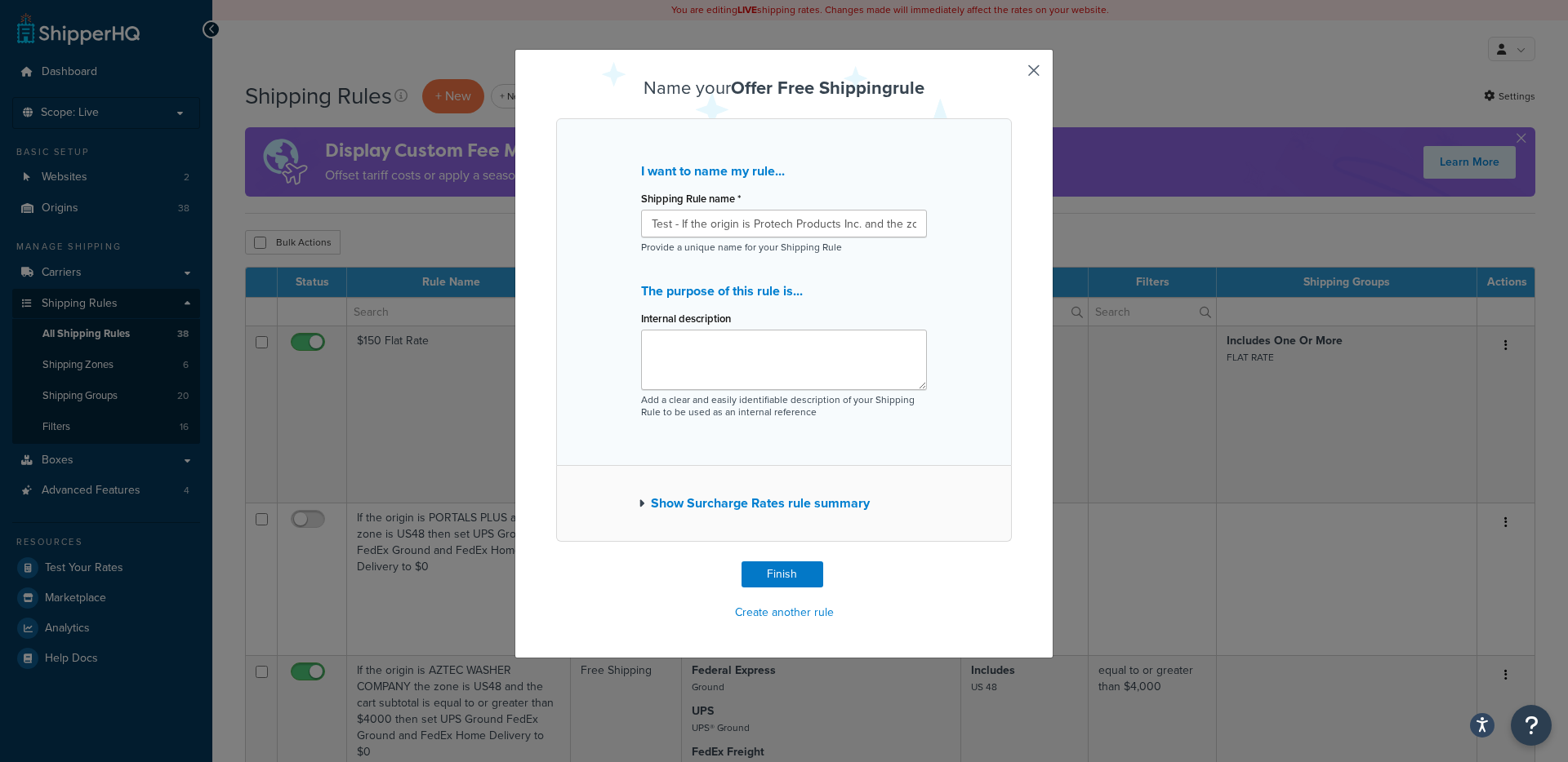
click at [723, 322] on label "Internal description" at bounding box center [686, 319] width 90 height 13
click at [723, 329] on textarea "Internal description" at bounding box center [784, 359] width 286 height 60
click at [726, 337] on textarea "Internal description" at bounding box center [784, 359] width 286 height 60
paste textarea "If the origin is Protech Products Inc. and the zone is US48 then set UPS or LTL…"
type textarea "If the origin is Protech Products Inc. and the zone is US48 then set UPS or LTL…"
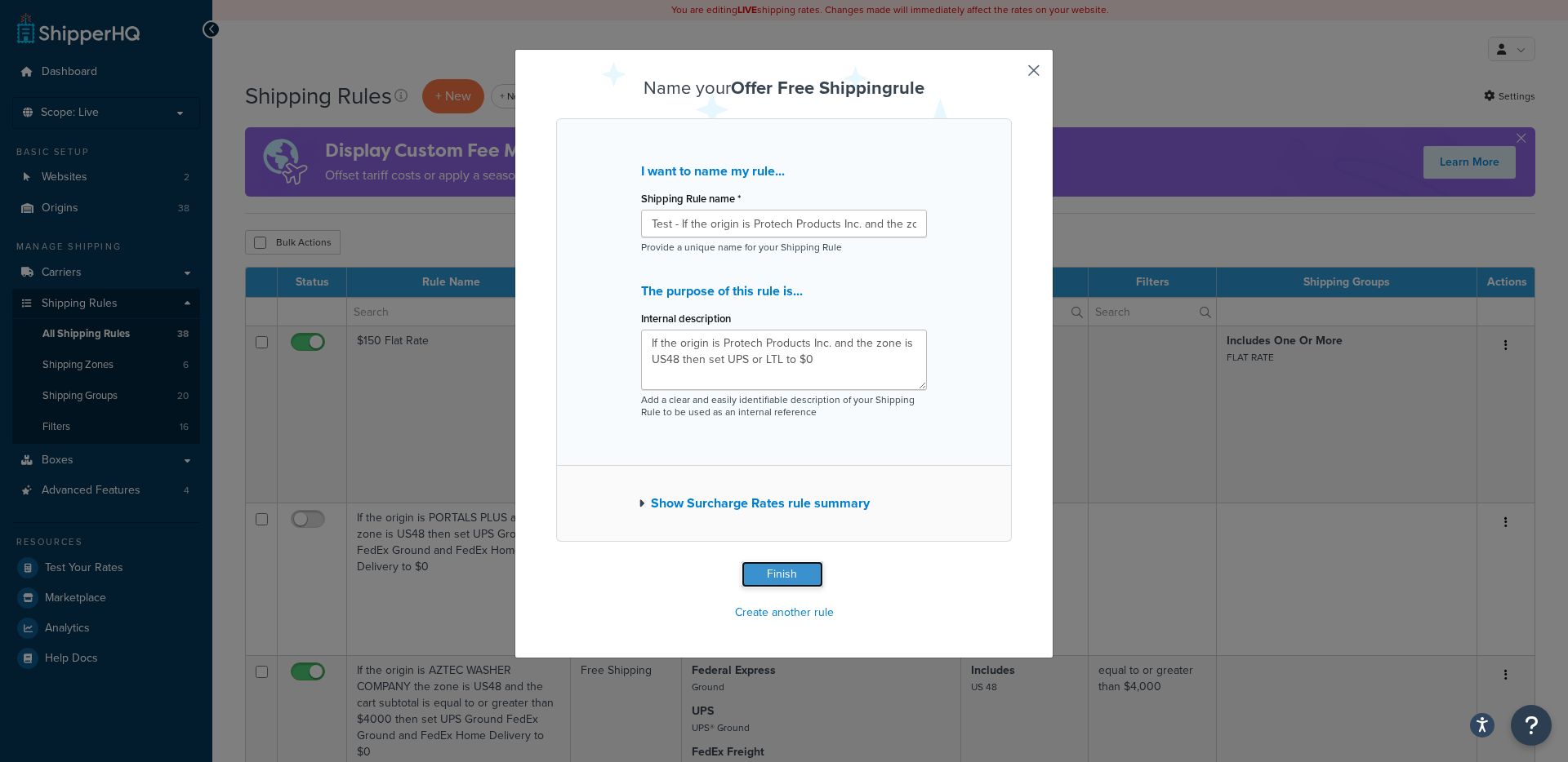
click at [771, 565] on button "Finish" at bounding box center [782, 574] width 82 height 26
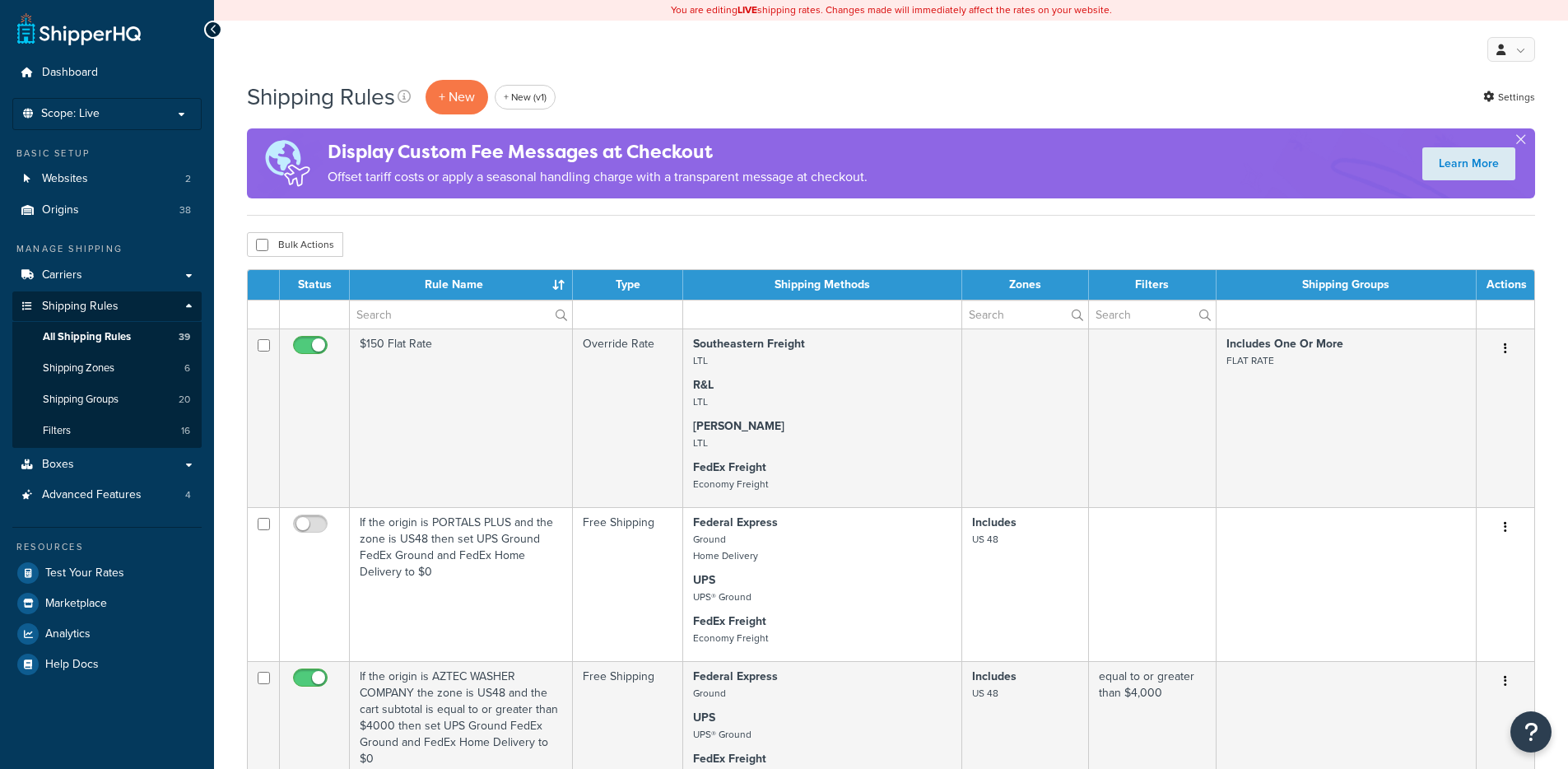
select select "50"
click at [395, 301] on input "text" at bounding box center [461, 314] width 223 height 28
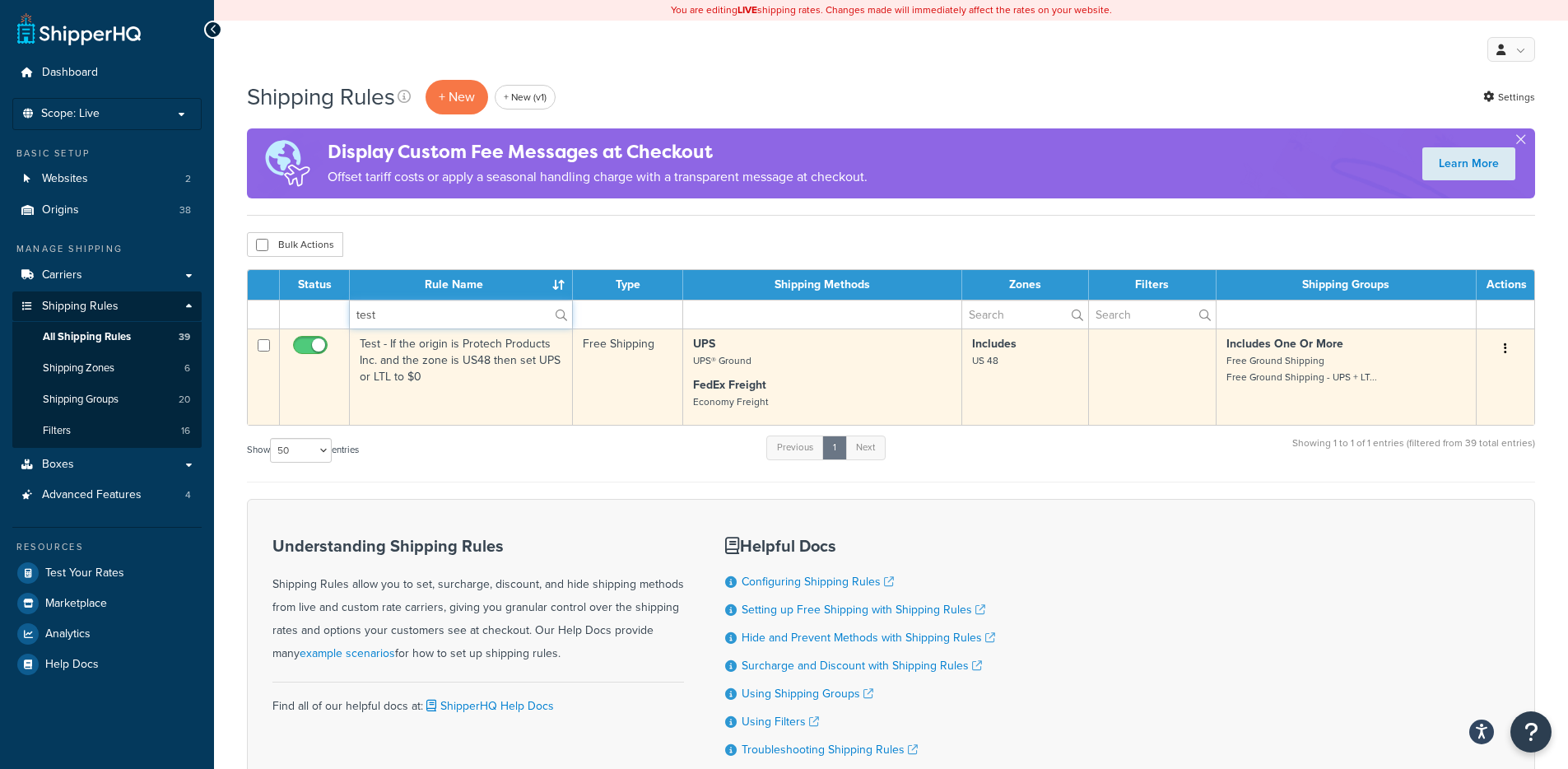
type input "test"
click at [383, 363] on td "Test - If the origin is Protech Products Inc. and the zone is US48 then set UPS…" at bounding box center [461, 377] width 223 height 96
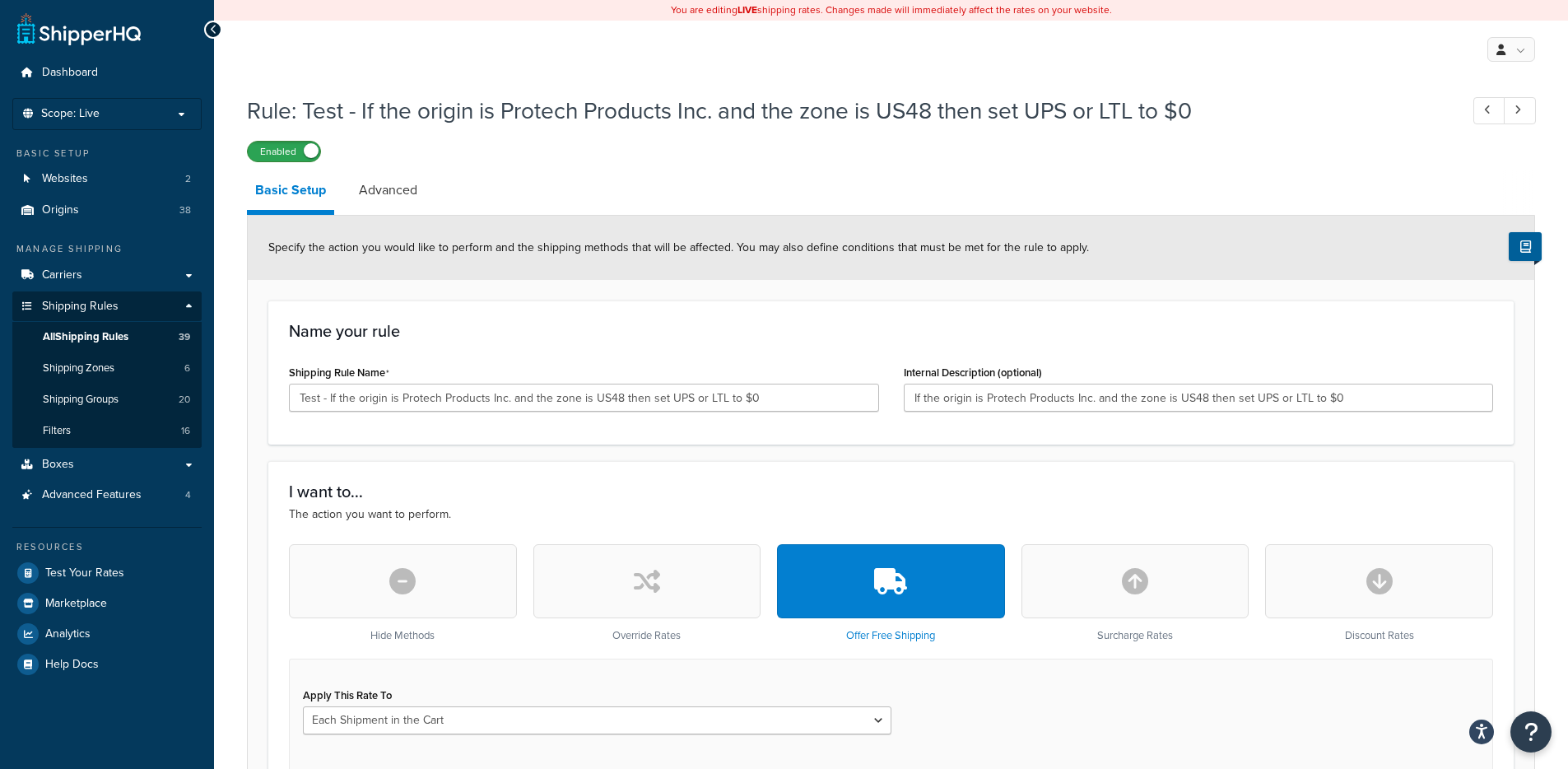
click at [286, 151] on label "Enabled" at bounding box center [284, 151] width 72 height 20
click at [386, 196] on link "Advanced" at bounding box center [387, 190] width 75 height 40
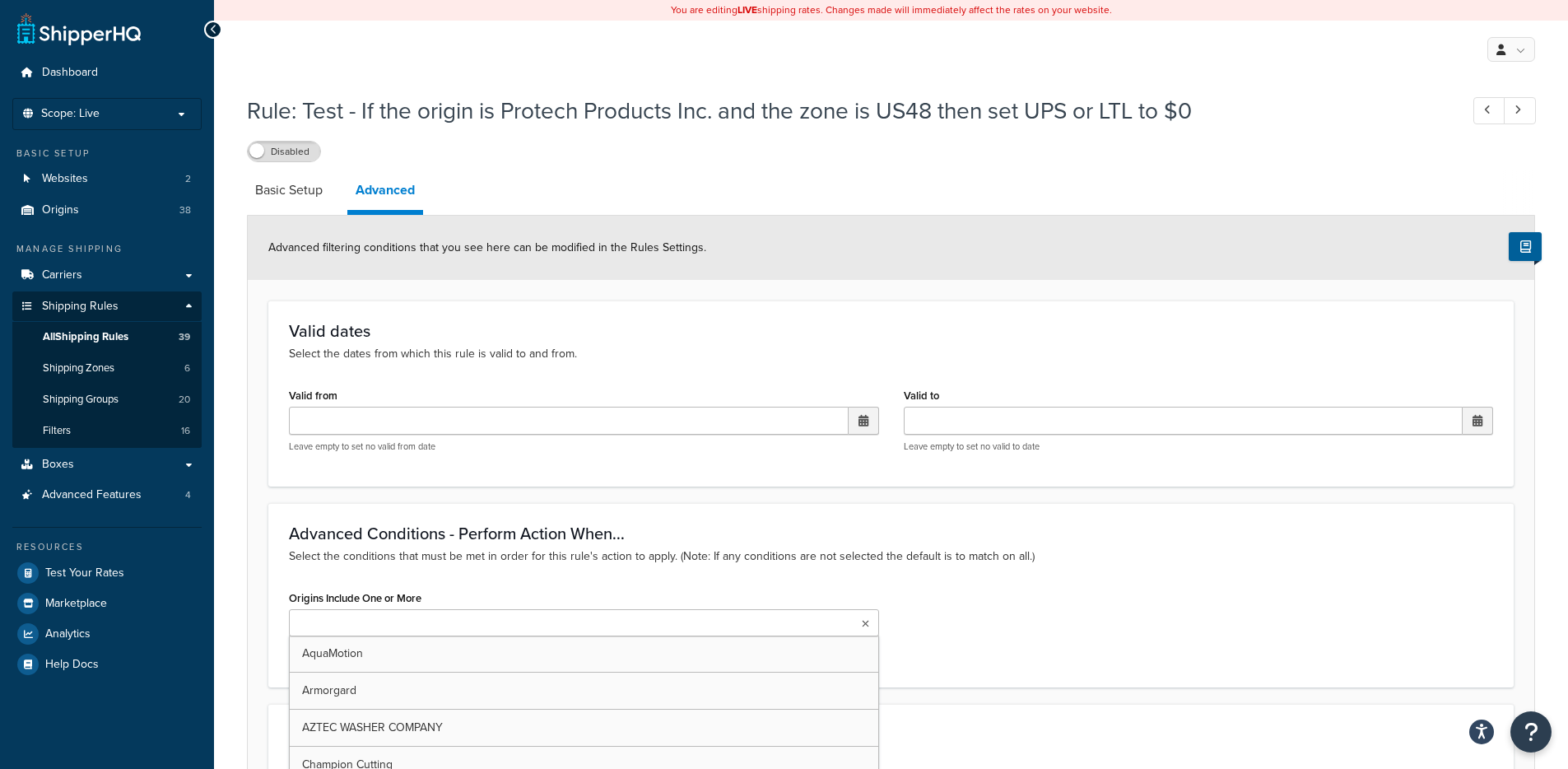
click at [380, 621] on input "Origins Include One or More" at bounding box center [367, 624] width 146 height 18
type input "pro"
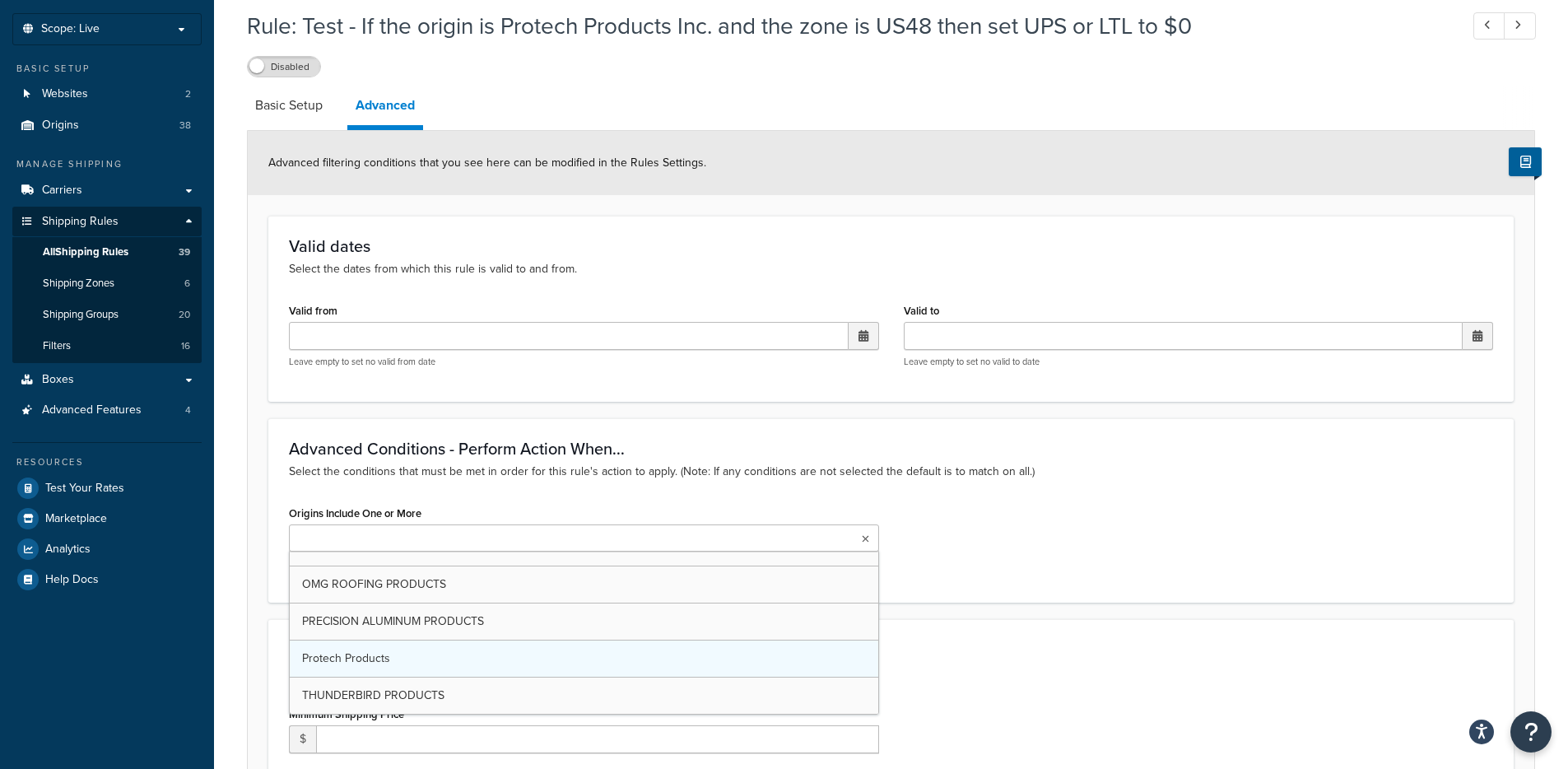
scroll to position [540, 0]
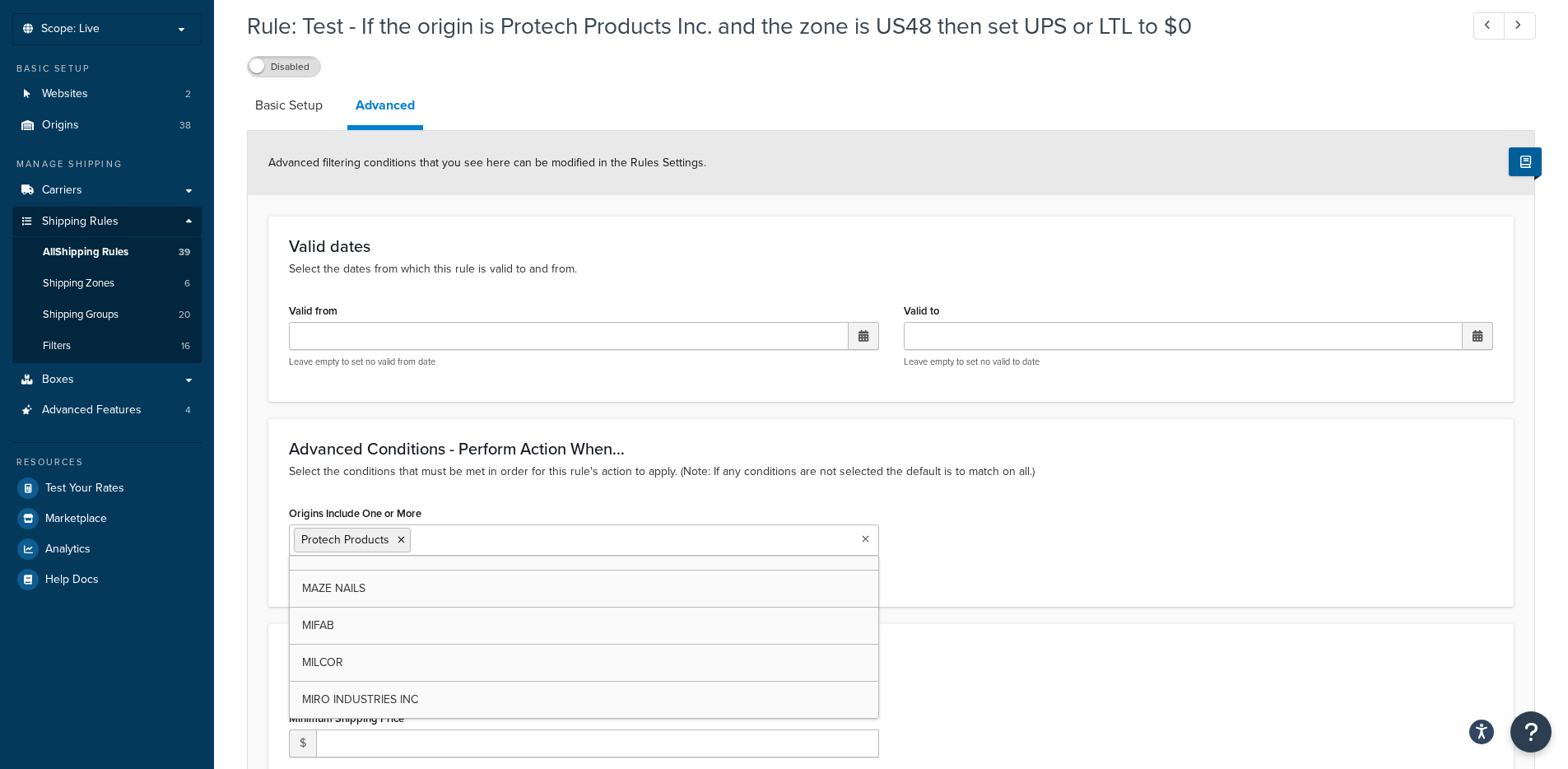
click at [978, 520] on div "Origins Include One or More Protech Products AquaMotion Armorgard AZTEC WASHER …" at bounding box center [892, 544] width 1229 height 85
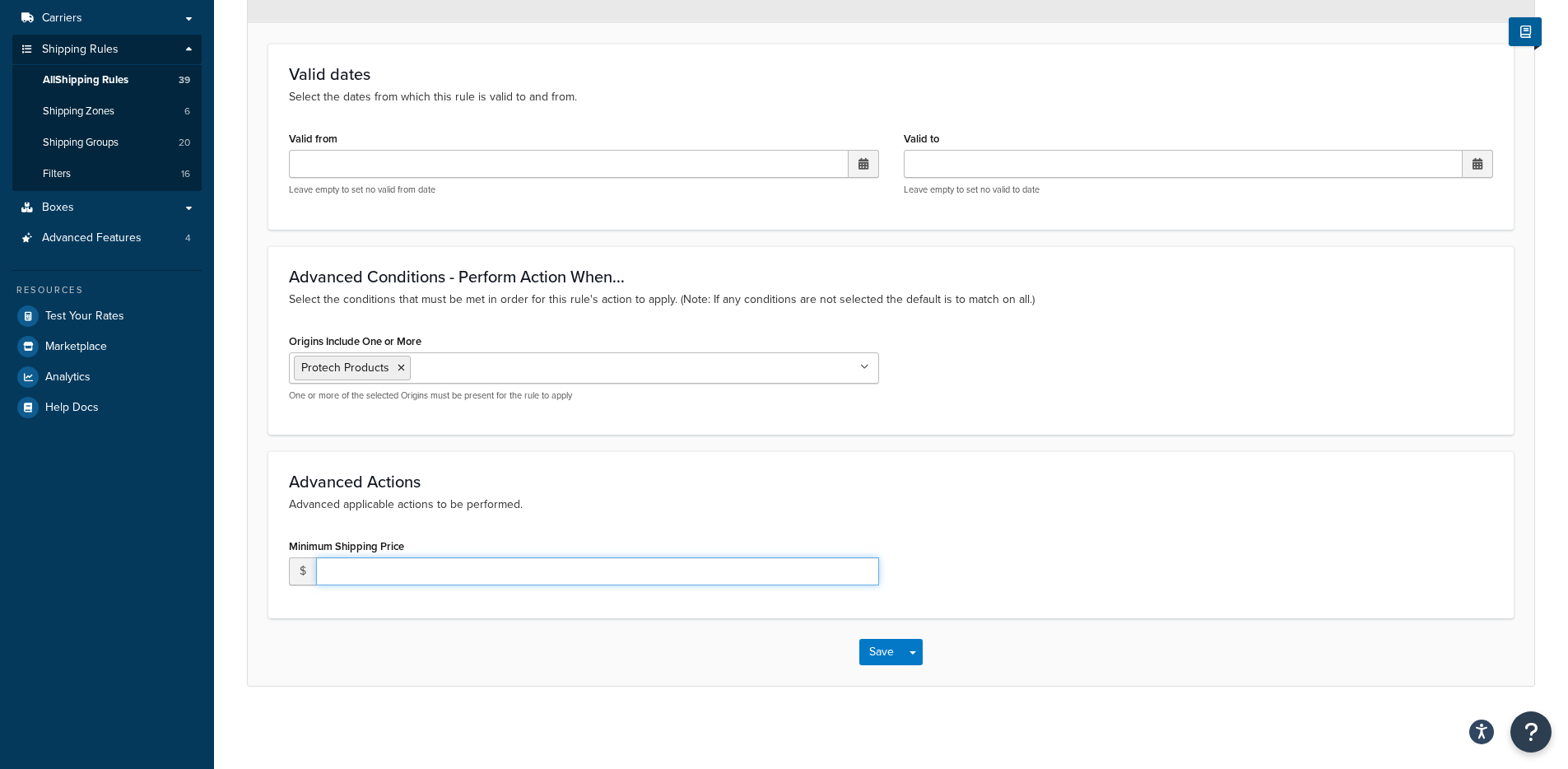
click at [509, 582] on input "number" at bounding box center [598, 572] width 563 height 28
type input "0.00"
click at [914, 651] on span "button" at bounding box center [913, 653] width 6 height 4
click at [917, 666] on button "Save and Edit" at bounding box center [938, 683] width 158 height 34
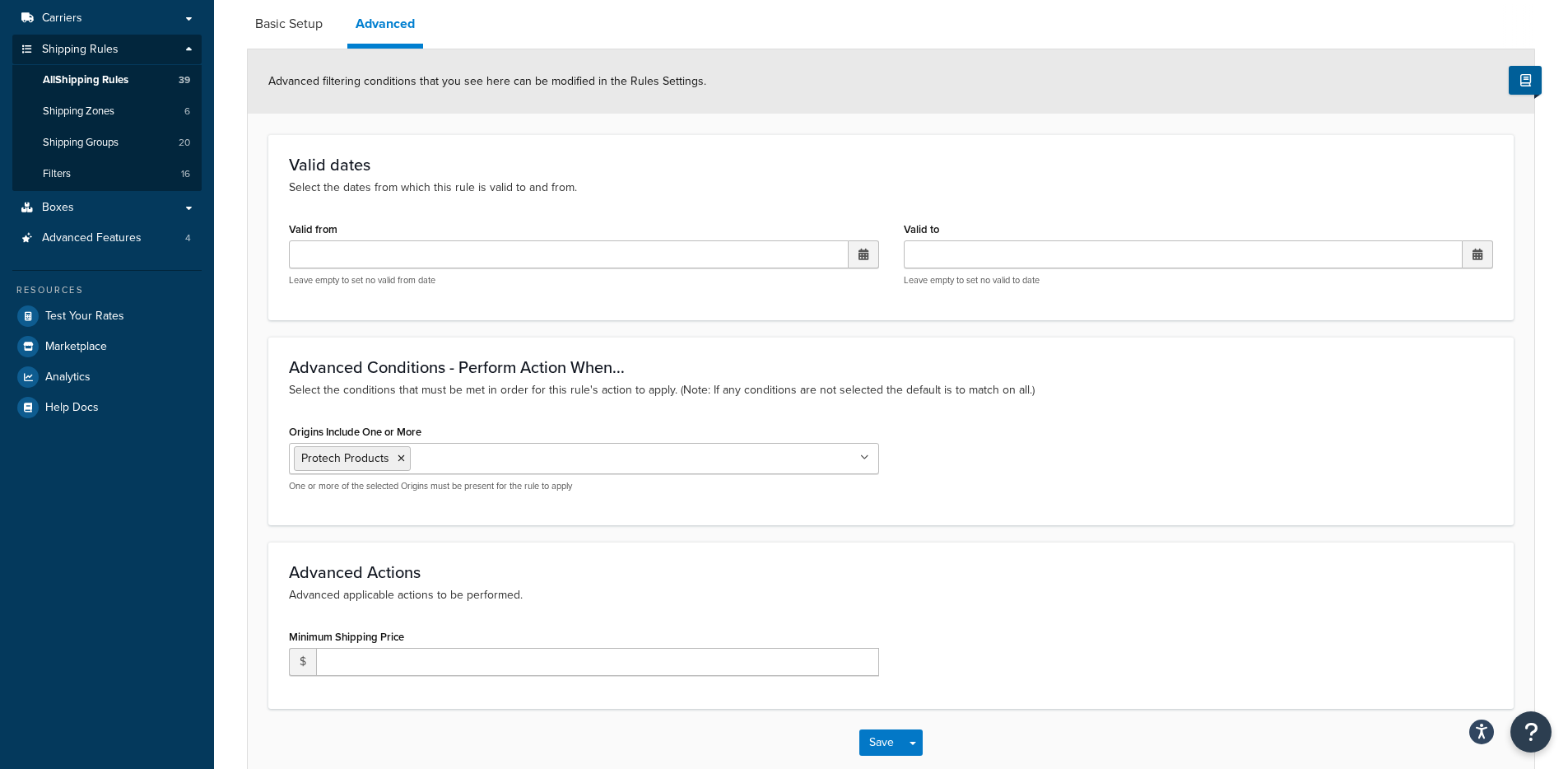
scroll to position [0, 0]
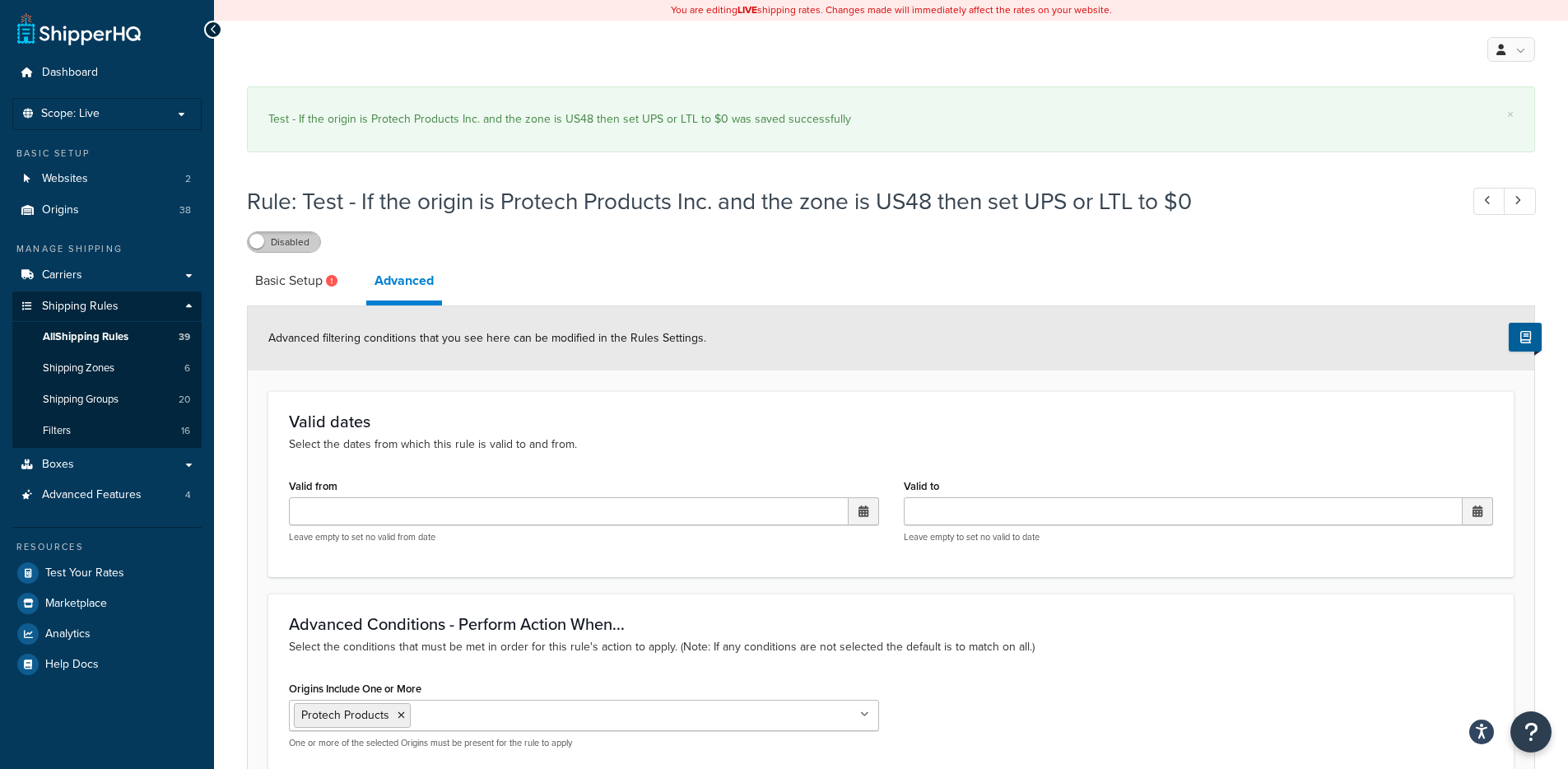
click at [293, 237] on label "Disabled" at bounding box center [284, 242] width 72 height 20
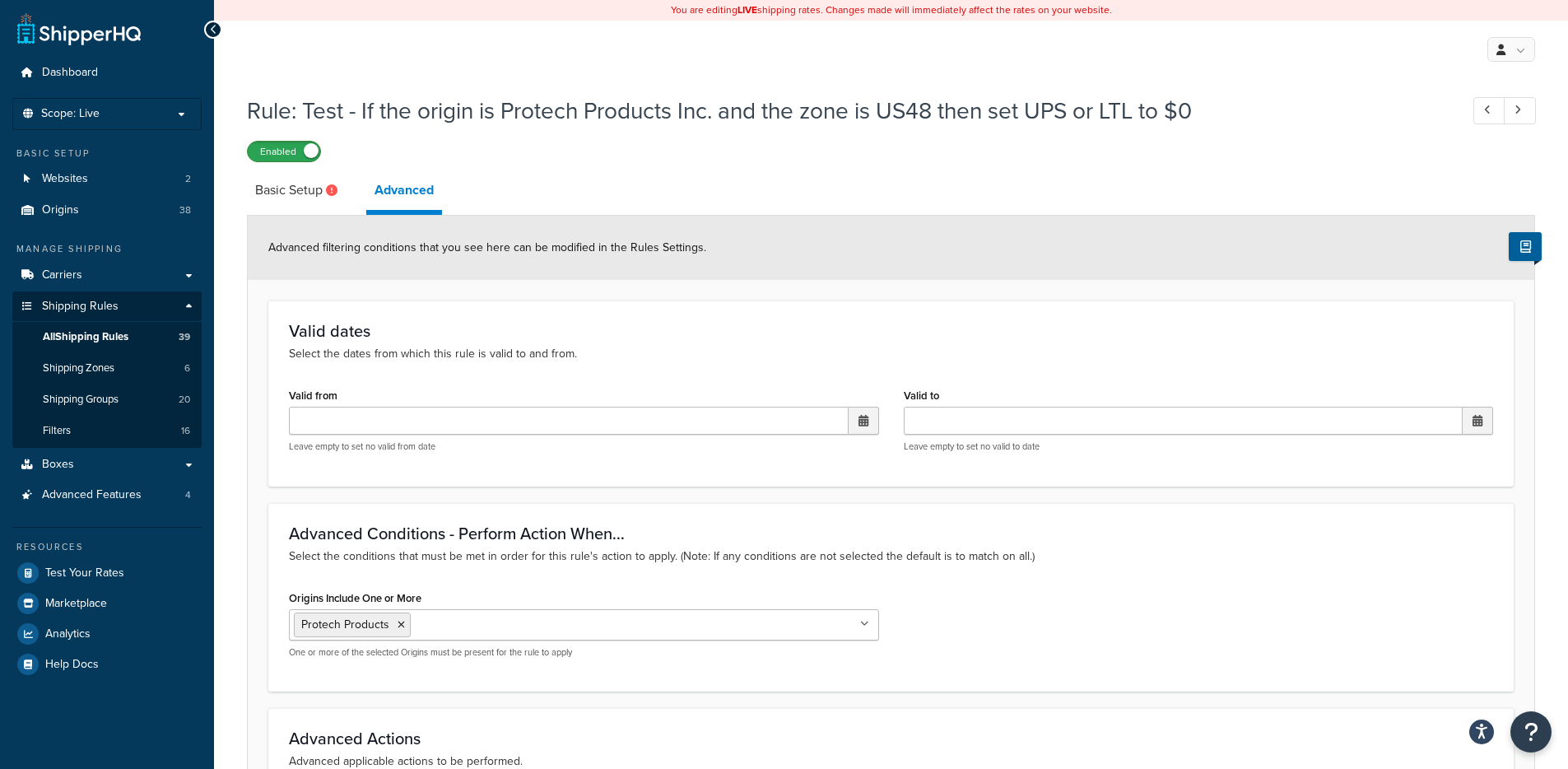
click at [301, 152] on label "Enabled" at bounding box center [284, 151] width 72 height 20
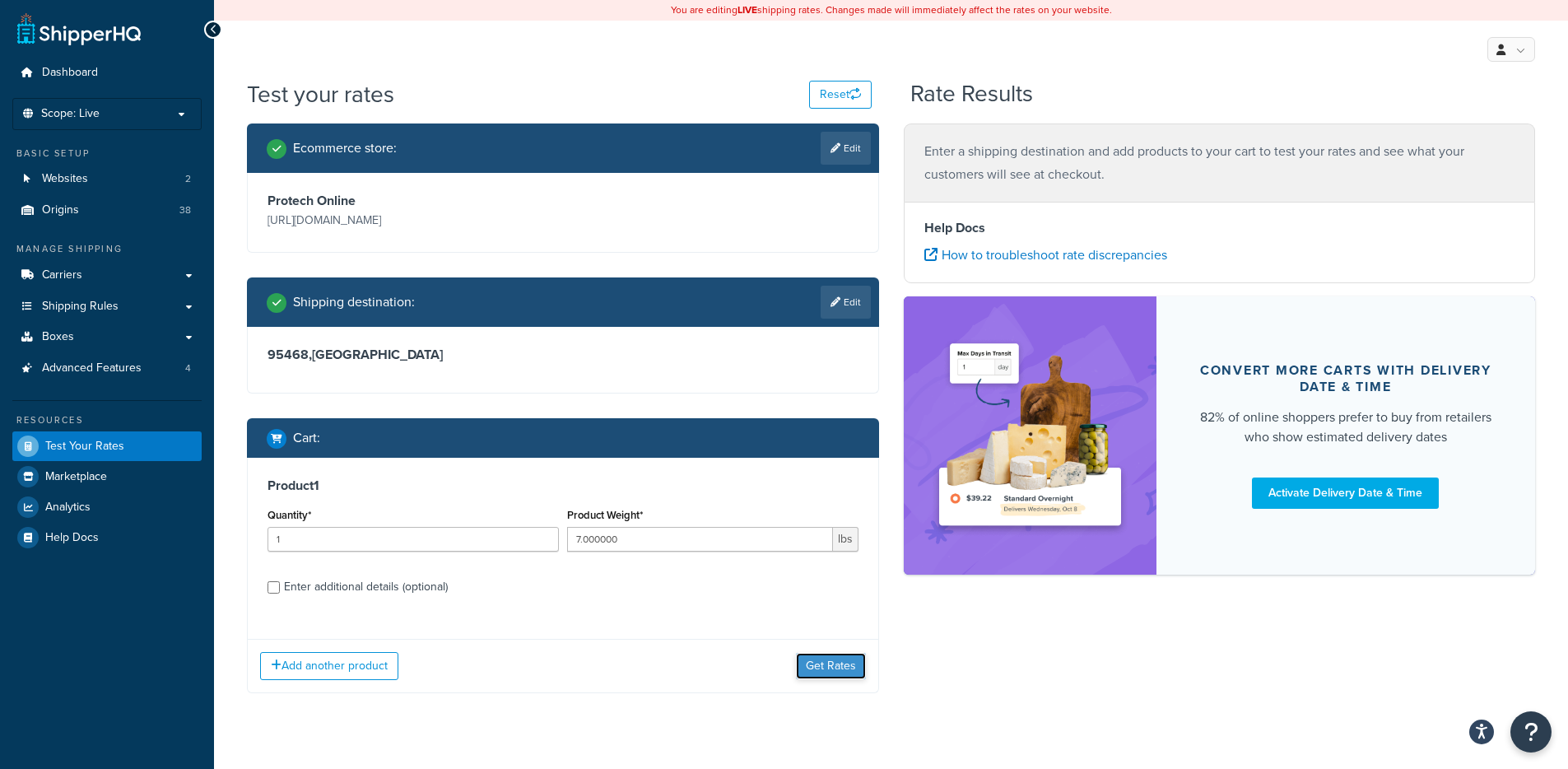
click at [836, 673] on button "Get Rates" at bounding box center [830, 666] width 70 height 26
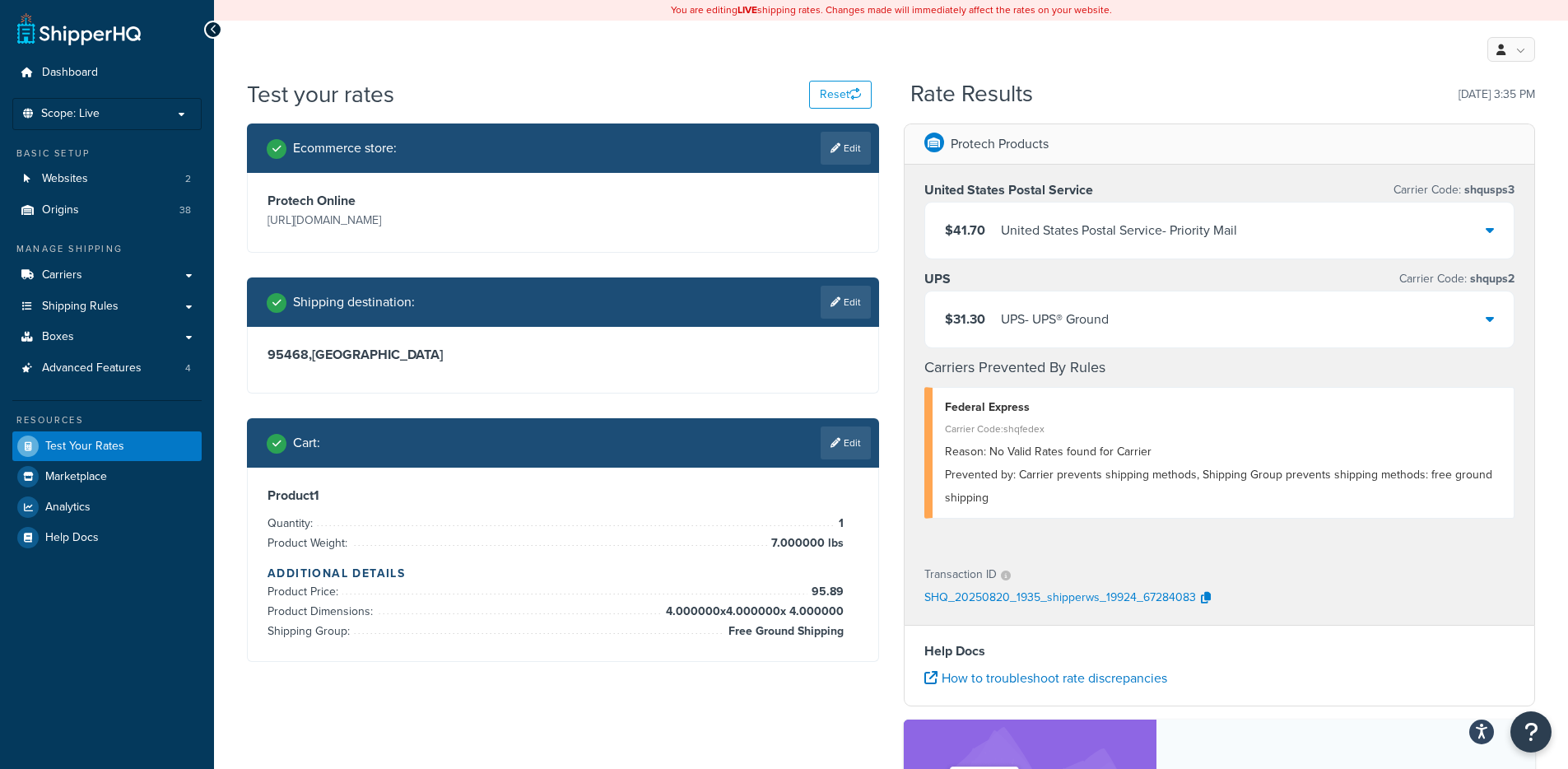
click at [286, 350] on h3 "95468 , United States" at bounding box center [563, 355] width 591 height 16
copy h3 "95468"
click at [853, 303] on link "Edit" at bounding box center [846, 303] width 50 height 33
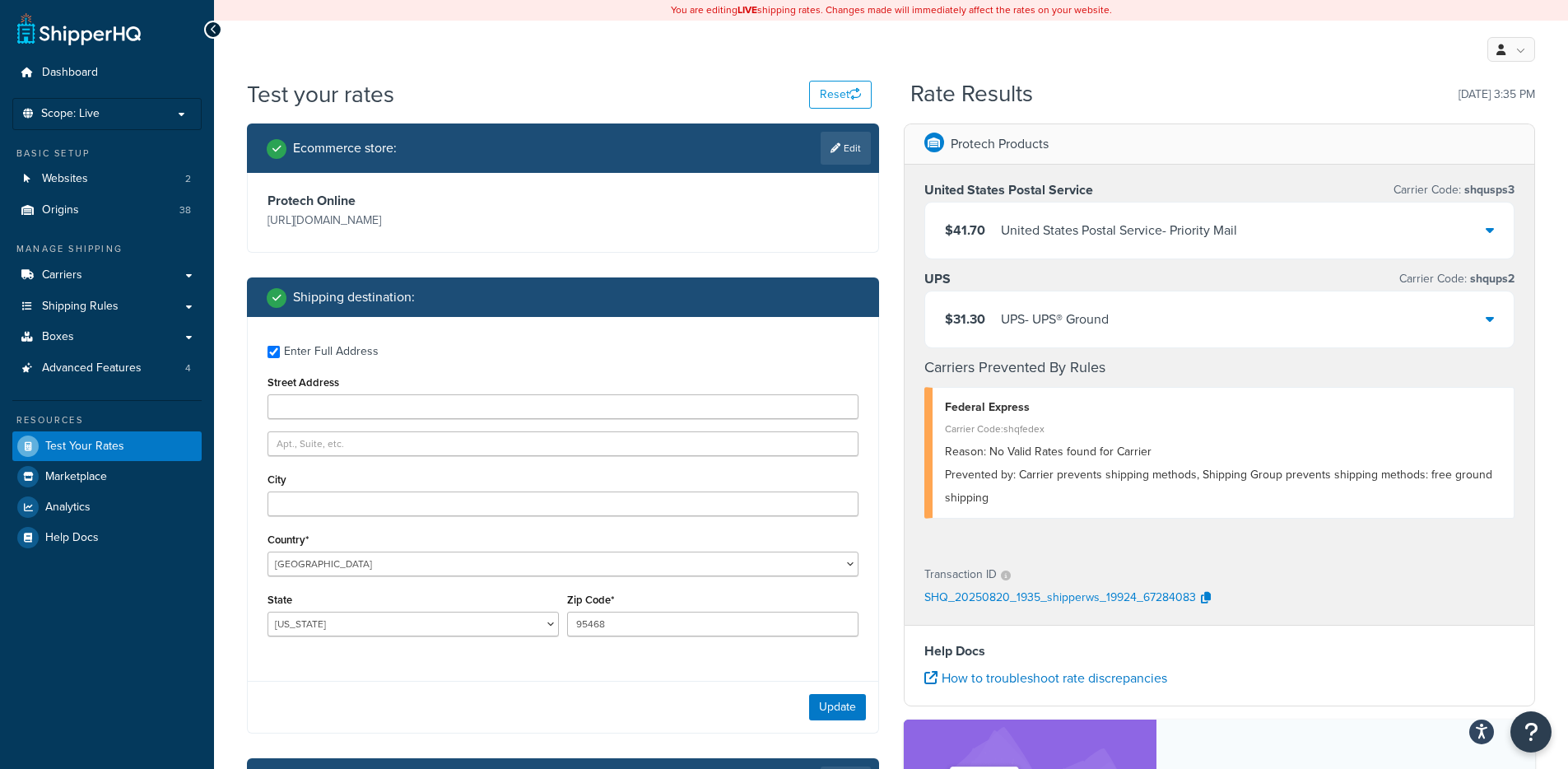
click at [359, 353] on div "Enter Full Address" at bounding box center [331, 351] width 95 height 23
click at [280, 353] on input "Enter Full Address" at bounding box center [274, 352] width 13 height 13
checkbox input "false"
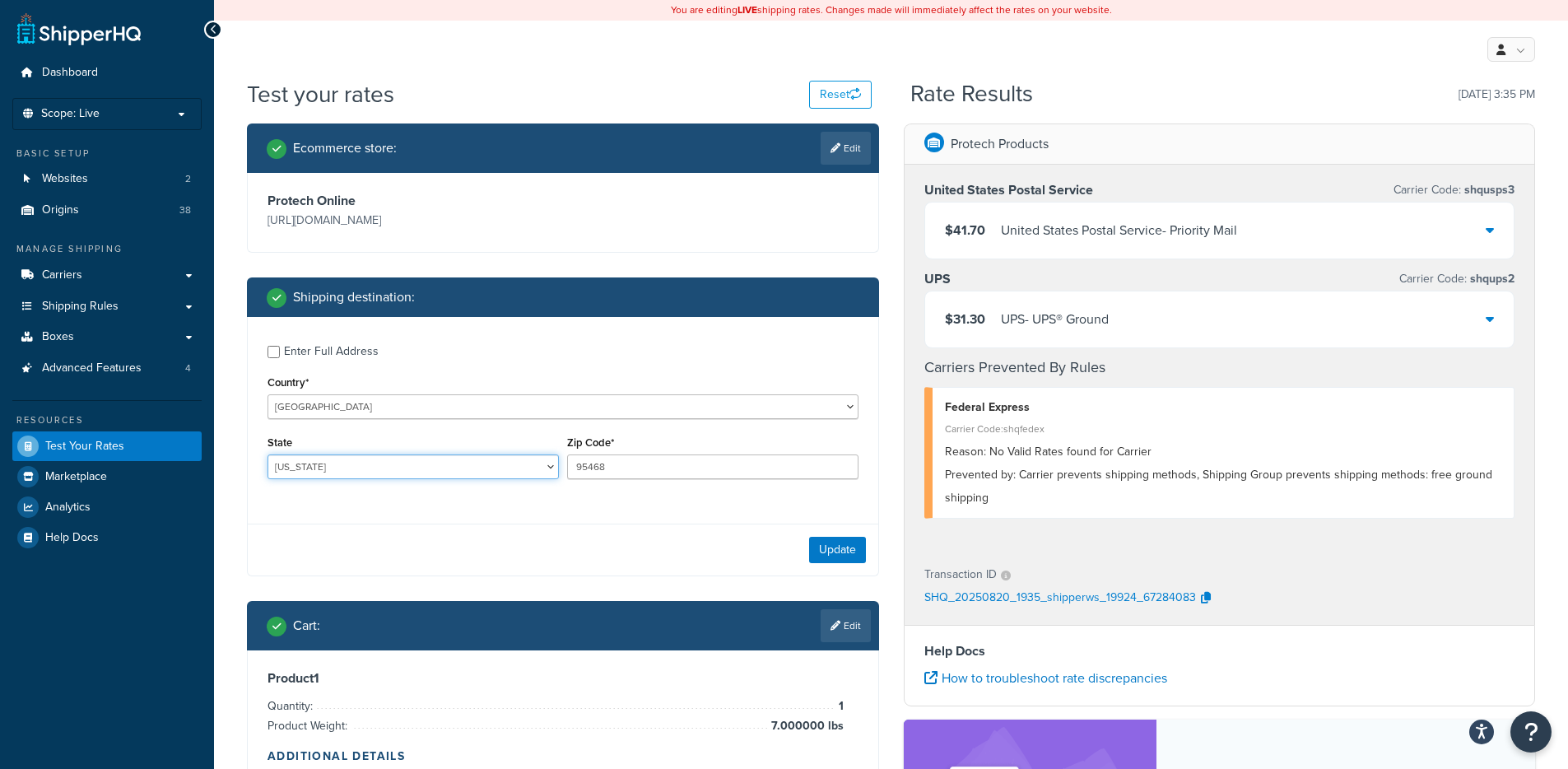
click at [339, 465] on select "Alabama Alaska American Samoa Arizona Arkansas Armed Forces Americas Armed Forc…" at bounding box center [414, 466] width 292 height 24
click at [268, 455] on select "Alabama Alaska American Samoa Arizona Arkansas Armed Forces Americas Armed Forc…" at bounding box center [414, 466] width 292 height 24
click at [339, 465] on select "Alabama Alaska American Samoa Arizona Arkansas Armed Forces Americas Armed Forc…" at bounding box center [414, 466] width 292 height 24
click at [268, 455] on select "Alabama Alaska American Samoa Arizona Arkansas Armed Forces Americas Armed Forc…" at bounding box center [414, 466] width 292 height 24
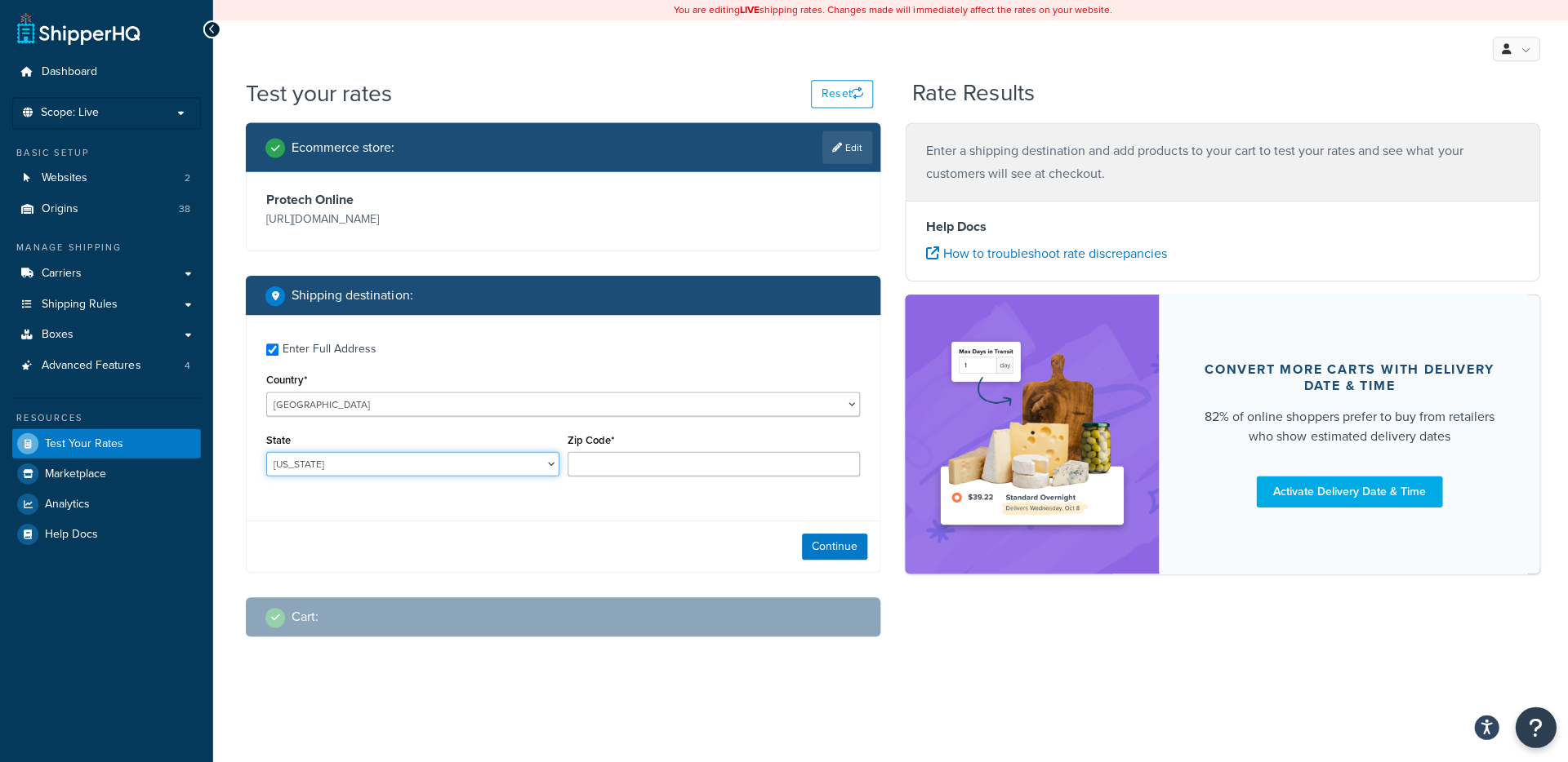
checkbox input "true"
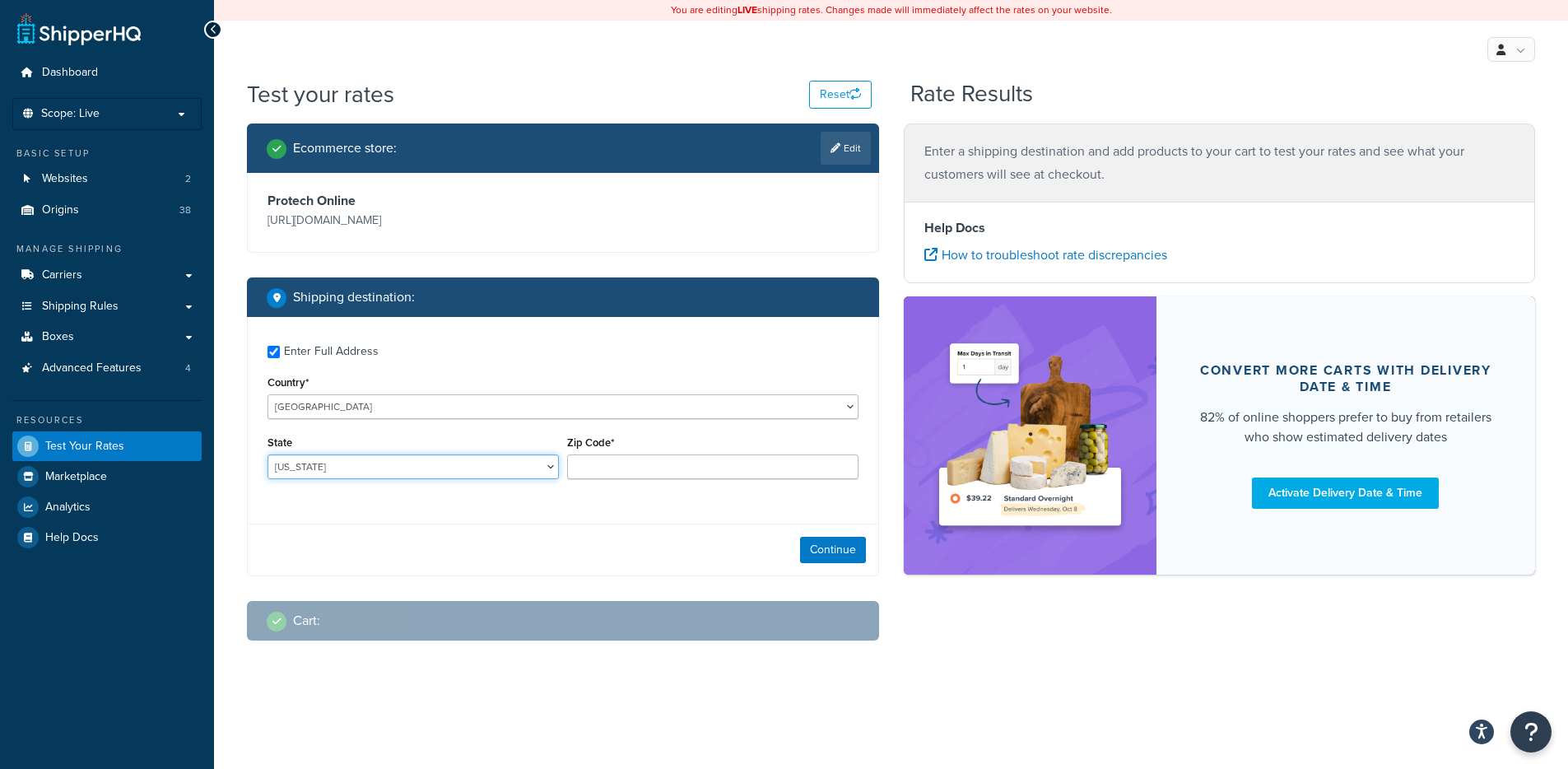
type input "95468"
select select
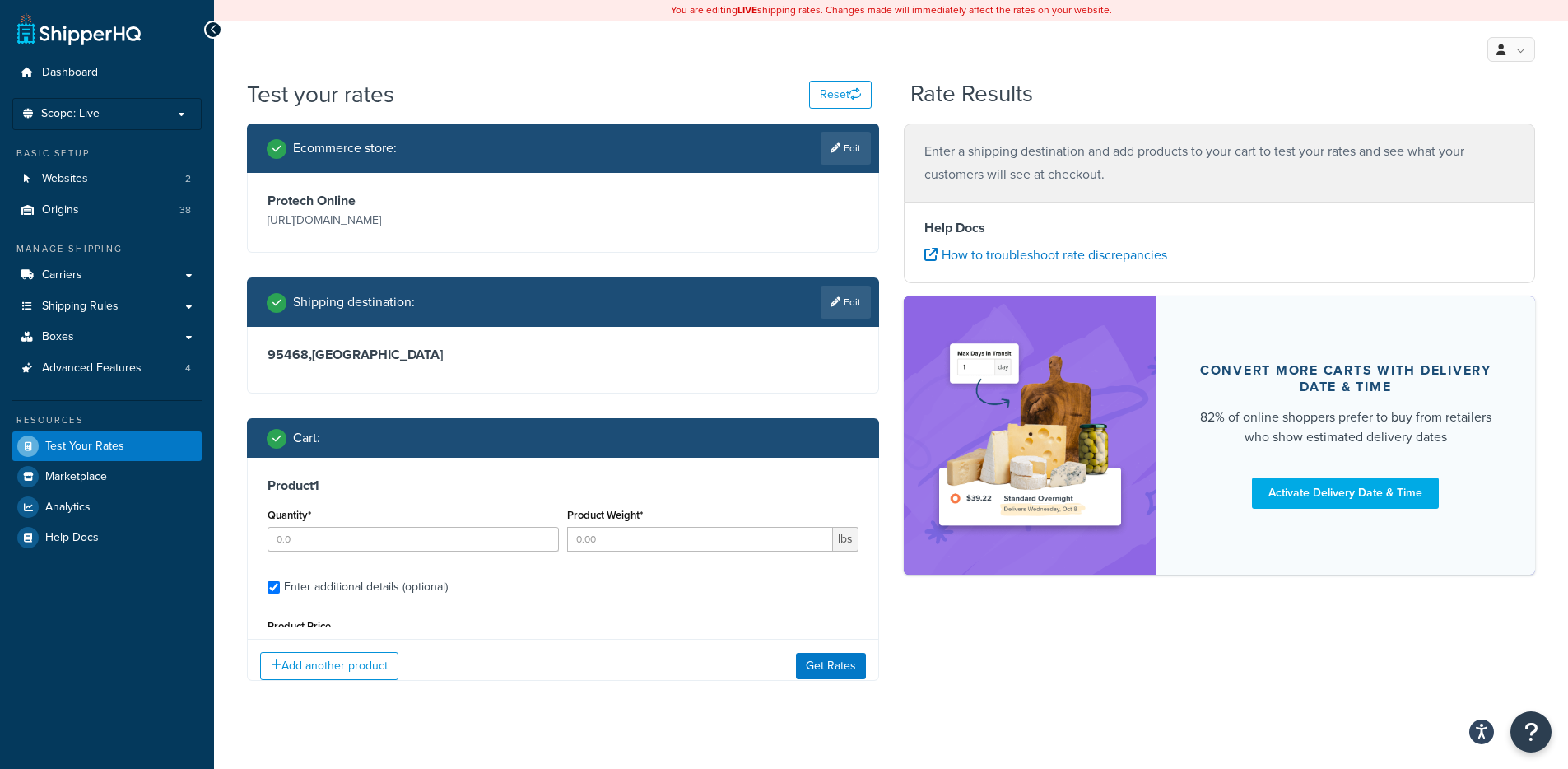
type input "1"
type input "7.000000"
type input "95.89"
type input "4.000000"
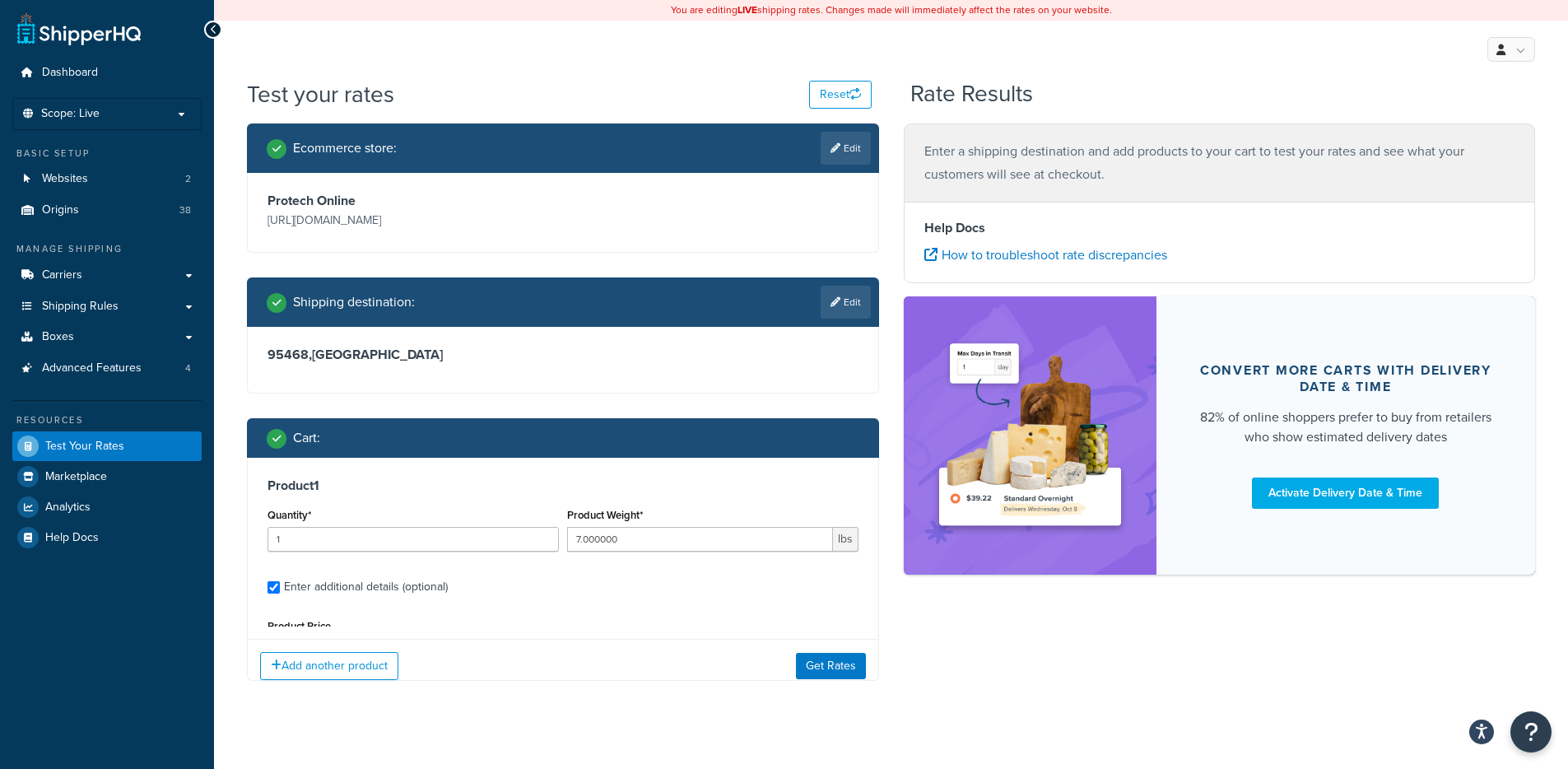
type input "4.000000"
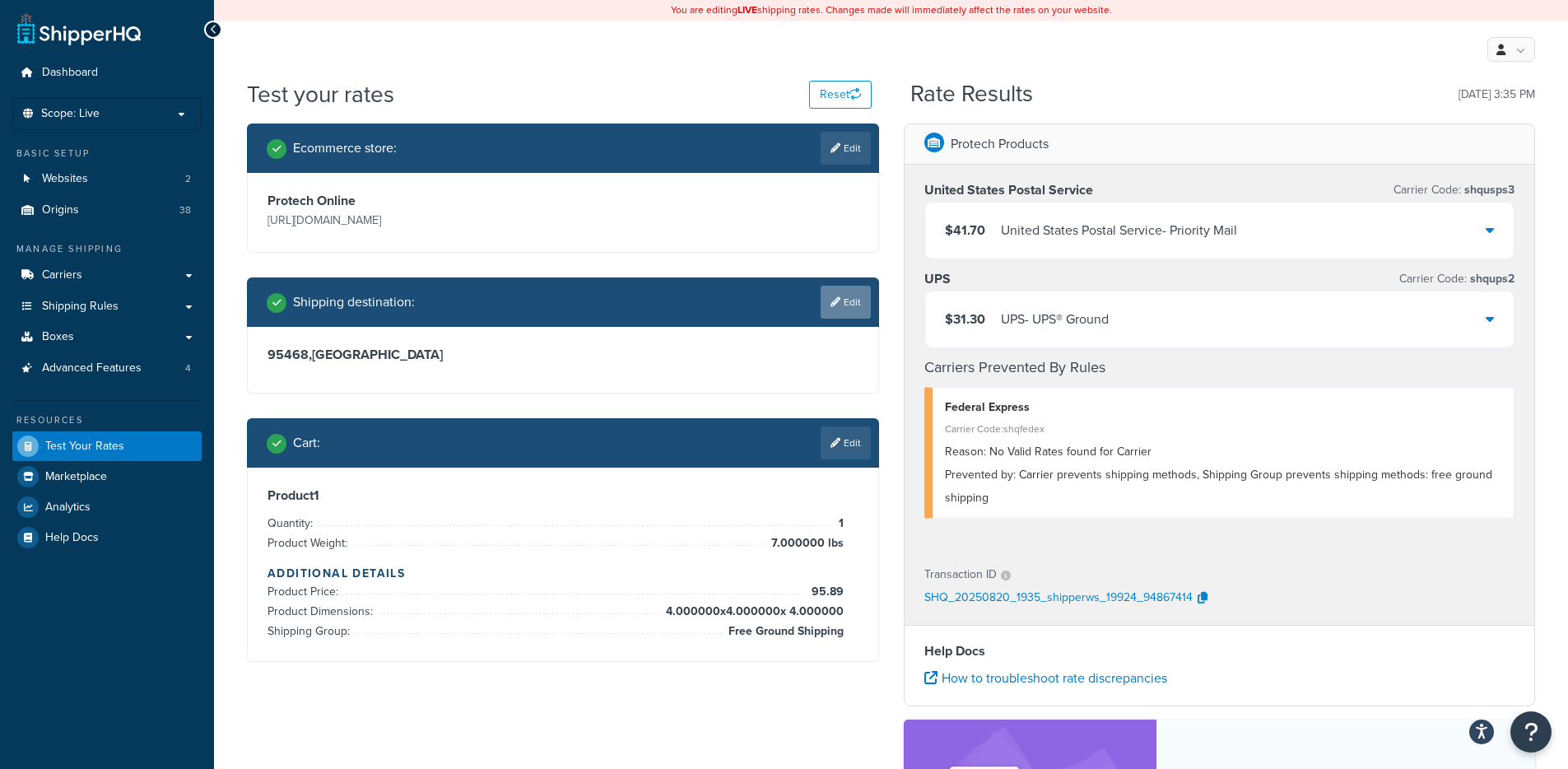
click at [842, 303] on link "Edit" at bounding box center [846, 303] width 50 height 33
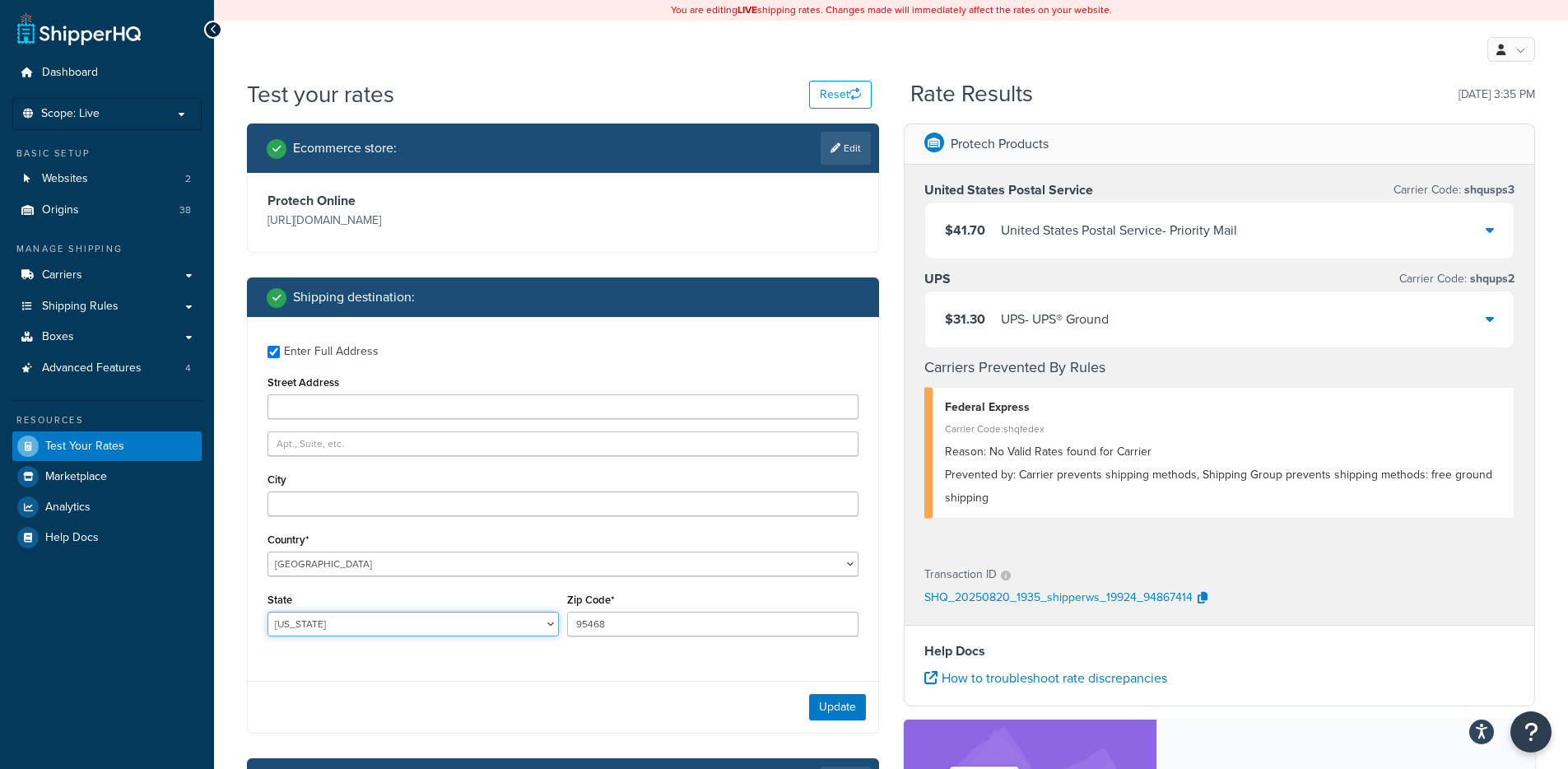
click at [339, 626] on select "Alabama Alaska American Samoa Arizona Arkansas Armed Forces Americas Armed Forc…" at bounding box center [414, 624] width 292 height 24
select select "CA"
click at [268, 612] on select "Alabama Alaska American Samoa Arizona Arkansas Armed Forces Americas Armed Forc…" at bounding box center [414, 624] width 292 height 24
click at [845, 707] on button "Update" at bounding box center [837, 707] width 57 height 26
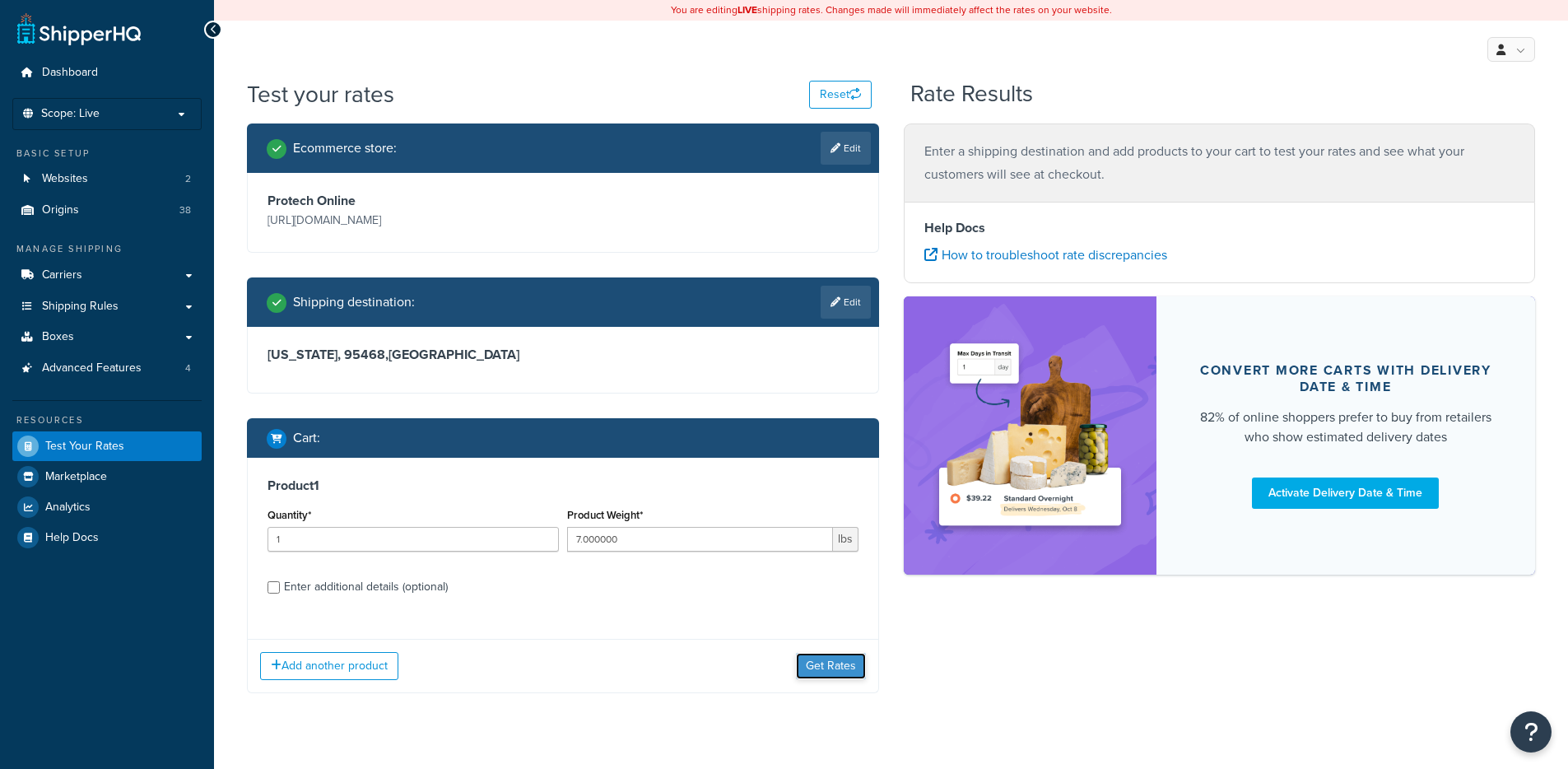
click at [830, 658] on button "Get Rates" at bounding box center [830, 666] width 70 height 26
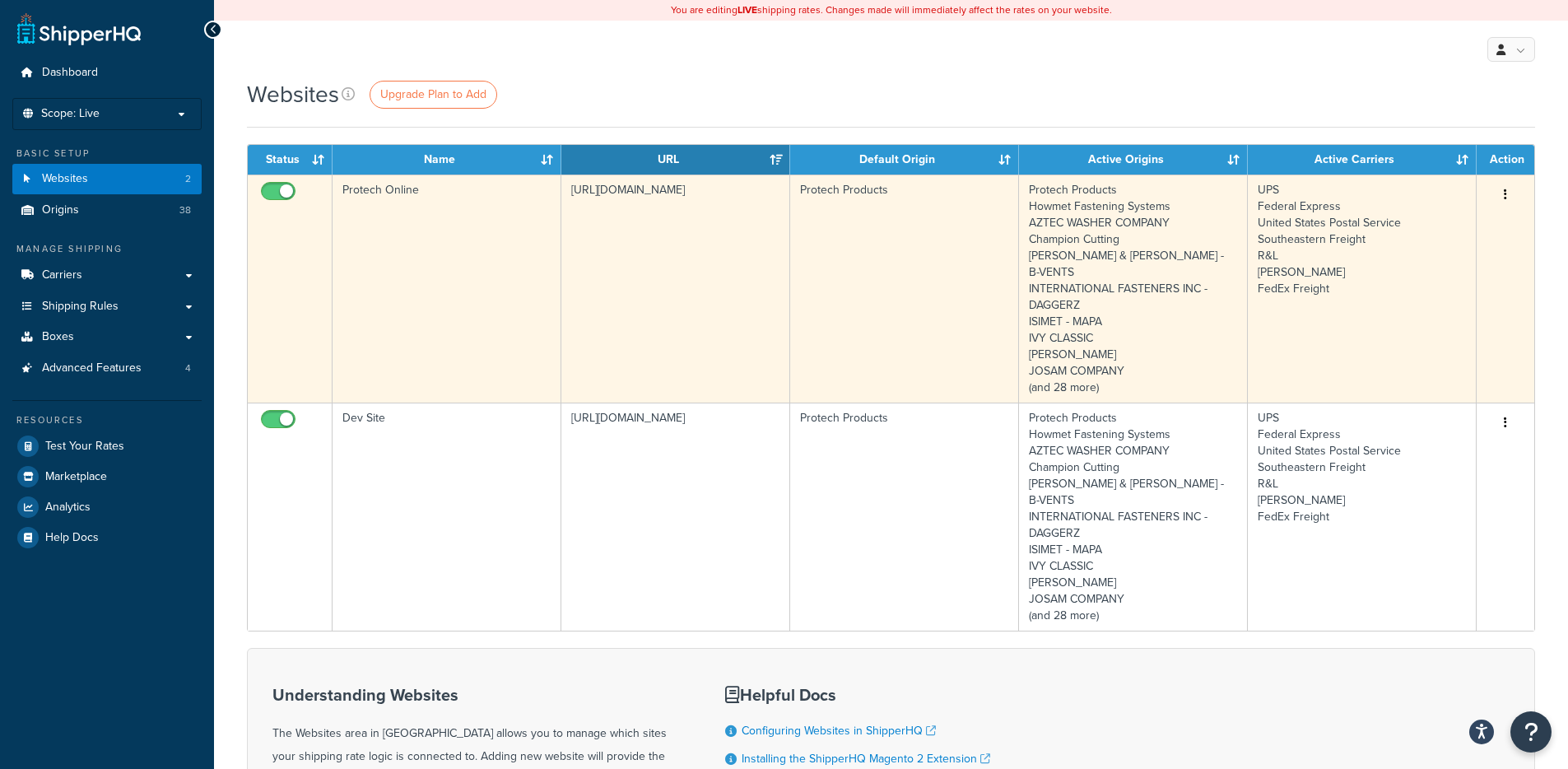
click at [664, 261] on td "[URL][DOMAIN_NAME]" at bounding box center [675, 289] width 229 height 228
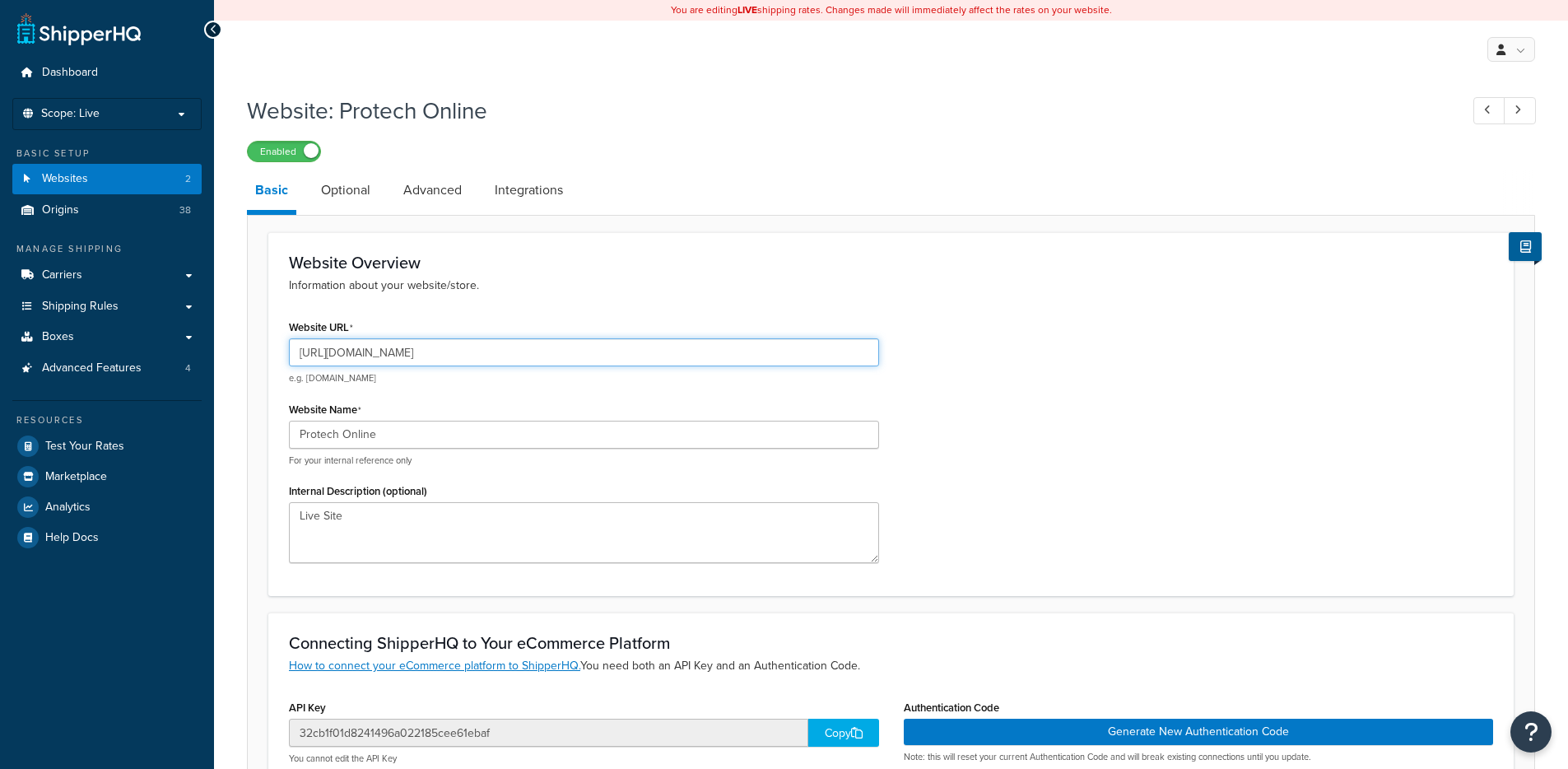
click at [395, 351] on input "[URL][DOMAIN_NAME]" at bounding box center [584, 352] width 590 height 28
